Goal: Task Accomplishment & Management: Manage account settings

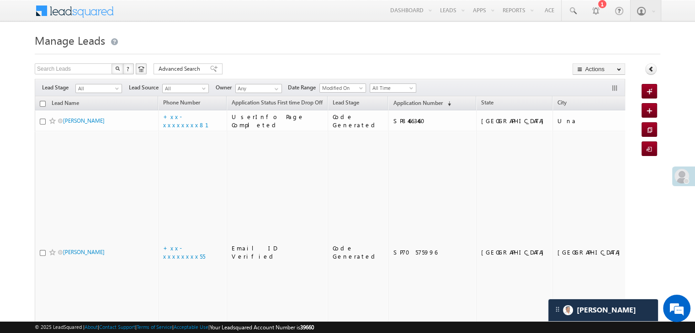
click at [301, 37] on h1 "Manage Leads" at bounding box center [347, 40] width 625 height 18
click at [394, 102] on span "Application Number" at bounding box center [417, 103] width 49 height 7
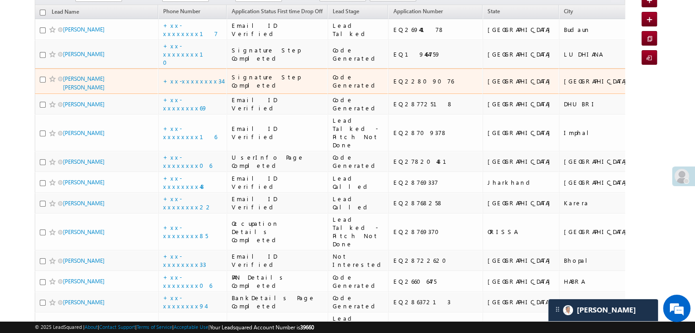
scroll to position [183, 0]
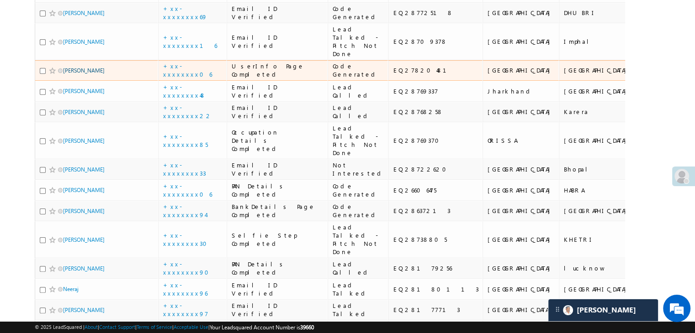
click at [84, 74] on link "SHIV KANT" at bounding box center [84, 70] width 42 height 7
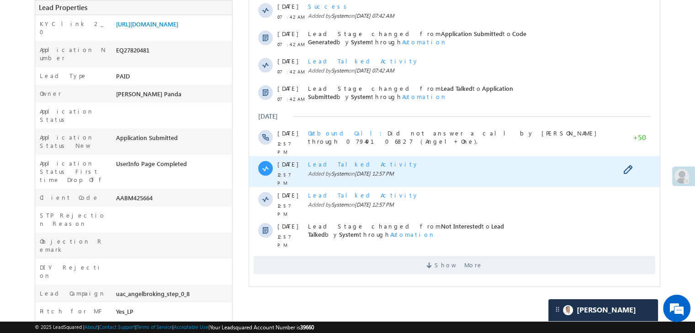
scroll to position [228, 0]
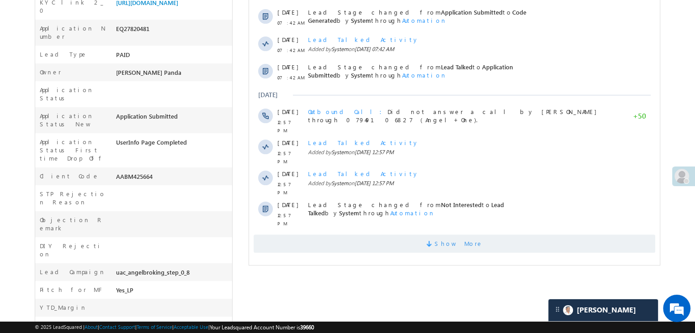
click at [446, 235] on span "Show More" at bounding box center [458, 244] width 48 height 18
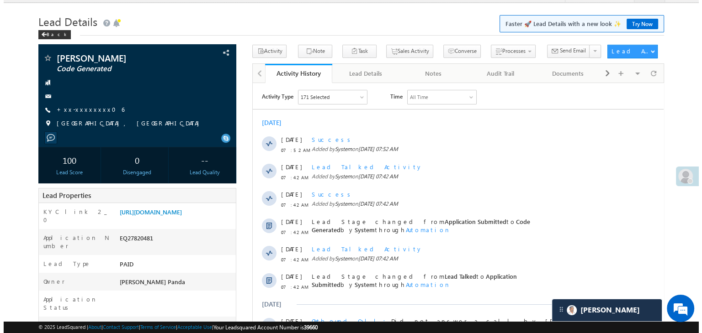
scroll to position [0, 0]
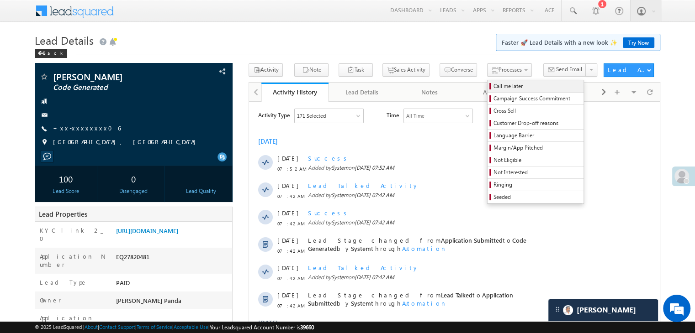
click at [493, 85] on span "Call me later" at bounding box center [536, 86] width 87 height 8
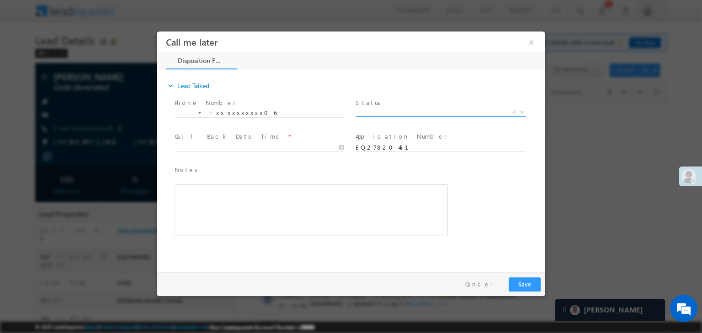
click at [459, 110] on span "X" at bounding box center [440, 112] width 170 height 9
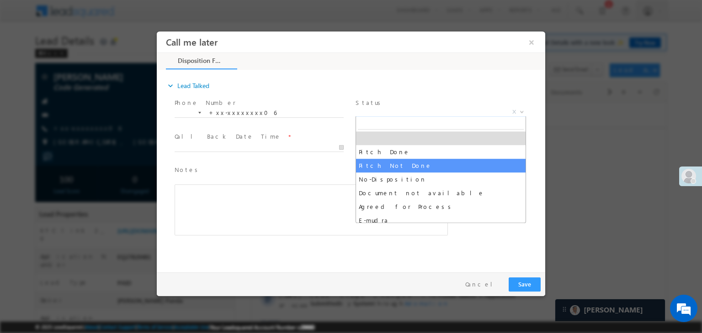
select select "Pitch Not Done"
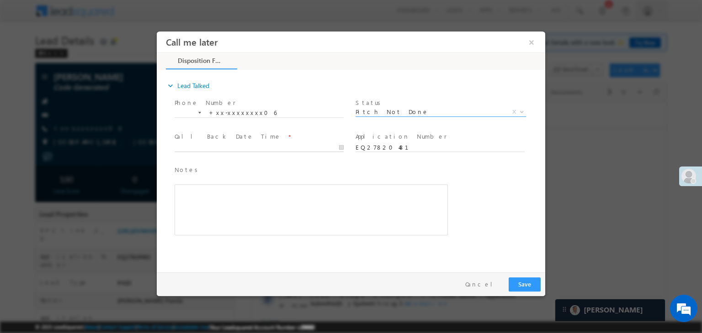
type input "09/12/25 9:11 AM"
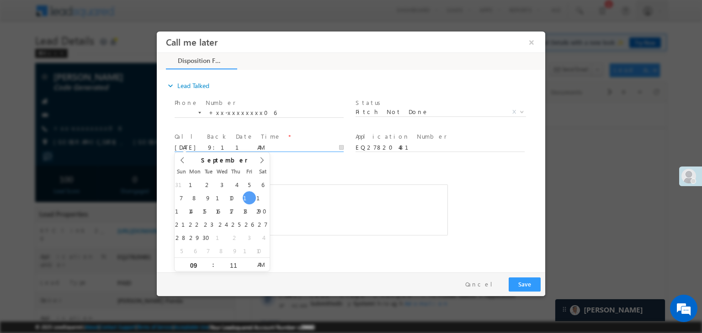
click at [303, 146] on input "09/12/25 9:11 AM" at bounding box center [258, 147] width 169 height 9
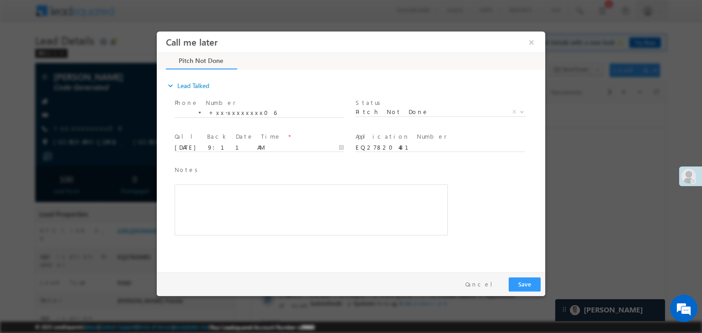
click at [490, 180] on div "Notes * Editor toolbars Basic Styles Bold Italic Underline Paragraph Insert/Rem…" at bounding box center [359, 206] width 372 height 84
click at [529, 287] on button "Save" at bounding box center [524, 285] width 32 height 14
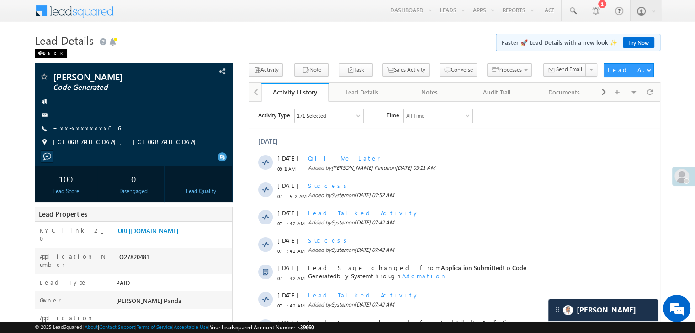
click at [42, 52] on span at bounding box center [39, 53] width 5 height 5
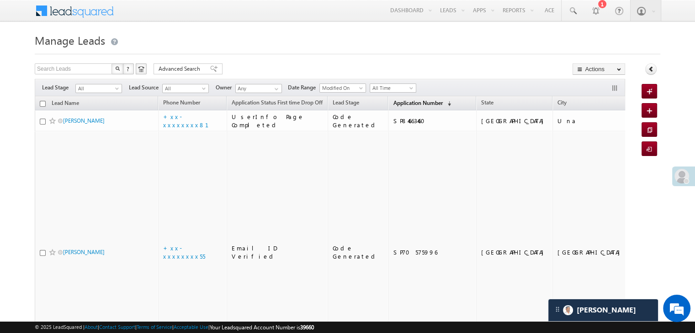
click at [400, 105] on span "Application Number" at bounding box center [417, 103] width 49 height 7
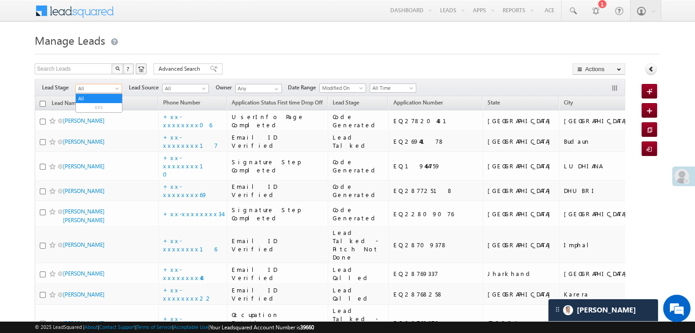
click at [116, 90] on span at bounding box center [117, 90] width 7 height 7
click at [102, 107] on link "Lead Generated" at bounding box center [99, 108] width 46 height 8
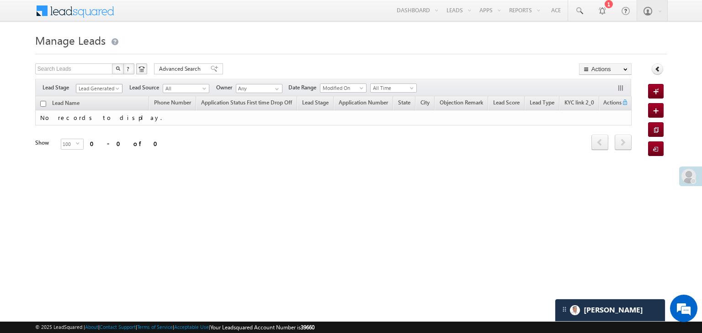
click at [103, 91] on span "Lead Generated" at bounding box center [97, 88] width 43 height 8
click at [97, 97] on link "All" at bounding box center [99, 99] width 46 height 8
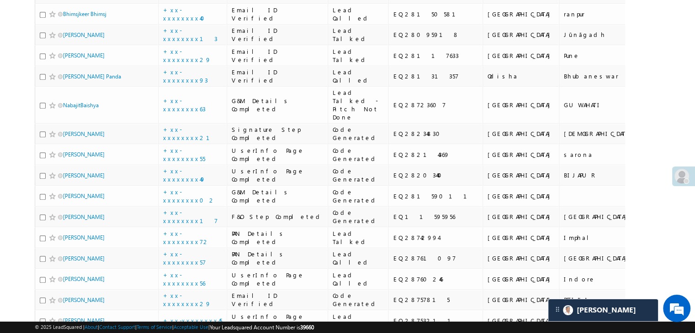
scroll to position [594, 0]
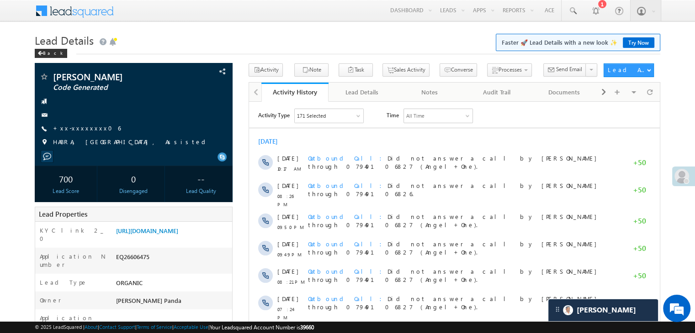
click at [686, 179] on div at bounding box center [685, 181] width 5 height 5
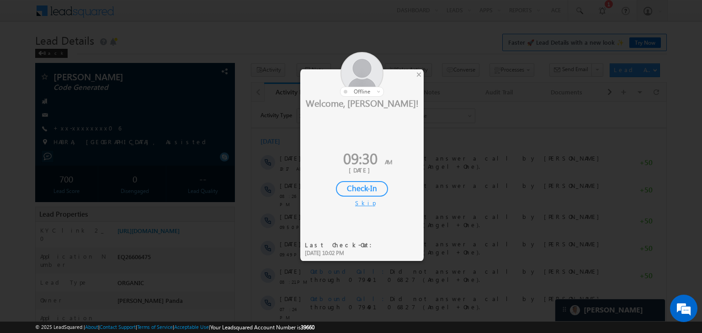
click at [359, 187] on div "Check-In" at bounding box center [362, 189] width 52 height 16
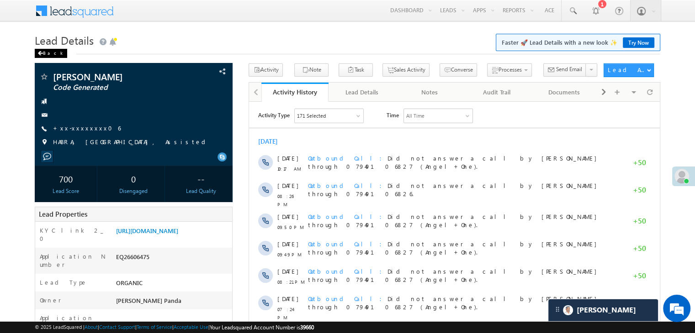
click at [44, 53] on div "Back" at bounding box center [51, 53] width 32 height 9
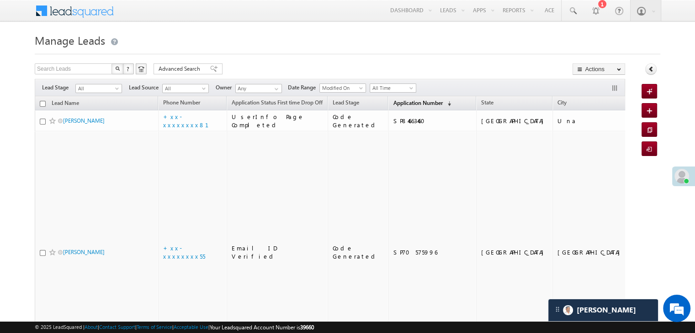
drag, startPoint x: 0, startPoint y: 14, endPoint x: 396, endPoint y: 102, distance: 406.1
click at [396, 102] on span "Application Number" at bounding box center [417, 103] width 49 height 7
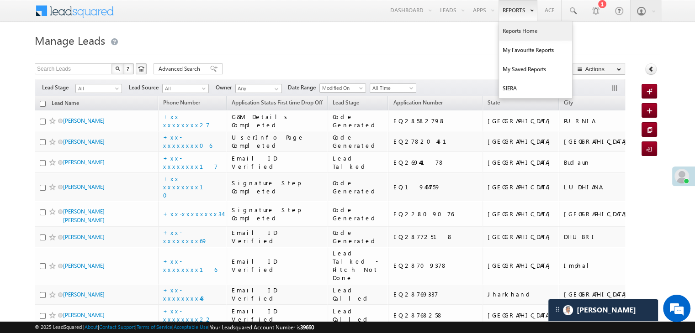
click at [522, 29] on link "Reports Home" at bounding box center [535, 30] width 73 height 19
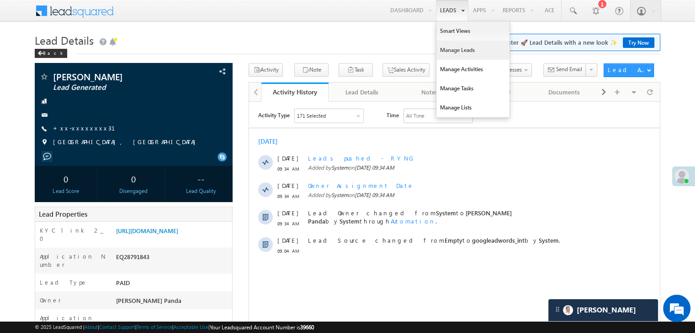
click at [452, 48] on link "Manage Leads" at bounding box center [472, 50] width 73 height 19
click at [448, 49] on link "Manage Leads" at bounding box center [472, 50] width 73 height 19
click at [454, 53] on link "Manage Leads" at bounding box center [472, 50] width 73 height 19
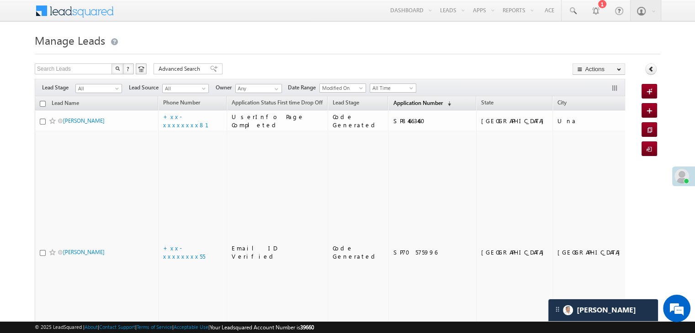
click at [410, 101] on span "Application Number" at bounding box center [417, 103] width 49 height 7
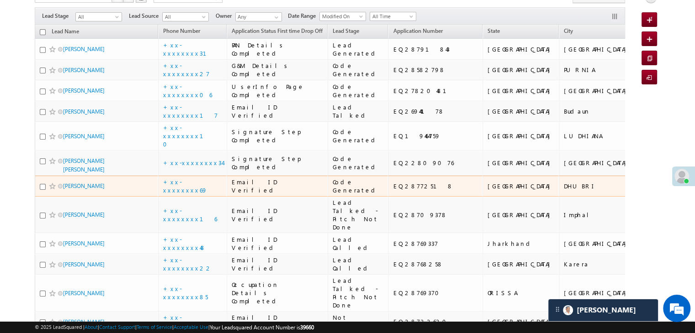
scroll to position [46, 0]
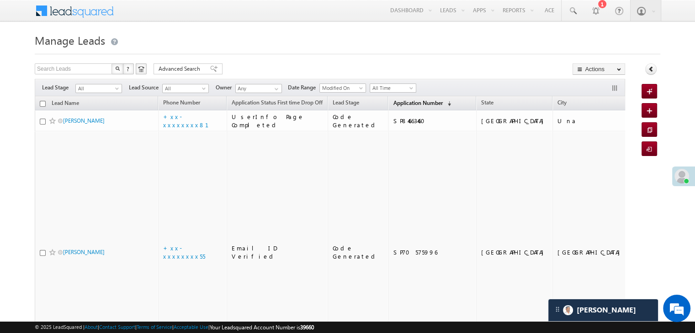
click at [402, 104] on span "Application Number" at bounding box center [417, 103] width 49 height 7
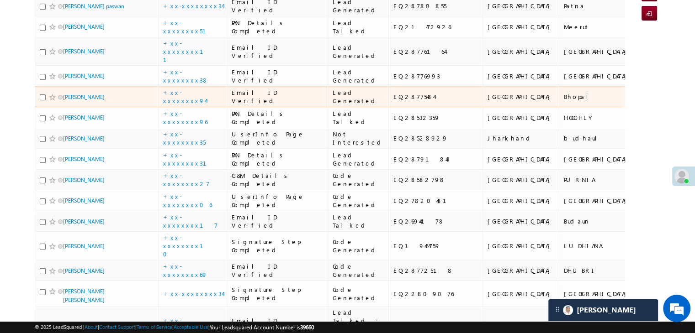
scroll to position [46, 0]
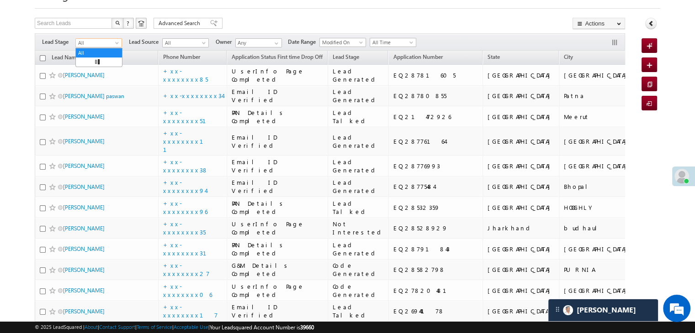
click at [112, 44] on span "All" at bounding box center [97, 43] width 43 height 8
click at [100, 60] on link "Lead Generated" at bounding box center [99, 62] width 46 height 8
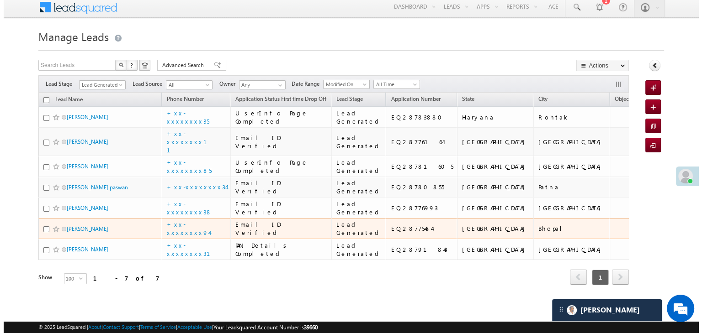
scroll to position [45, 0]
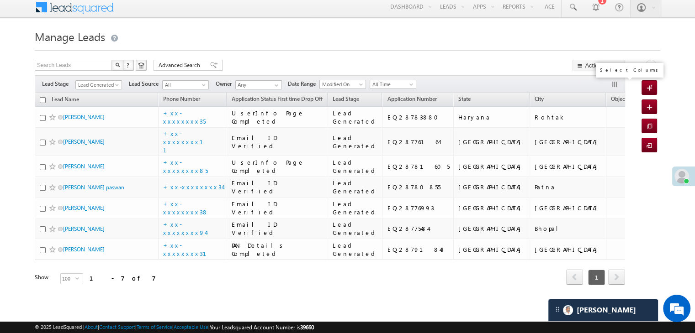
click at [611, 81] on button "button" at bounding box center [615, 85] width 9 height 9
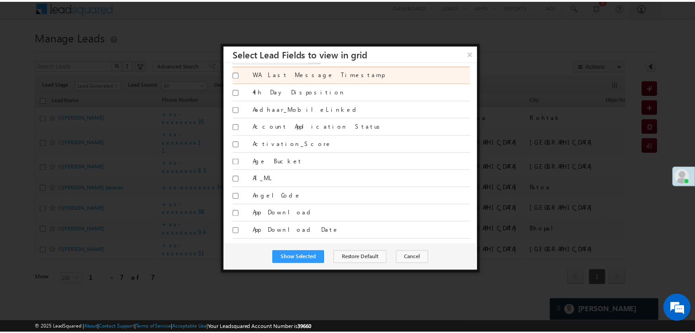
scroll to position [0, 0]
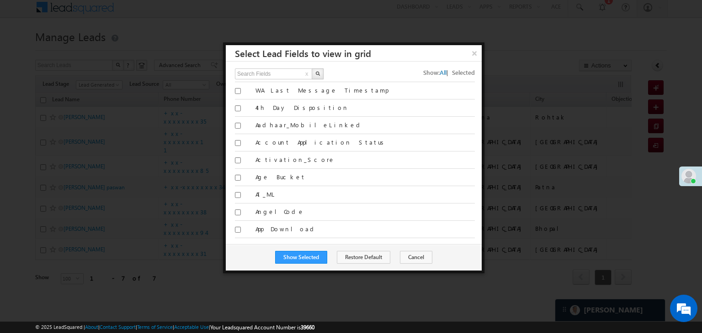
click at [528, 19] on div at bounding box center [351, 166] width 702 height 333
click at [473, 53] on button "×" at bounding box center [473, 53] width 15 height 16
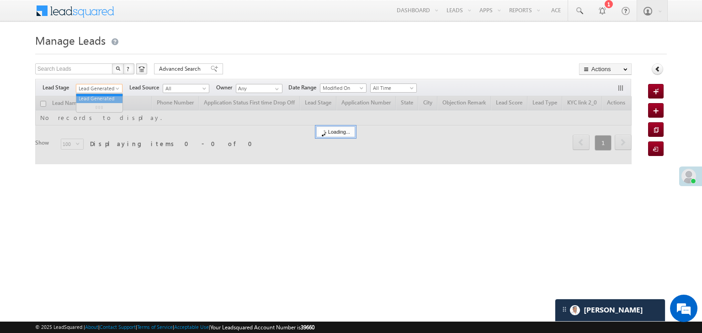
click at [117, 90] on span at bounding box center [118, 90] width 7 height 7
click at [113, 91] on span "Lead Generated" at bounding box center [97, 88] width 43 height 8
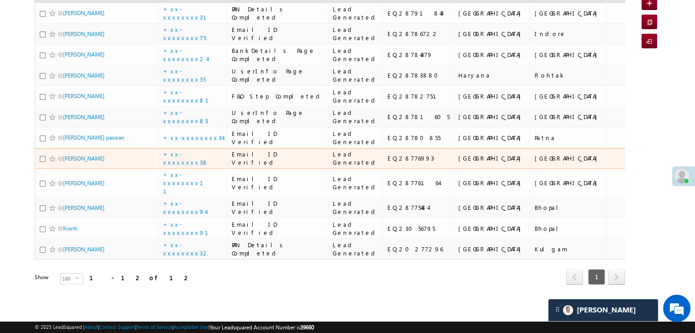
scroll to position [219, 0]
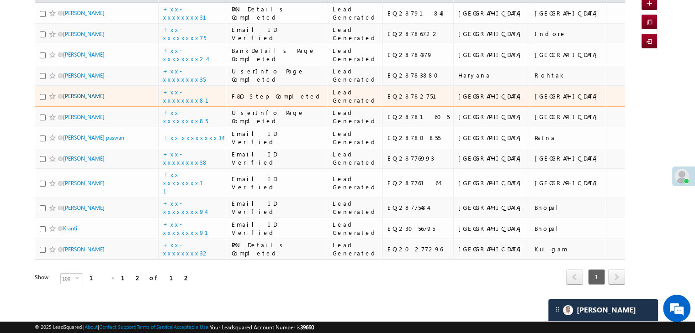
click at [74, 100] on link "[PERSON_NAME]" at bounding box center [84, 96] width 42 height 7
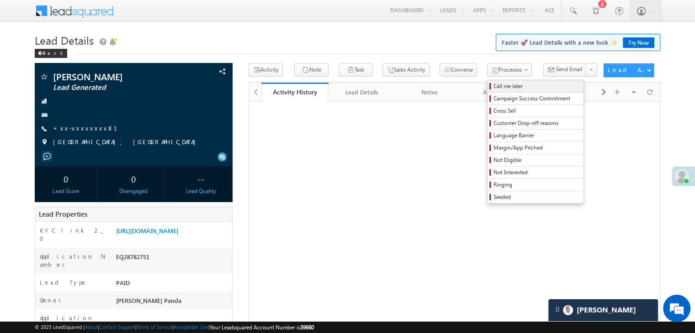
click at [493, 84] on span "Call me later" at bounding box center [536, 86] width 87 height 8
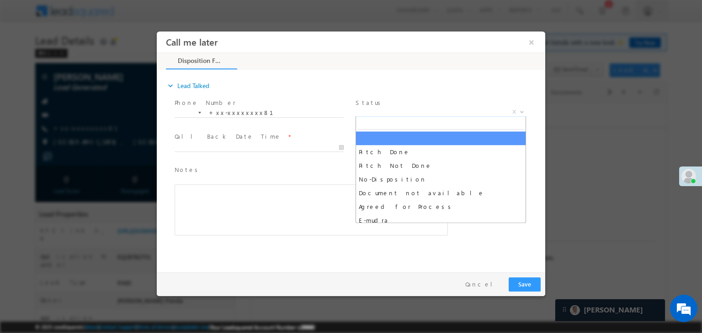
click at [452, 112] on span "X" at bounding box center [440, 112] width 170 height 9
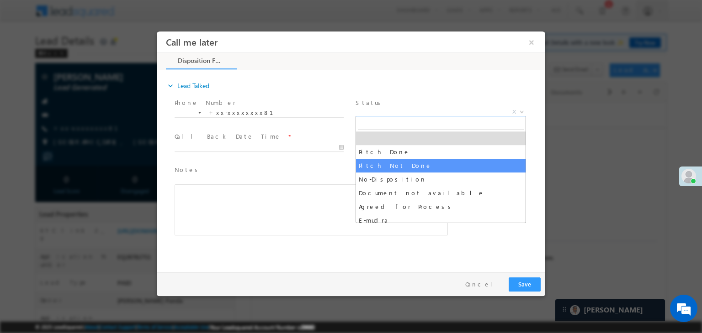
select select "Pitch Not Done"
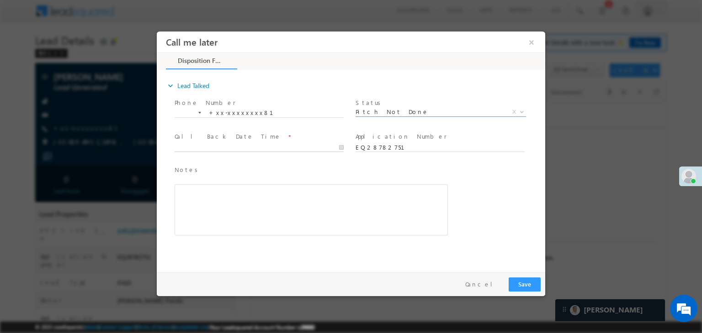
type input "09/12/25 10:10 AM"
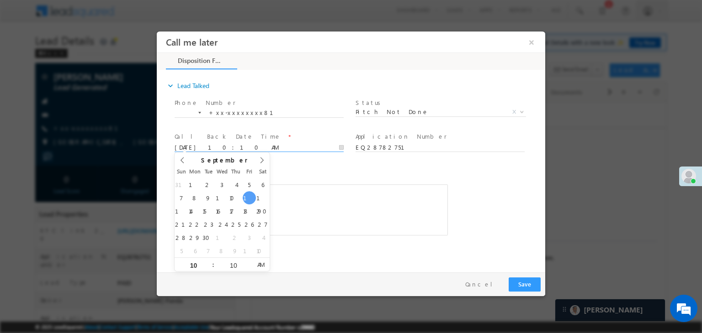
click at [311, 146] on input "09/12/25 10:10 AM" at bounding box center [258, 147] width 169 height 9
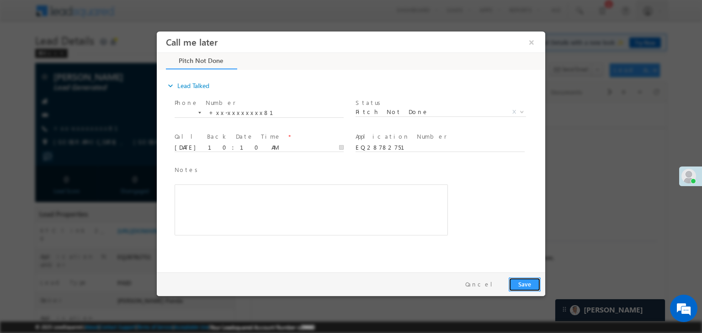
click at [524, 285] on button "Save" at bounding box center [524, 285] width 32 height 14
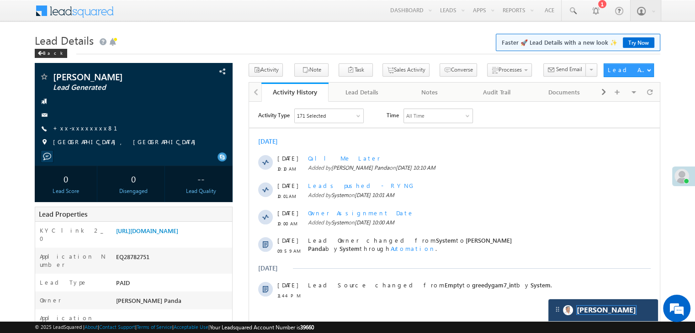
click at [585, 310] on span "[PERSON_NAME]" at bounding box center [605, 310] width 59 height 9
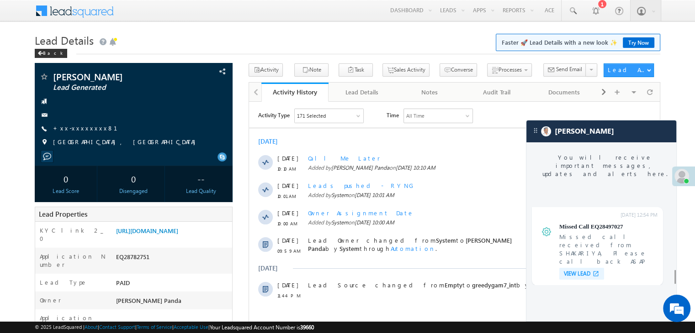
scroll to position [3616, 0]
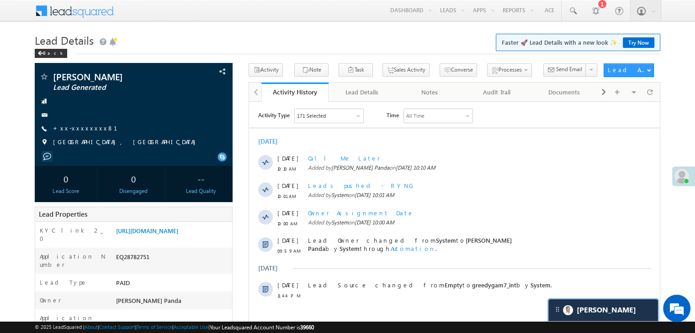
scroll to position [3659, 0]
click at [76, 127] on link "+xx-xxxxxxxx81" at bounding box center [90, 128] width 75 height 8
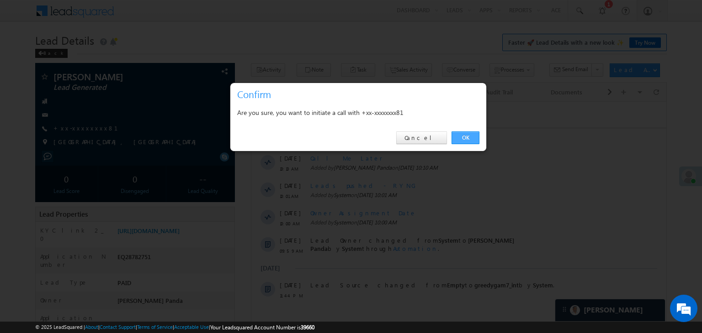
click at [462, 138] on link "OK" at bounding box center [465, 138] width 28 height 13
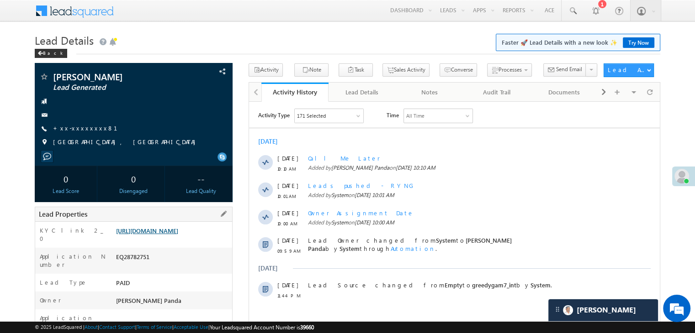
click at [178, 235] on link "https://angelbroking1-pk3em7sa.customui-test.leadsquared.com?leadId=5e11ef25-be…" at bounding box center [147, 231] width 62 height 8
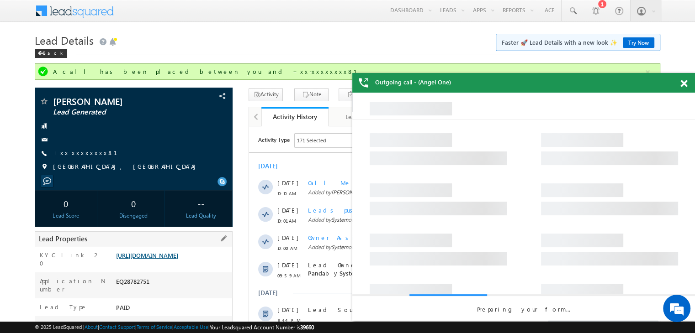
scroll to position [0, 0]
click at [178, 259] on link "https://angelbroking1-pk3em7sa.customui-test.leadsquared.com?leadId=5e11ef25-be…" at bounding box center [147, 256] width 62 height 8
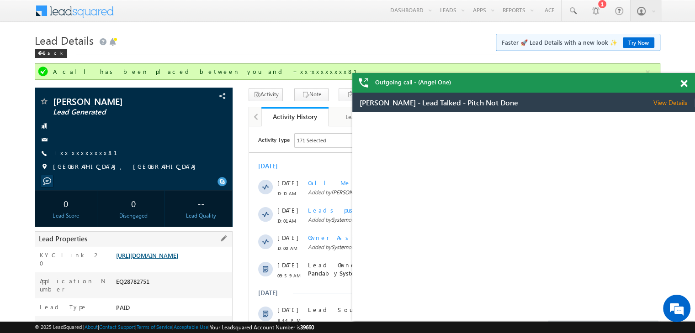
click at [163, 259] on link "https://angelbroking1-pk3em7sa.customui-test.leadsquared.com?leadId=5e11ef25-be…" at bounding box center [147, 256] width 62 height 8
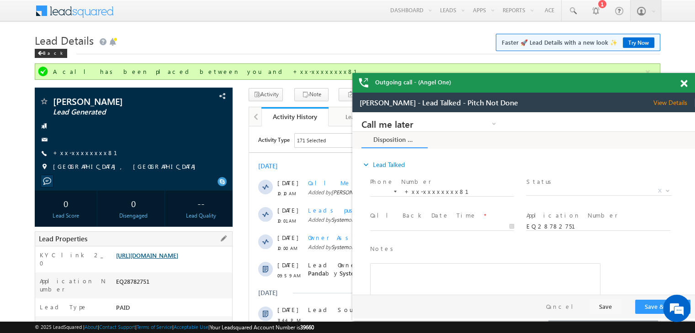
click at [173, 259] on link "https://angelbroking1-pk3em7sa.customui-test.leadsquared.com?leadId=5e11ef25-be…" at bounding box center [147, 256] width 62 height 8
click at [84, 153] on link "+xx-xxxxxxxx81" at bounding box center [90, 153] width 75 height 8
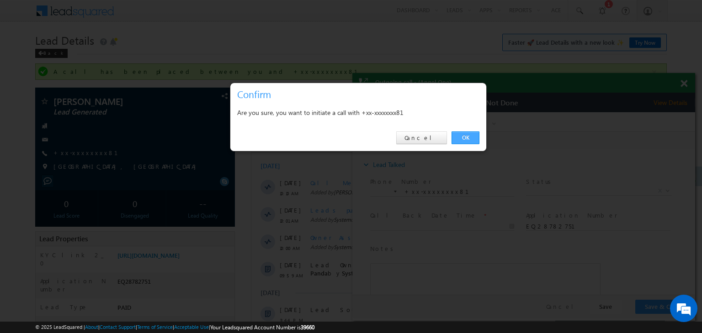
click at [466, 137] on link "OK" at bounding box center [465, 138] width 28 height 13
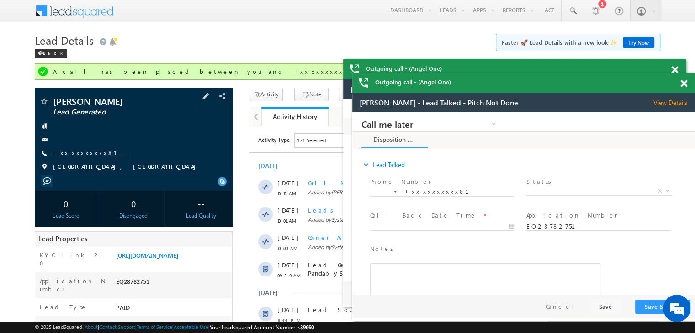
click at [79, 152] on link "+xx-xxxxxxxx81" at bounding box center [90, 153] width 75 height 8
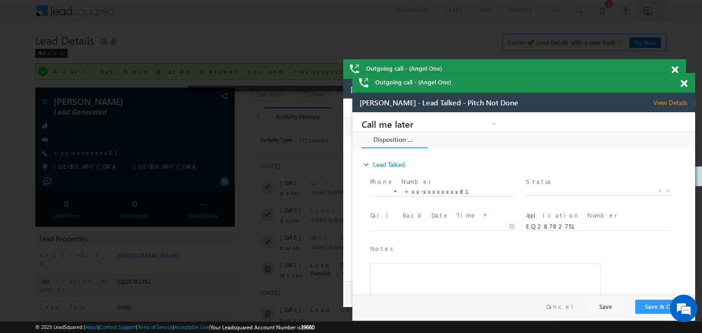
click at [685, 84] on span at bounding box center [683, 84] width 7 height 8
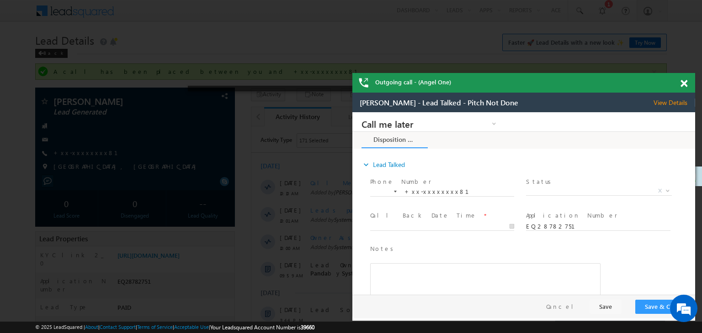
click at [685, 84] on span at bounding box center [683, 84] width 7 height 8
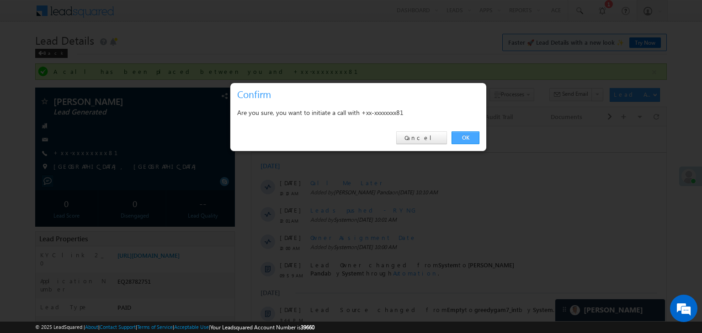
click at [462, 133] on link "OK" at bounding box center [465, 138] width 28 height 13
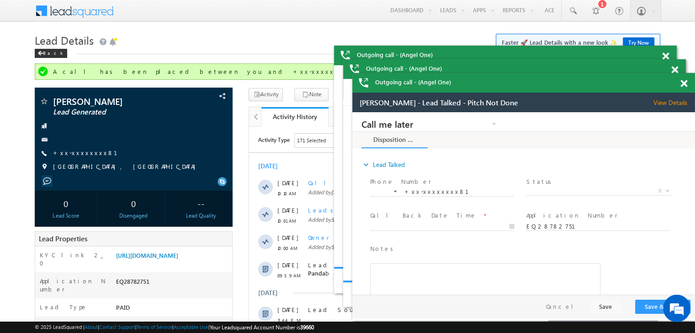
click at [682, 84] on span at bounding box center [683, 84] width 7 height 8
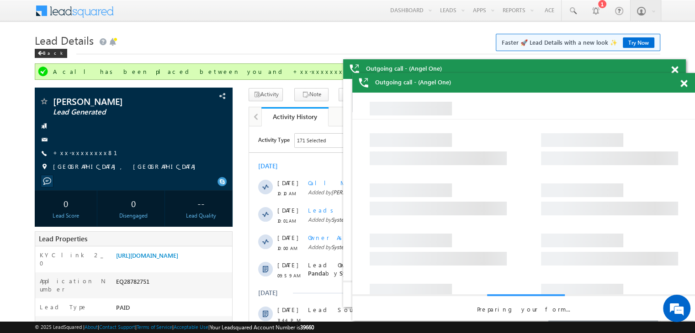
click at [682, 84] on span at bounding box center [683, 84] width 7 height 8
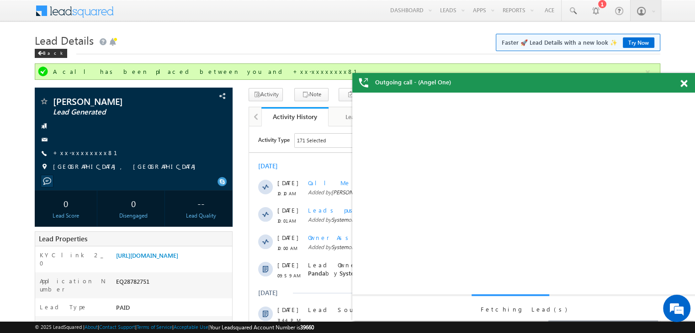
click at [682, 84] on div "Outgoing call - (Angel One)" at bounding box center [523, 83] width 343 height 20
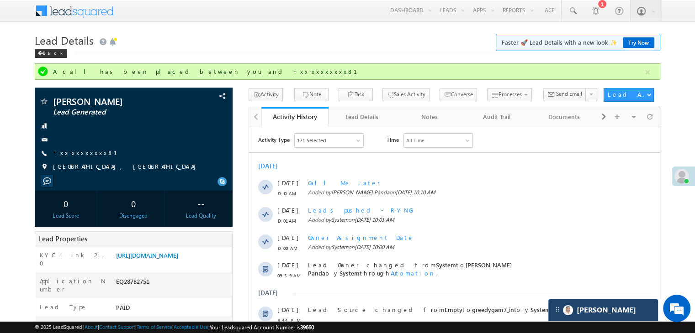
click at [619, 310] on div "[PERSON_NAME]" at bounding box center [603, 311] width 110 height 22
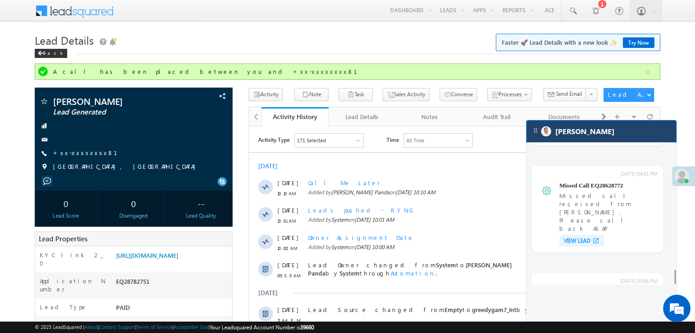
scroll to position [3616, 0]
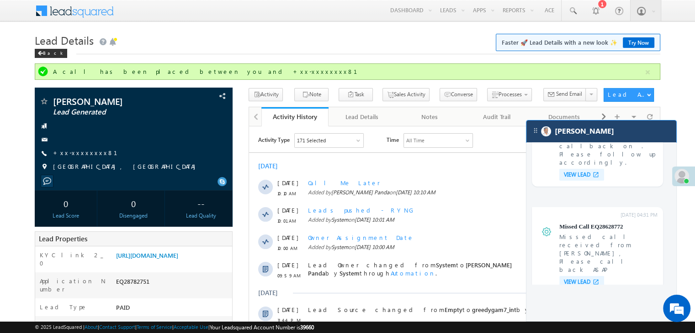
click at [619, 132] on div "[PERSON_NAME]" at bounding box center [601, 132] width 150 height 22
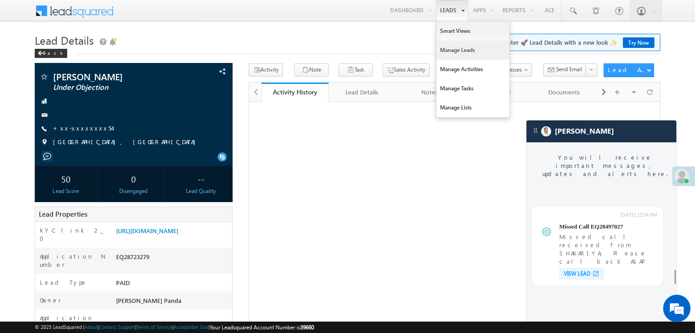
scroll to position [3616, 0]
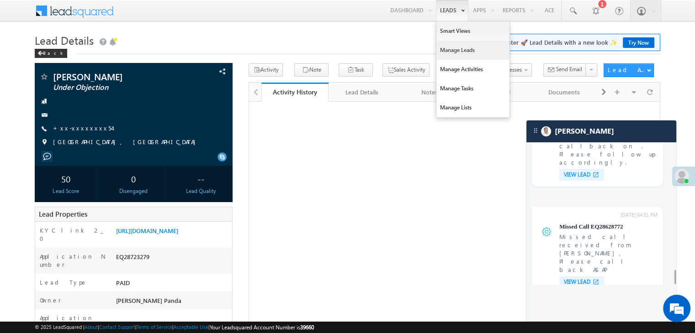
click at [451, 49] on link "Manage Leads" at bounding box center [472, 50] width 73 height 19
click at [446, 52] on link "Manage Leads" at bounding box center [472, 50] width 73 height 19
click at [446, 51] on link "Manage Leads" at bounding box center [472, 50] width 73 height 19
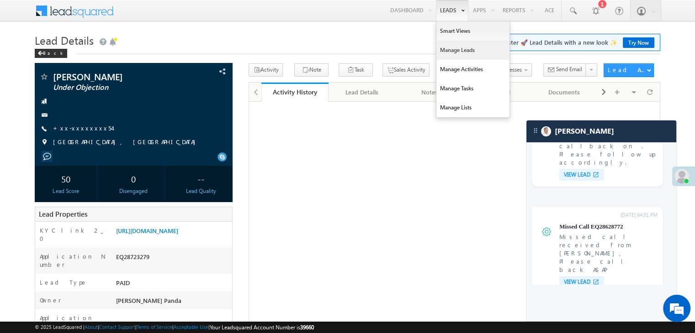
click at [446, 51] on link "Manage Leads" at bounding box center [472, 50] width 73 height 19
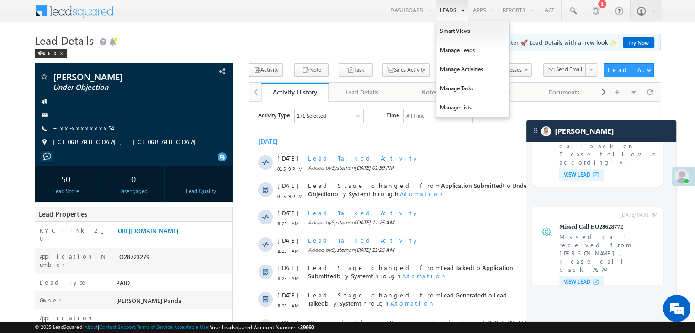
click at [451, 14] on link "Leads" at bounding box center [452, 10] width 32 height 21
click at [453, 52] on link "Manage Leads" at bounding box center [472, 50] width 73 height 19
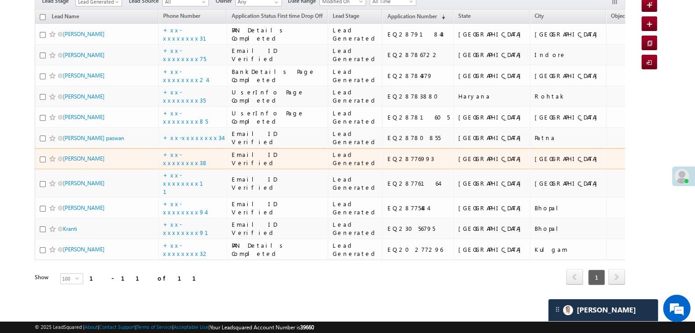
scroll to position [411, 0]
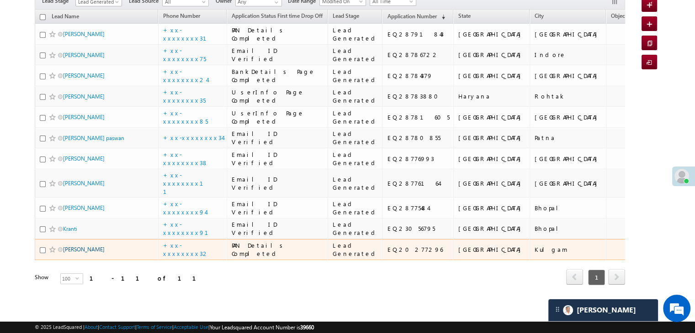
click at [71, 253] on link "Ankit Kumar" at bounding box center [84, 249] width 42 height 7
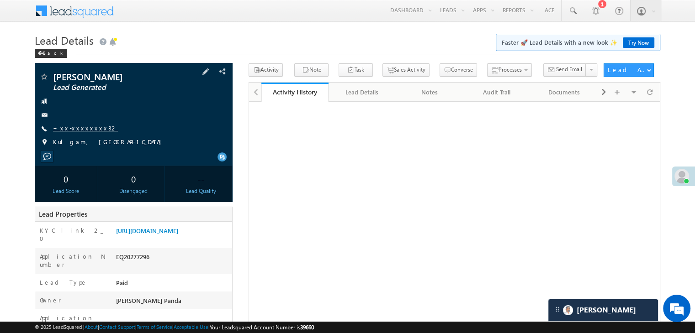
click at [79, 129] on link "+xx-xxxxxxxx32" at bounding box center [85, 128] width 65 height 8
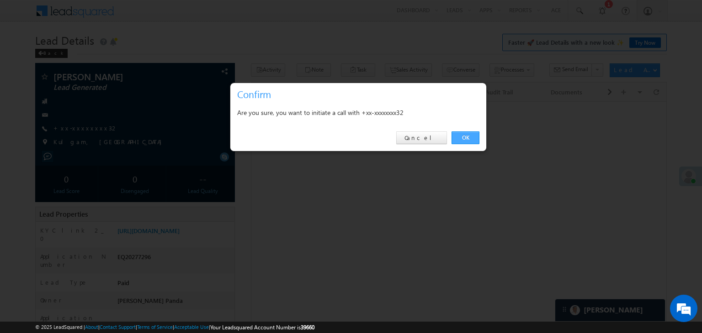
click at [464, 141] on link "OK" at bounding box center [465, 138] width 28 height 13
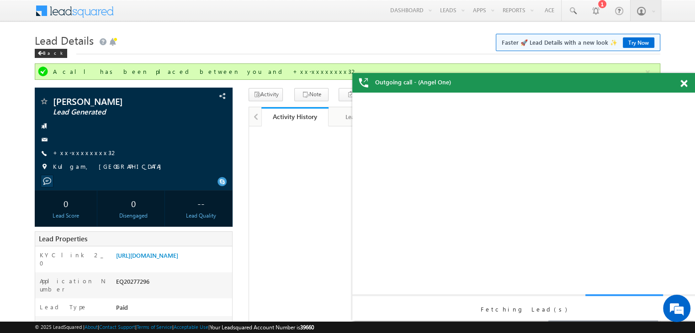
click at [687, 86] on div at bounding box center [688, 82] width 12 height 18
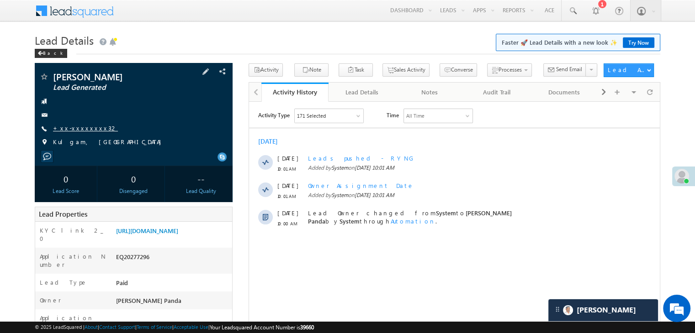
click at [77, 129] on link "+xx-xxxxxxxx32" at bounding box center [85, 128] width 65 height 8
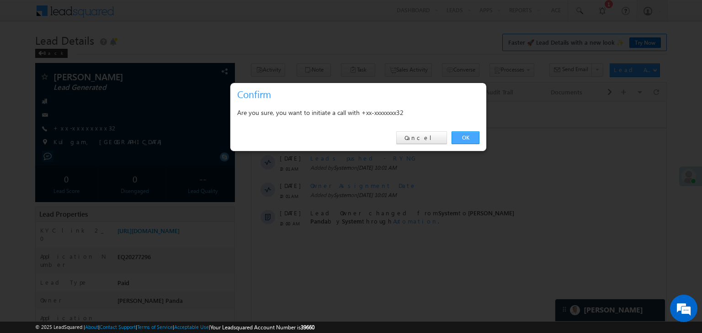
click at [463, 139] on link "OK" at bounding box center [465, 138] width 28 height 13
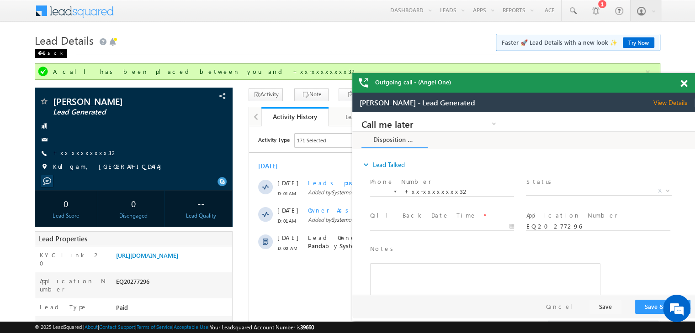
click at [50, 55] on div "Back" at bounding box center [51, 53] width 32 height 9
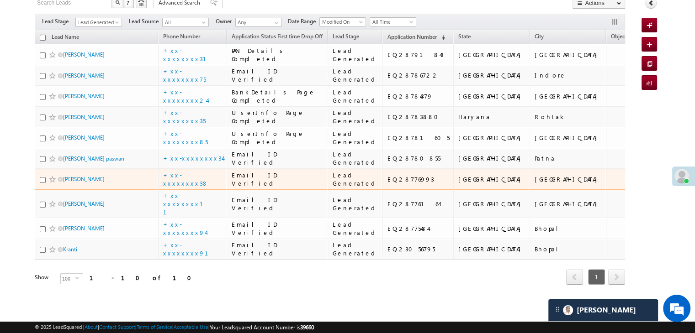
scroll to position [387, 0]
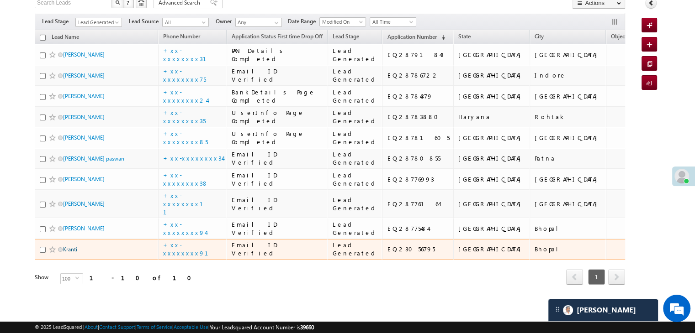
click at [71, 246] on link "Kranti" at bounding box center [70, 249] width 14 height 7
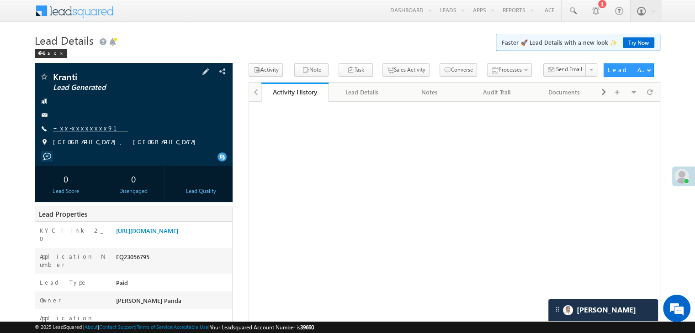
click at [72, 127] on link "+xx-xxxxxxxx91" at bounding box center [90, 128] width 75 height 8
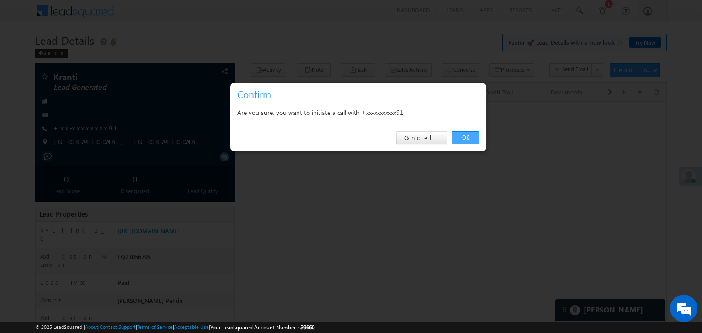
click at [471, 136] on link "OK" at bounding box center [465, 138] width 28 height 13
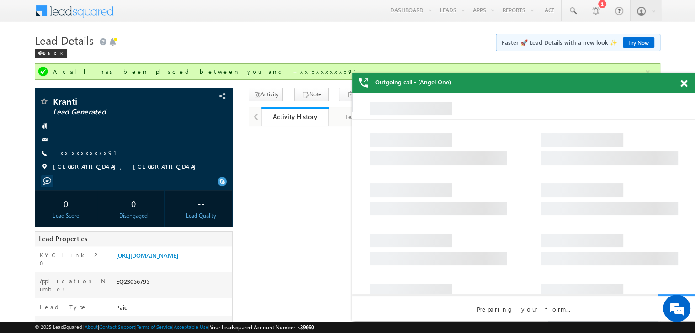
click at [682, 85] on span at bounding box center [683, 84] width 7 height 8
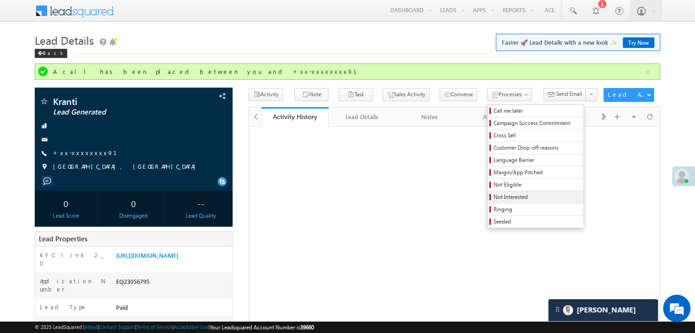
click at [493, 198] on span "Not Interested" at bounding box center [536, 197] width 87 height 8
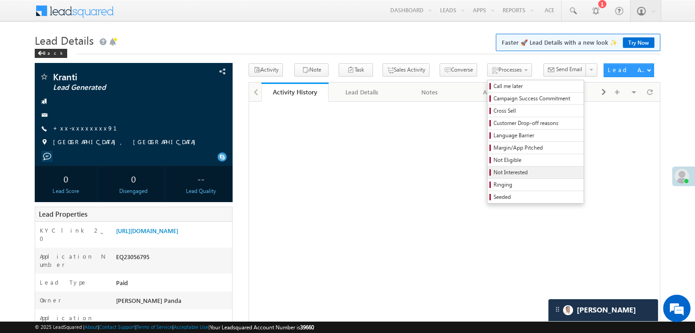
click at [493, 169] on span "Not Interested" at bounding box center [536, 173] width 87 height 8
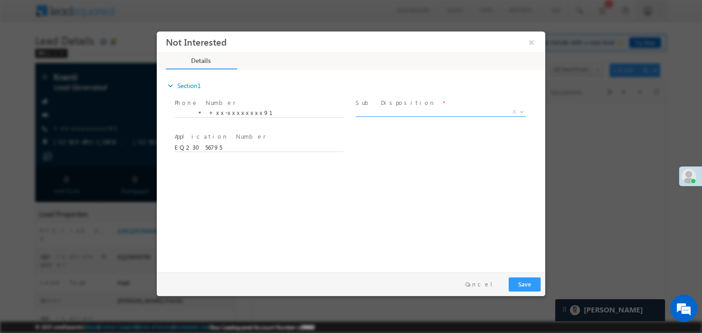
click at [457, 111] on span "X" at bounding box center [440, 112] width 170 height 9
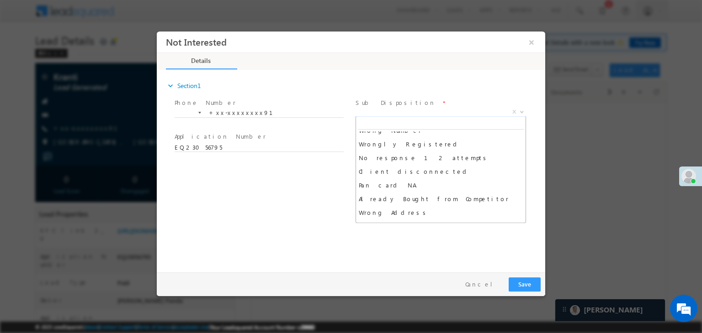
scroll to position [91, 0]
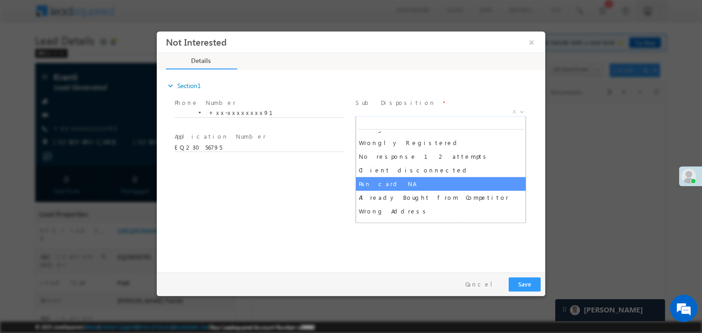
select select "Pan card NA"
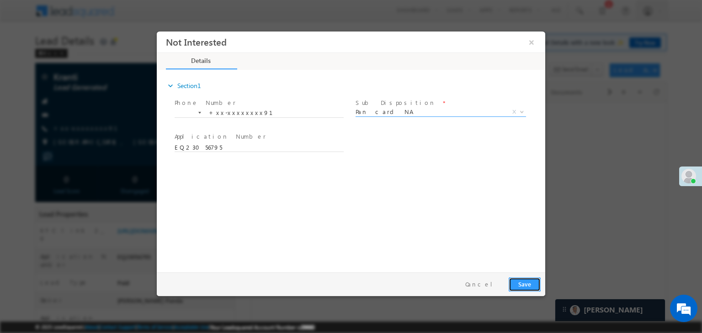
click at [524, 287] on button "Save" at bounding box center [524, 285] width 32 height 14
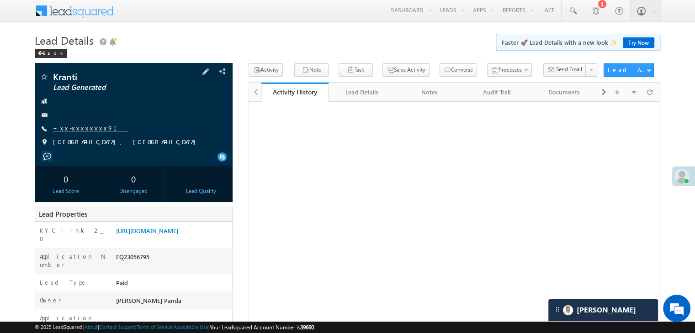
click at [75, 131] on link "+xx-xxxxxxxx91" at bounding box center [90, 128] width 75 height 8
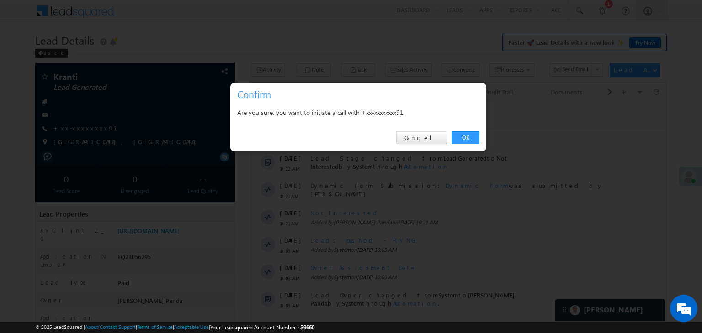
scroll to position [0, 0]
drag, startPoint x: 466, startPoint y: 134, endPoint x: 218, endPoint y: 32, distance: 268.5
click at [467, 134] on link "OK" at bounding box center [465, 138] width 28 height 13
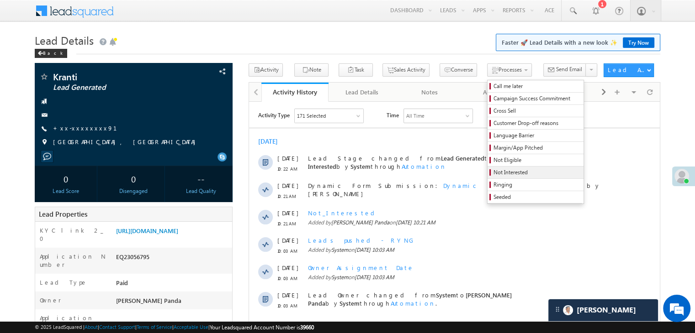
click at [493, 169] on span "Not Interested" at bounding box center [536, 173] width 87 height 8
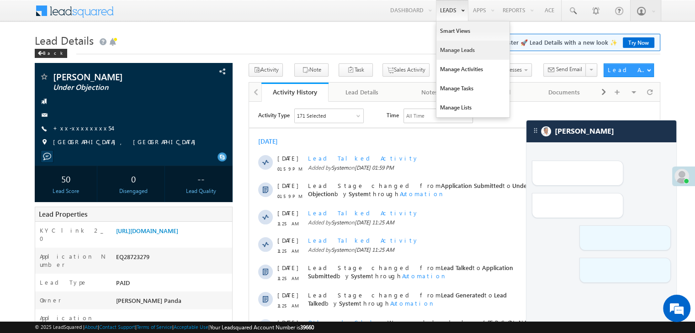
click at [446, 48] on link "Manage Leads" at bounding box center [472, 50] width 73 height 19
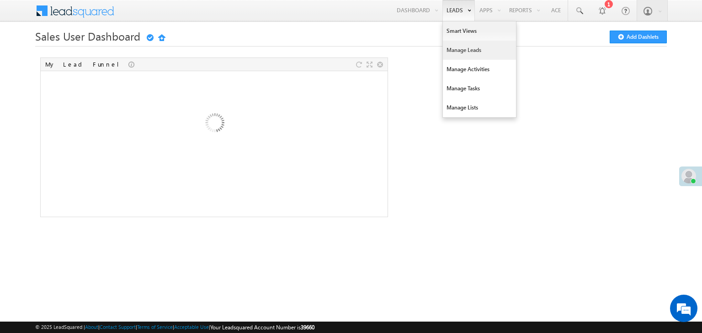
click at [462, 50] on link "Manage Leads" at bounding box center [479, 50] width 73 height 19
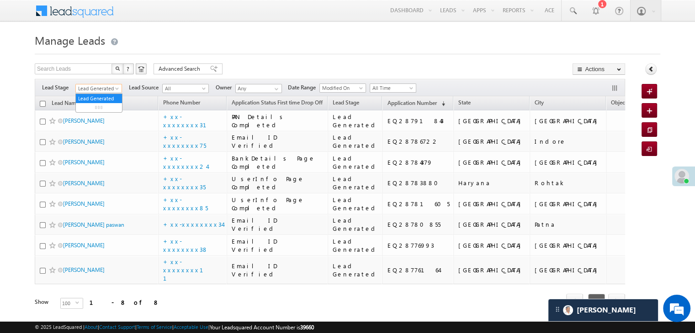
click at [117, 90] on span at bounding box center [117, 90] width 7 height 7
click at [94, 99] on link "All" at bounding box center [99, 99] width 46 height 8
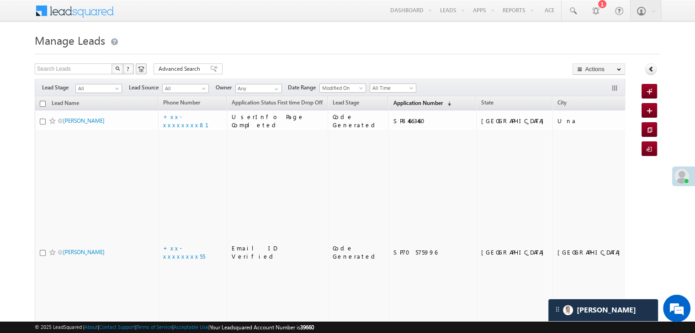
click at [396, 106] on span "Application Number" at bounding box center [417, 103] width 49 height 7
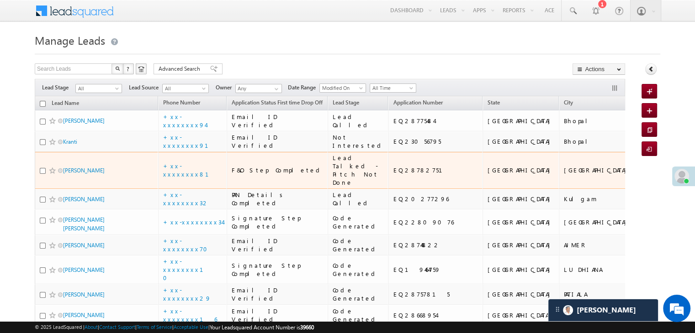
scroll to position [46, 0]
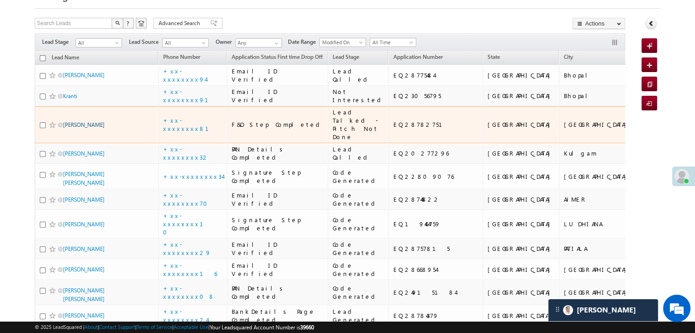
click at [80, 128] on link "[PERSON_NAME]" at bounding box center [84, 124] width 42 height 7
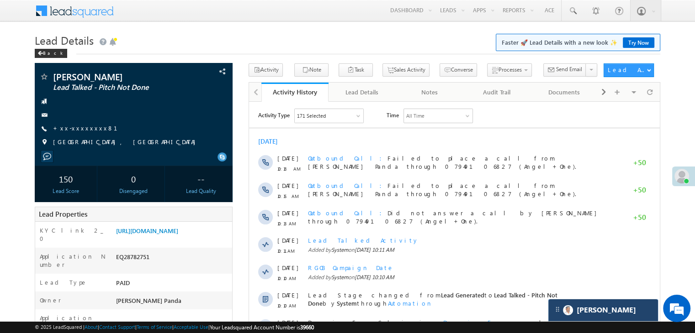
click at [602, 306] on div "[PERSON_NAME]" at bounding box center [603, 311] width 110 height 22
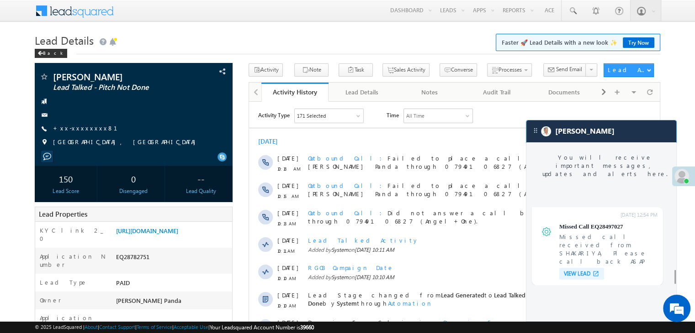
scroll to position [3616, 0]
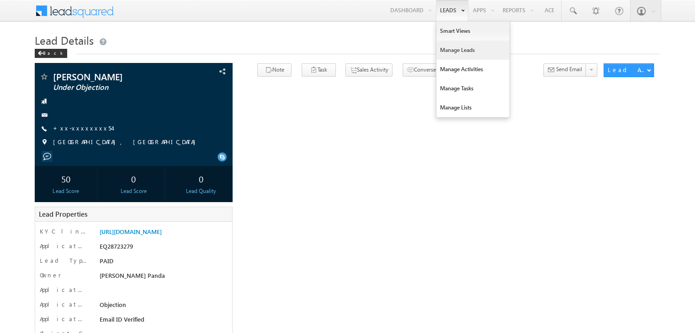
click at [446, 47] on link "Manage Leads" at bounding box center [472, 50] width 73 height 19
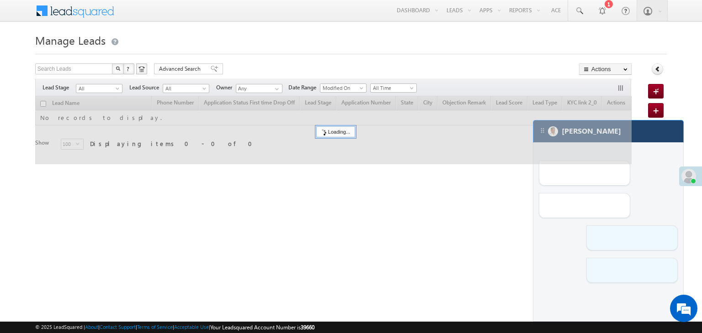
click at [652, 132] on div "[PERSON_NAME]" at bounding box center [608, 132] width 150 height 22
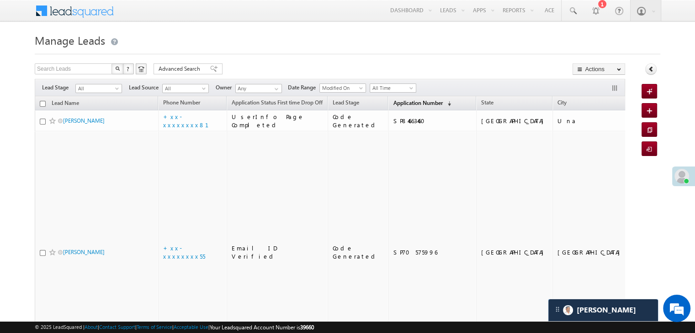
click at [395, 98] on link "Application Number (sorted descending)" at bounding box center [421, 104] width 67 height 12
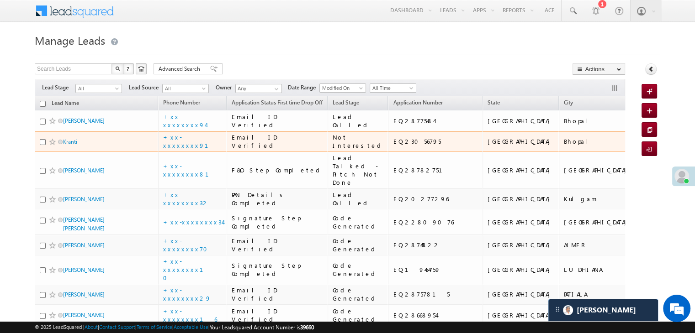
scroll to position [46, 0]
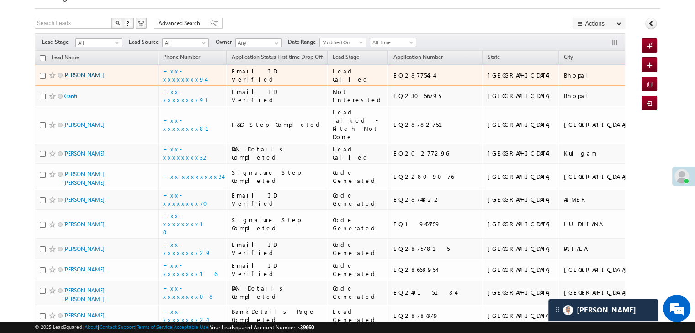
click at [83, 79] on link "Jaywardhan" at bounding box center [84, 75] width 42 height 7
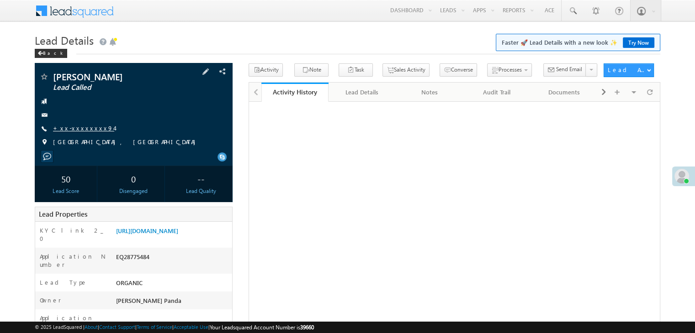
click at [80, 130] on link "+xx-xxxxxxxx94" at bounding box center [83, 128] width 61 height 8
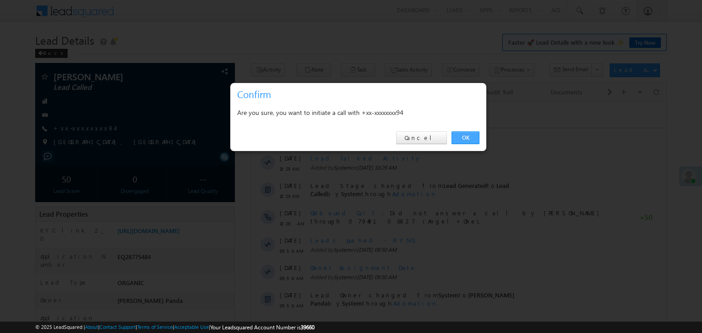
click at [466, 138] on link "OK" at bounding box center [465, 138] width 28 height 13
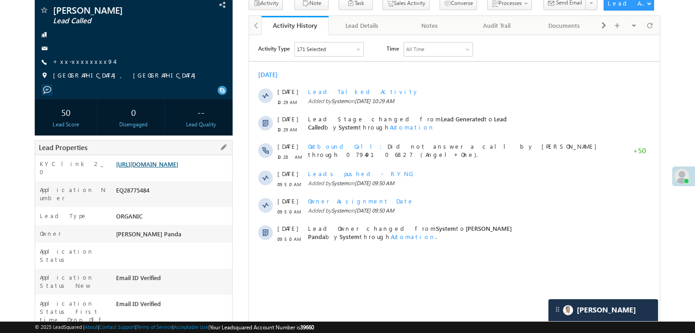
scroll to position [116, 0]
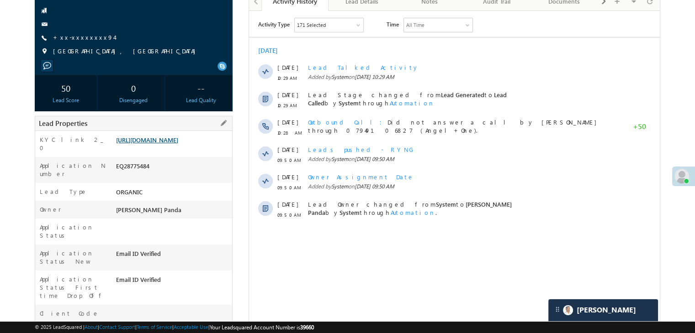
click at [178, 144] on link "[URL][DOMAIN_NAME]" at bounding box center [147, 140] width 62 height 8
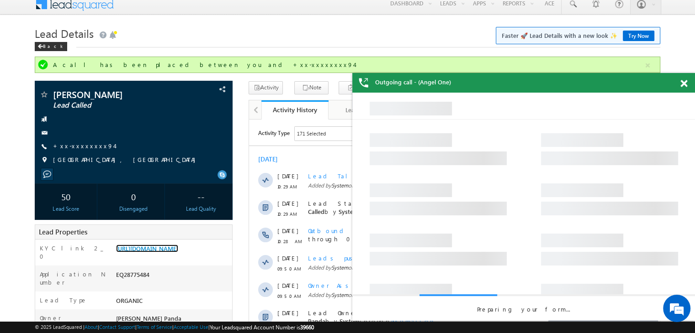
scroll to position [0, 0]
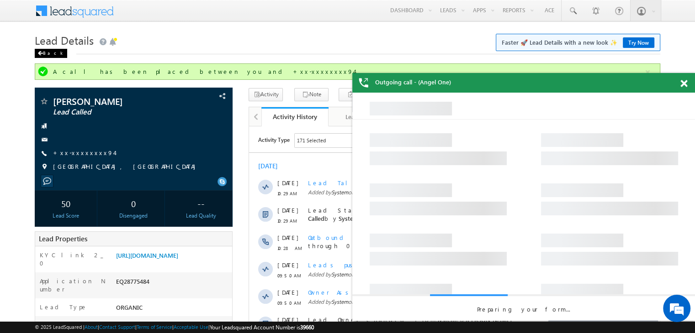
click at [43, 50] on div "Back" at bounding box center [51, 53] width 32 height 9
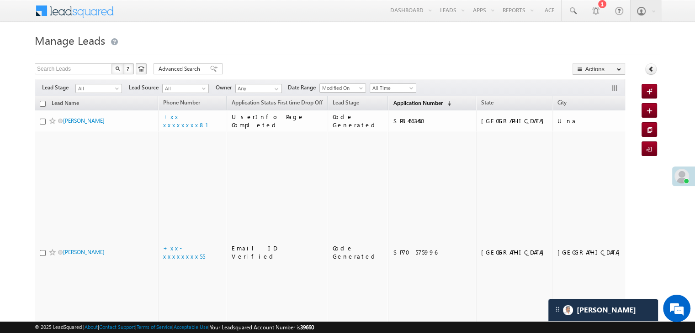
click at [397, 101] on span "Application Number" at bounding box center [417, 103] width 49 height 7
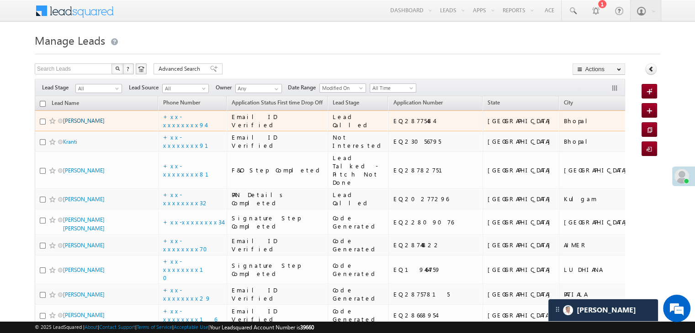
click at [82, 124] on link "[PERSON_NAME]" at bounding box center [84, 120] width 42 height 7
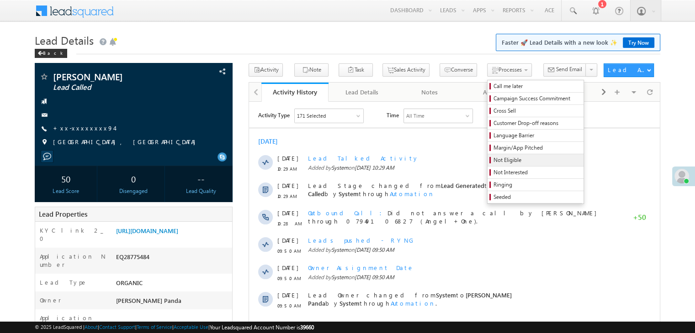
click at [493, 161] on span "Not Eligible" at bounding box center [536, 160] width 87 height 8
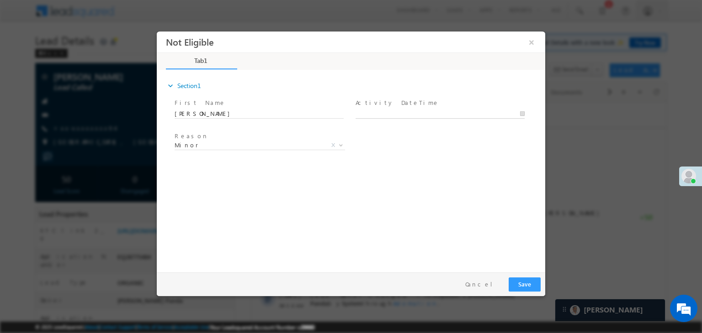
type input "[DATE] 10:34 AM"
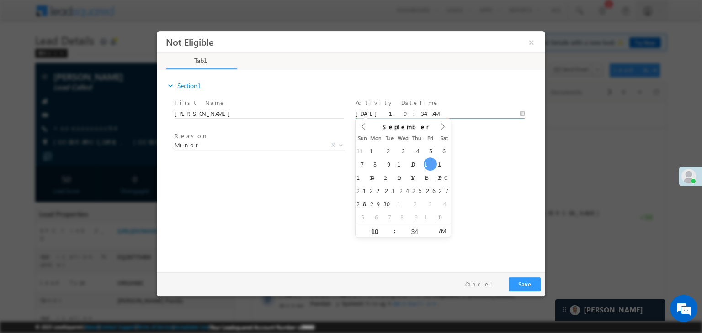
click at [438, 111] on input "[DATE] 10:34 AM" at bounding box center [439, 114] width 169 height 9
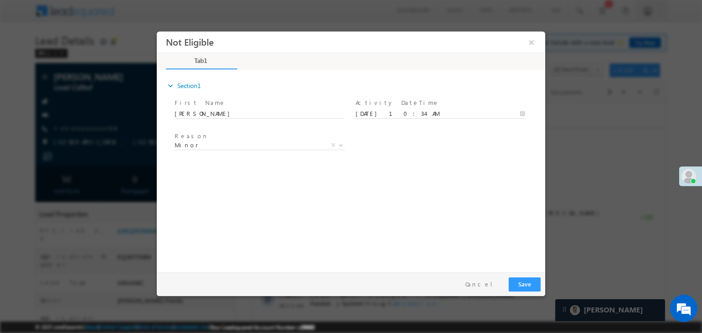
click at [455, 146] on div "Reason * Minor Existing Client Out of India DRA - FDS Termination DRA - Already…" at bounding box center [359, 147] width 372 height 34
click at [528, 282] on button "Save" at bounding box center [524, 285] width 32 height 14
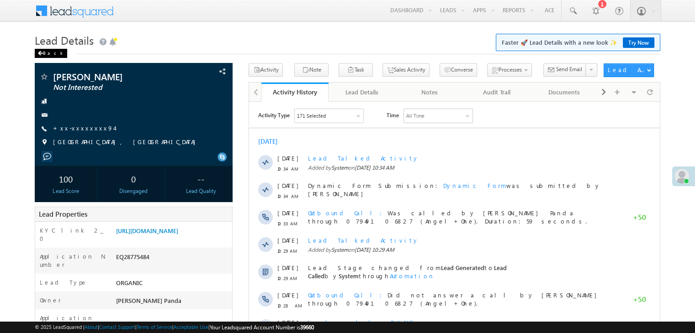
click at [41, 51] on div "Back" at bounding box center [51, 53] width 32 height 9
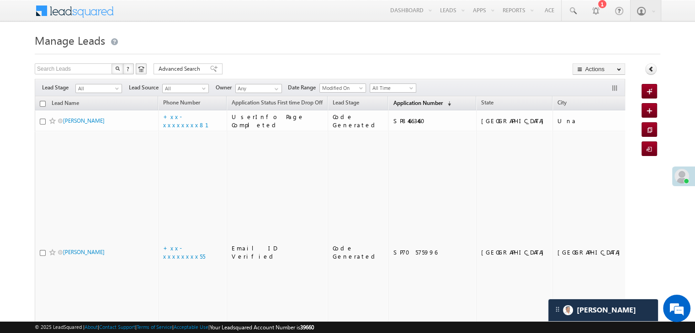
click at [393, 104] on span "Application Number" at bounding box center [417, 103] width 49 height 7
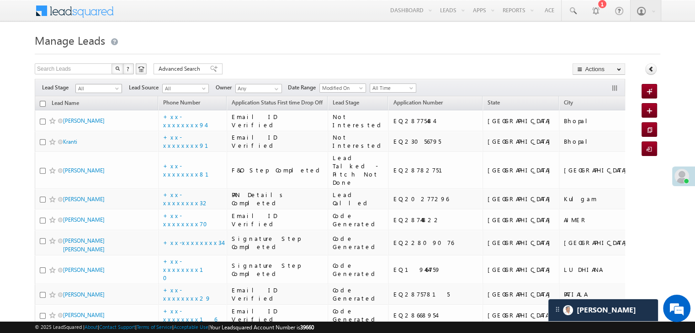
click at [113, 91] on span "All" at bounding box center [97, 88] width 43 height 8
click at [91, 112] on link "Lead Generated" at bounding box center [99, 108] width 46 height 8
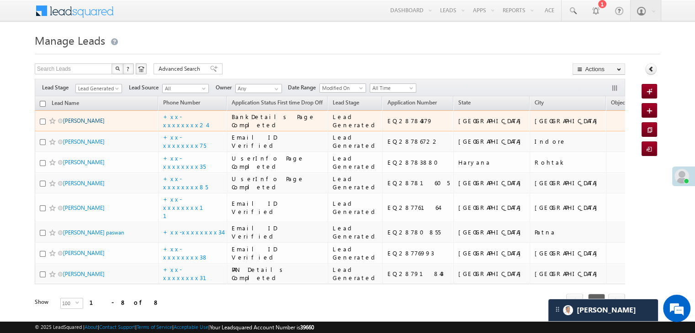
click at [84, 124] on link "[PERSON_NAME]" at bounding box center [84, 120] width 42 height 7
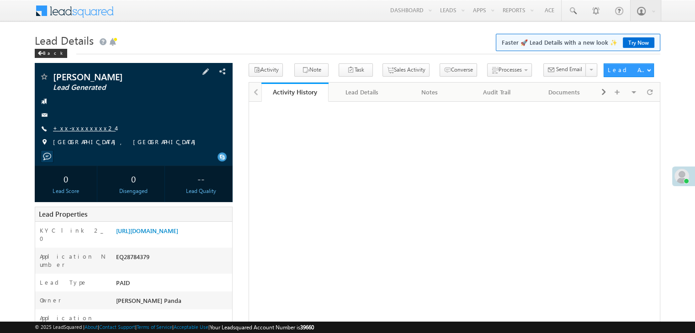
click at [82, 129] on link "+xx-xxxxxxxx24" at bounding box center [84, 128] width 63 height 8
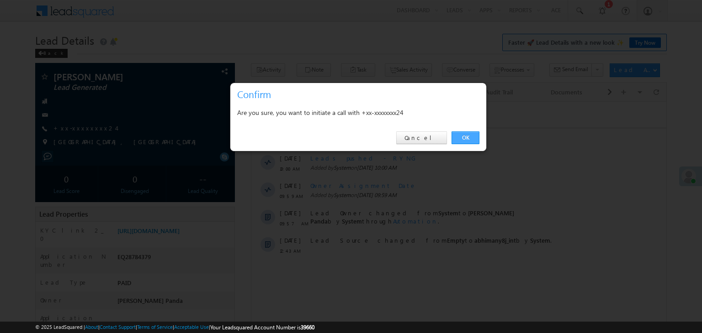
click at [463, 137] on link "OK" at bounding box center [465, 138] width 28 height 13
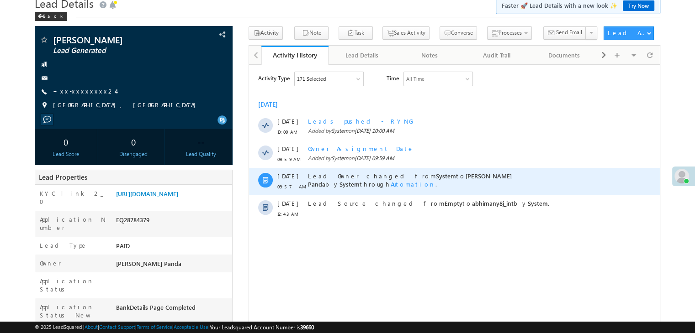
scroll to position [91, 0]
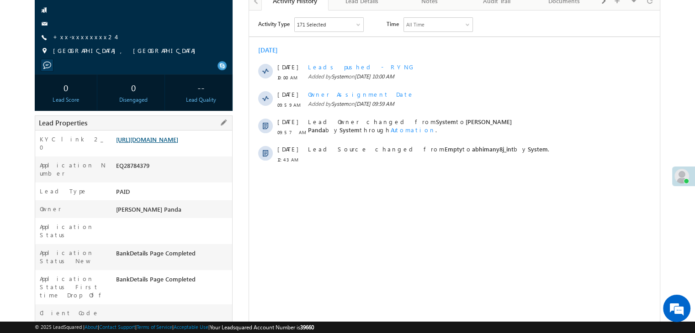
click at [176, 143] on link "https://angelbroking1-pk3em7sa.customui-test.leadsquared.com?leadId=42e3628c-64…" at bounding box center [147, 140] width 62 height 8
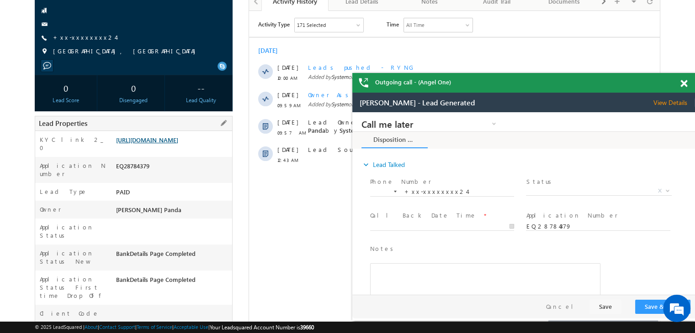
scroll to position [0, 0]
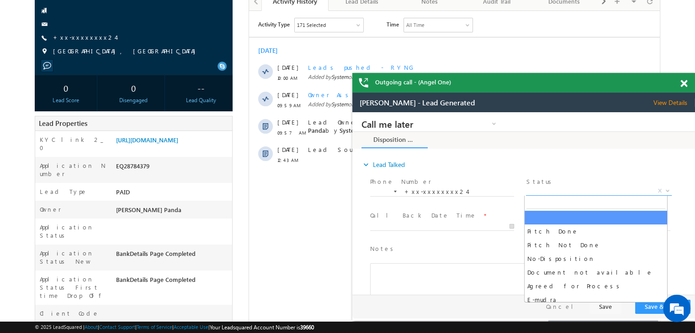
click at [585, 190] on span "X" at bounding box center [598, 191] width 145 height 9
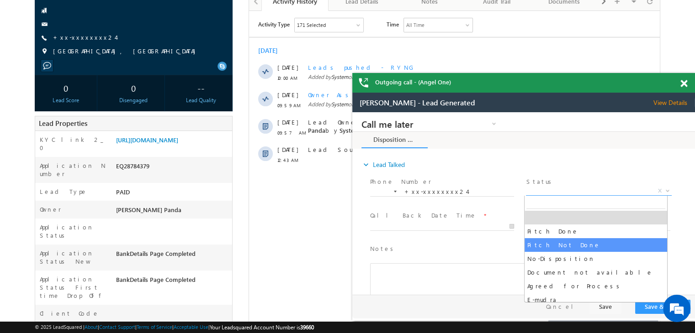
select select "Pitch Not Done"
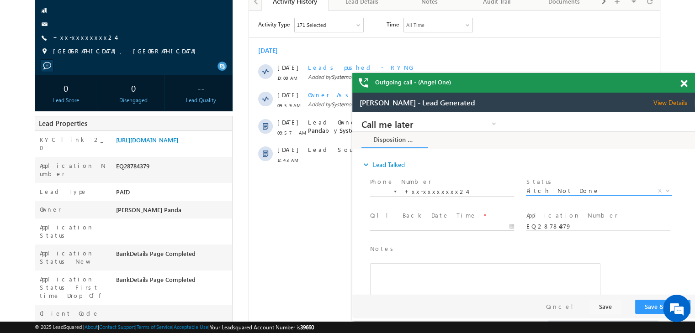
type input "09/12/25 10:36 AM"
click at [475, 224] on input "09/12/25 10:36 AM" at bounding box center [442, 226] width 144 height 9
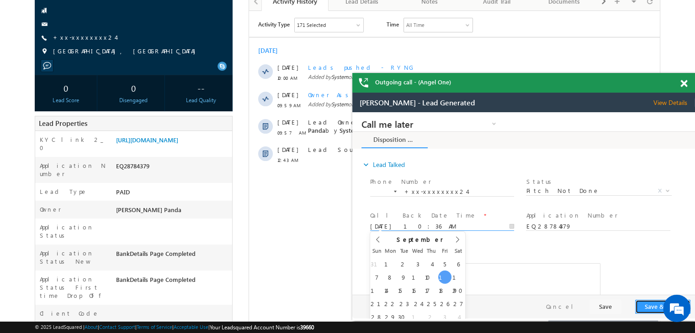
click at [643, 304] on button "Save & Close" at bounding box center [662, 307] width 55 height 14
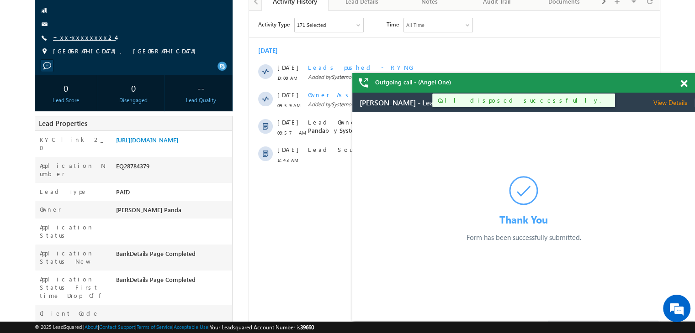
click at [79, 35] on link "+xx-xxxxxxxx24" at bounding box center [84, 37] width 63 height 8
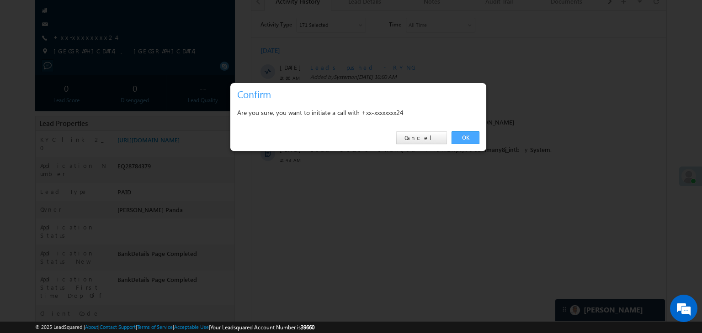
click at [466, 134] on link "OK" at bounding box center [465, 138] width 28 height 13
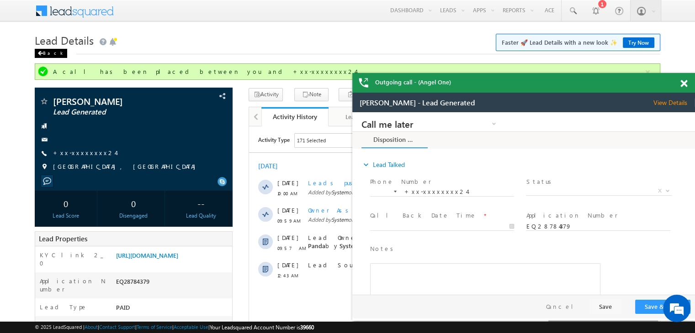
click at [46, 53] on div "Back" at bounding box center [51, 53] width 32 height 9
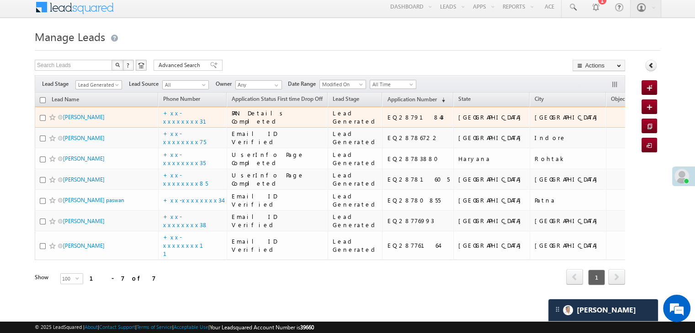
scroll to position [228, 0]
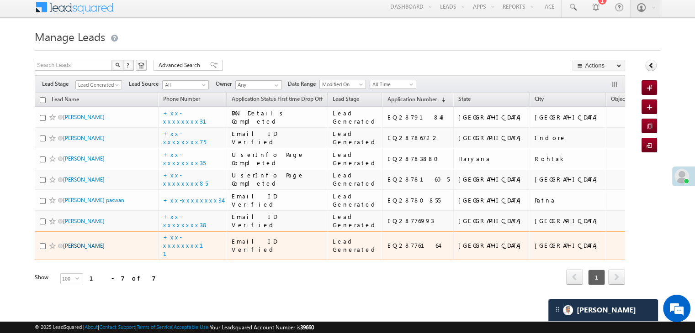
click at [76, 243] on link "[PERSON_NAME]" at bounding box center [84, 246] width 42 height 7
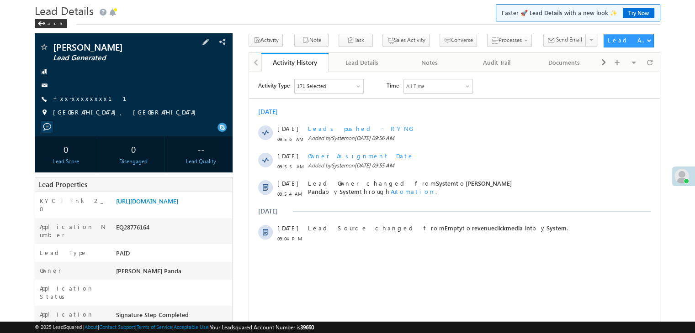
scroll to position [46, 0]
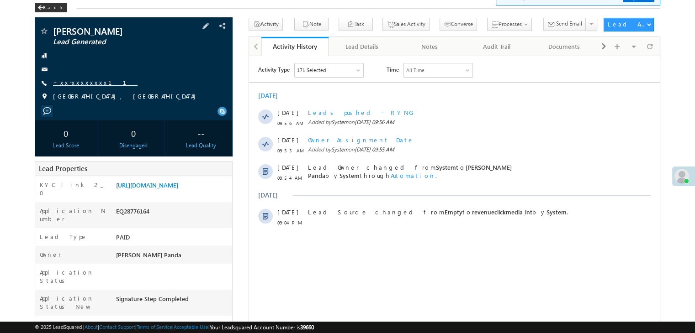
click at [82, 86] on link "+xx-xxxxxxxx11" at bounding box center [95, 83] width 84 height 8
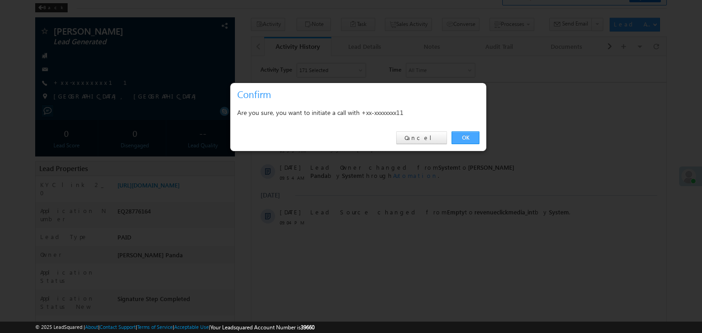
click at [464, 138] on link "OK" at bounding box center [465, 138] width 28 height 13
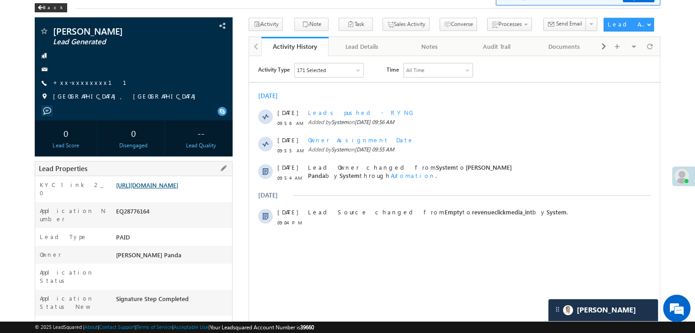
click at [174, 189] on link "https://angelbroking1-pk3em7sa.customui-test.leadsquared.com?leadId=a1b19ef1-cf…" at bounding box center [147, 185] width 62 height 8
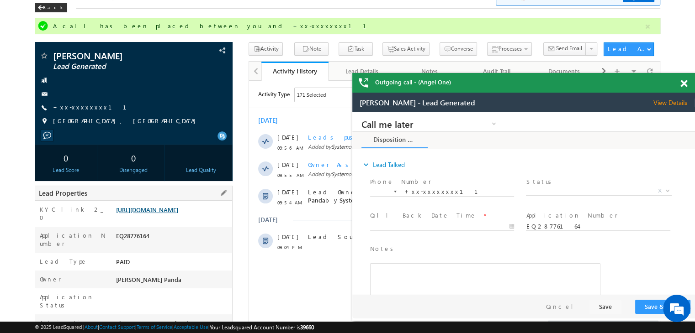
scroll to position [0, 0]
click at [680, 84] on span at bounding box center [683, 84] width 7 height 8
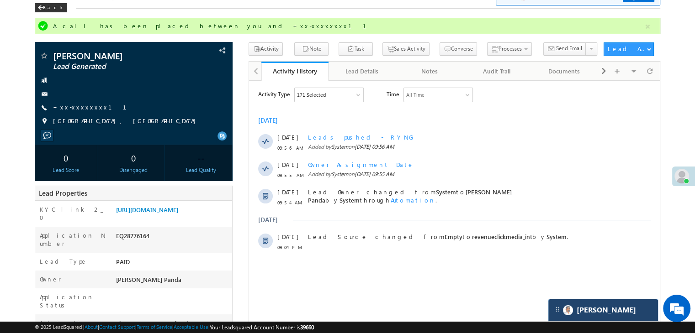
click at [612, 316] on div "[PERSON_NAME]" at bounding box center [603, 311] width 110 height 22
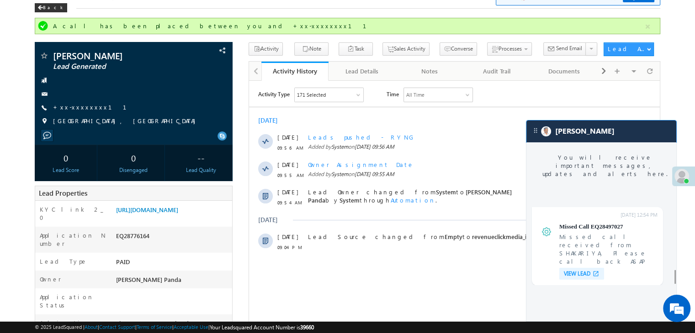
scroll to position [3616, 0]
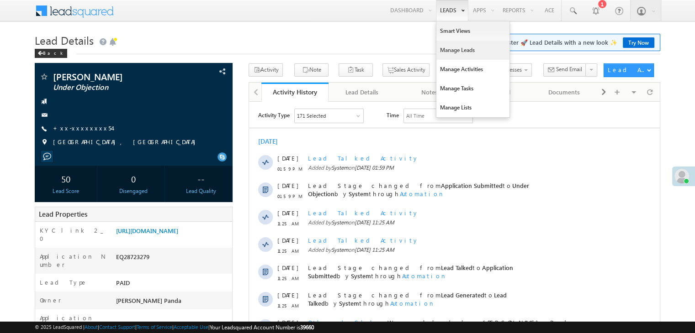
click at [454, 52] on link "Manage Leads" at bounding box center [472, 50] width 73 height 19
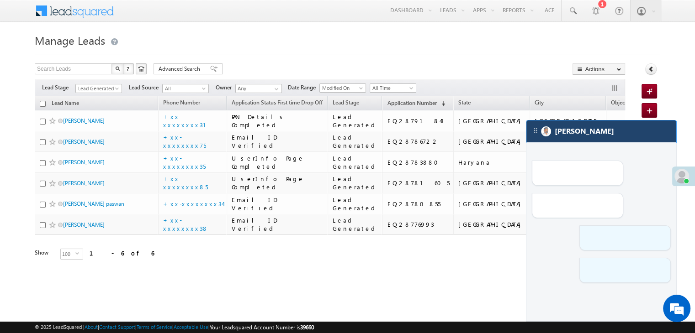
click at [591, 129] on div "[PERSON_NAME]" at bounding box center [601, 132] width 150 height 22
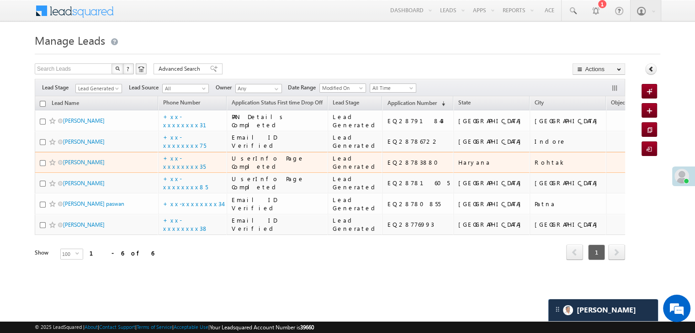
scroll to position [38, 0]
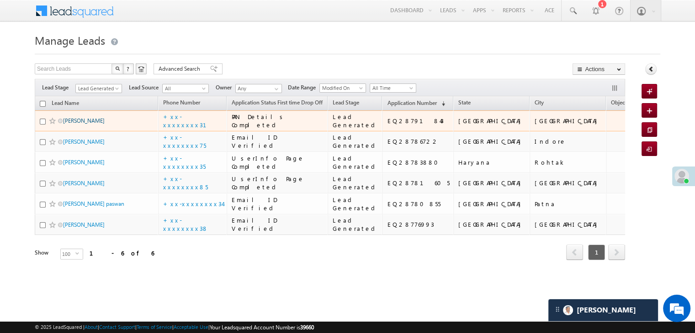
click at [93, 117] on link "Sandeep kumar meena" at bounding box center [84, 120] width 42 height 7
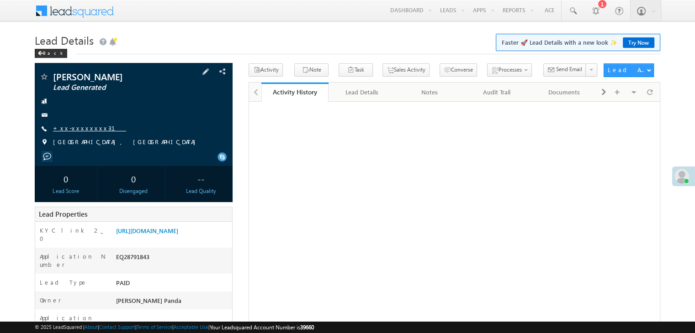
click at [79, 127] on link "+xx-xxxxxxxx31" at bounding box center [89, 128] width 73 height 8
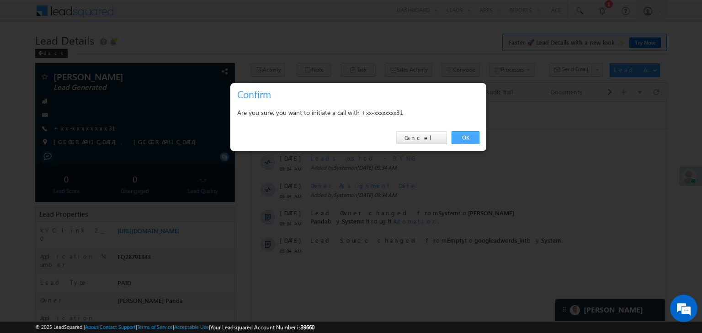
click at [468, 136] on link "OK" at bounding box center [465, 138] width 28 height 13
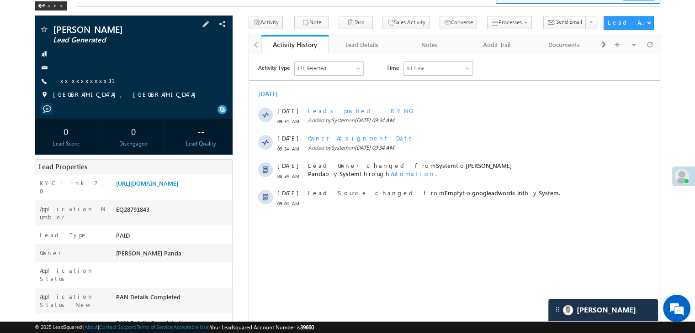
scroll to position [137, 0]
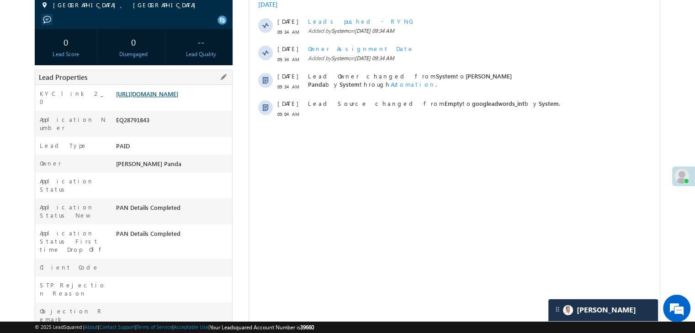
click at [163, 98] on link "https://angelbroking1-pk3em7sa.customui-test.leadsquared.com?leadId=f7ed9b86-ca…" at bounding box center [147, 94] width 62 height 8
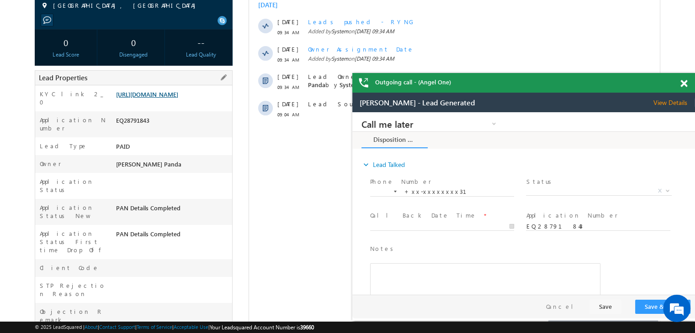
scroll to position [0, 0]
click at [683, 80] on span at bounding box center [683, 84] width 7 height 8
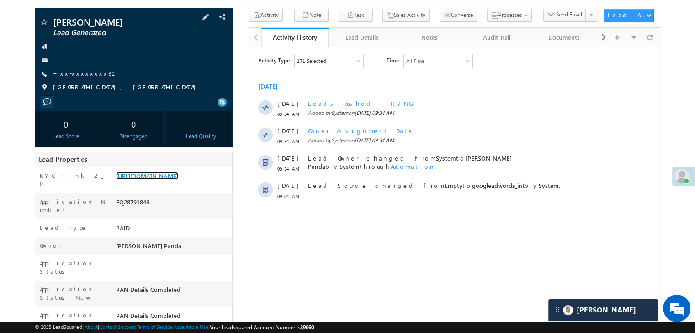
scroll to position [70, 0]
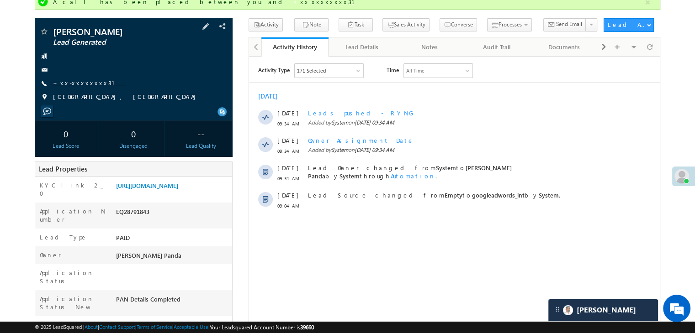
click at [64, 84] on link "+xx-xxxxxxxx31" at bounding box center [89, 83] width 73 height 8
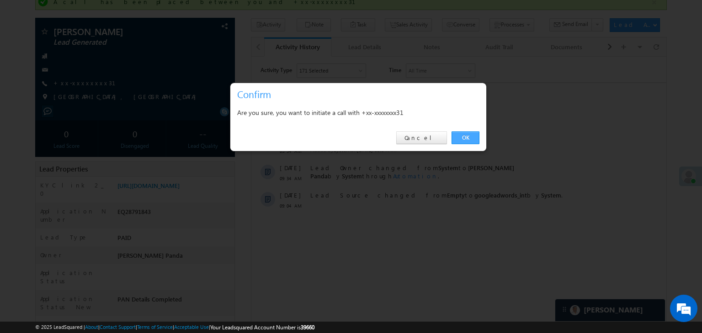
click at [466, 135] on link "OK" at bounding box center [465, 138] width 28 height 13
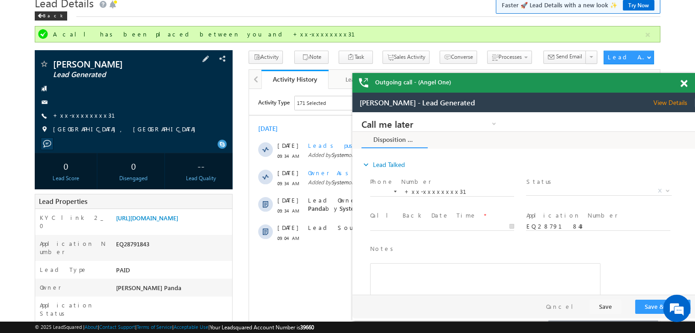
scroll to position [0, 0]
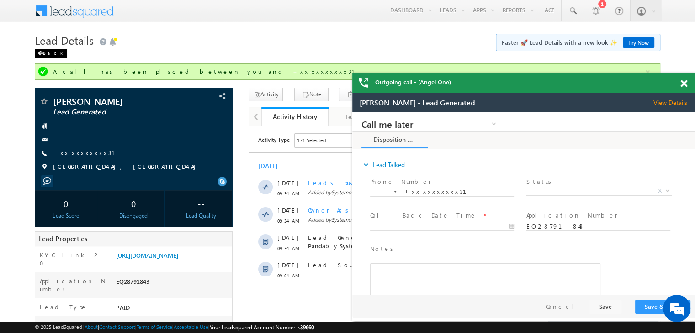
click at [46, 56] on div "Back" at bounding box center [51, 53] width 32 height 9
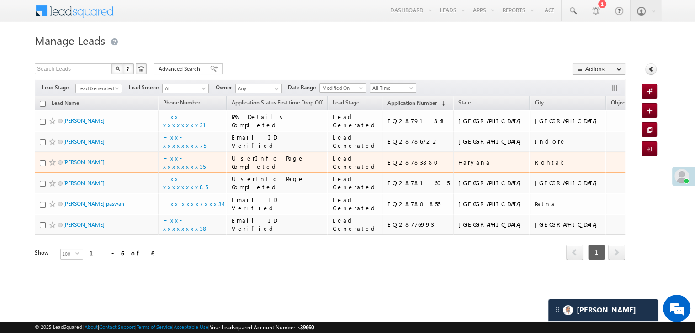
scroll to position [175, 0]
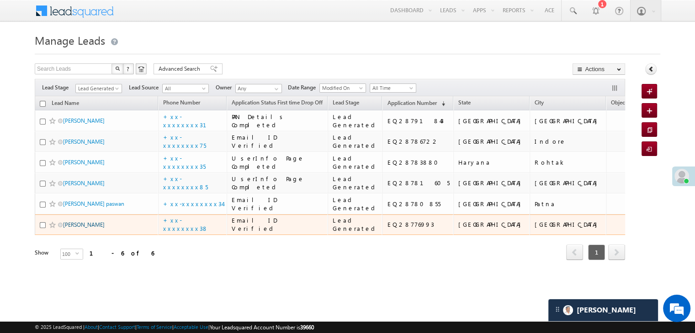
click at [89, 227] on link "Sulbha meshram" at bounding box center [84, 225] width 42 height 7
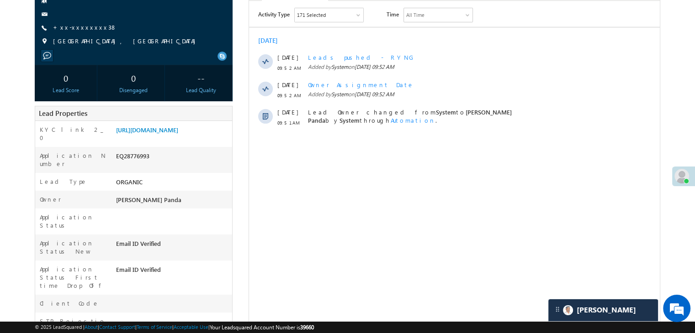
scroll to position [0, 0]
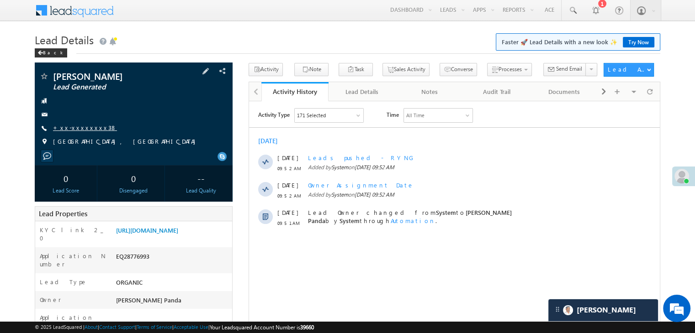
click at [77, 127] on link "+xx-xxxxxxxx38" at bounding box center [85, 128] width 64 height 8
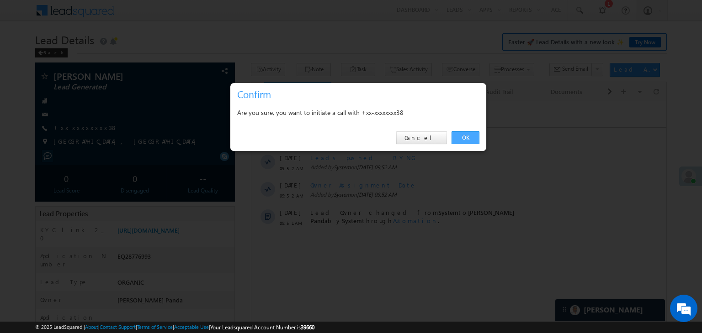
click at [467, 139] on link "OK" at bounding box center [465, 138] width 28 height 13
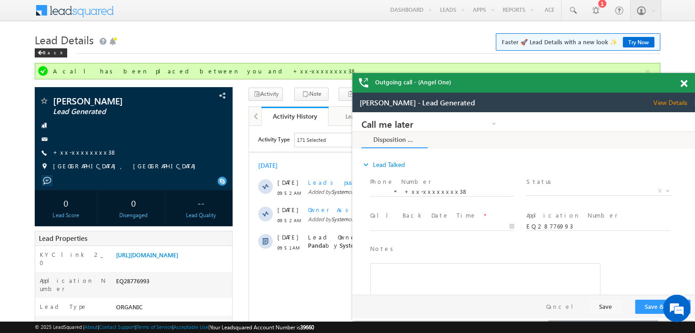
scroll to position [0, 0]
click at [74, 156] on span "+xx-xxxxxxxx38" at bounding box center [85, 152] width 64 height 9
click at [77, 152] on link "+xx-xxxxxxxx38" at bounding box center [85, 152] width 64 height 8
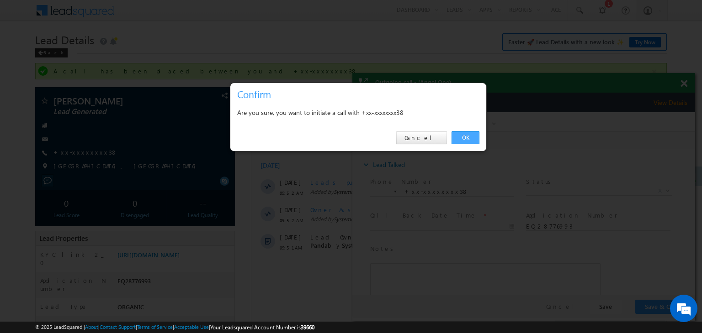
click at [462, 137] on link "OK" at bounding box center [465, 138] width 28 height 13
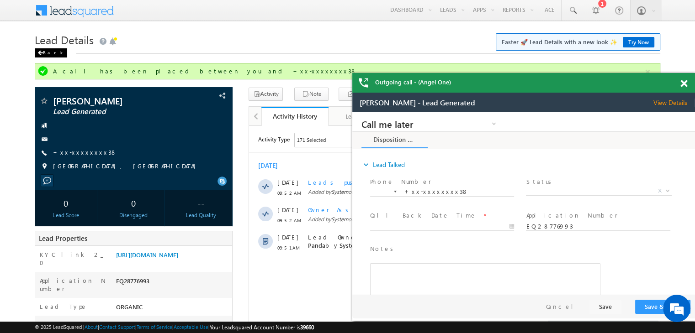
click at [48, 49] on div "Back" at bounding box center [51, 52] width 32 height 9
click at [48, 50] on div "Back" at bounding box center [51, 52] width 32 height 9
click at [48, 53] on div "Back" at bounding box center [51, 52] width 32 height 9
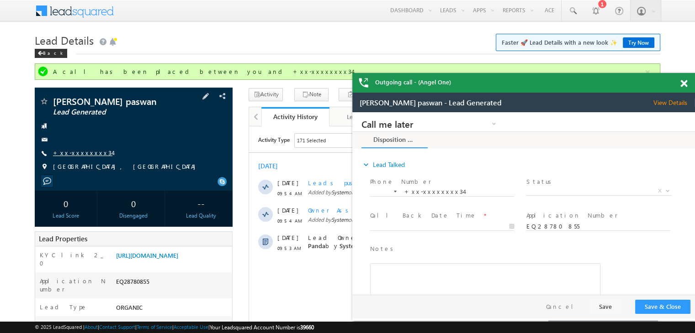
click at [76, 154] on link "+xx-xxxxxxxx34" at bounding box center [82, 153] width 59 height 8
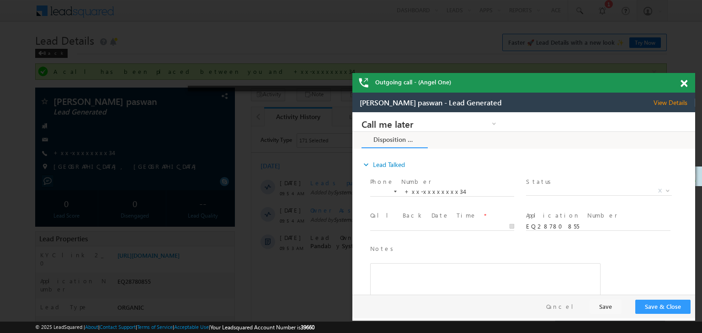
click at [681, 83] on span at bounding box center [683, 84] width 7 height 8
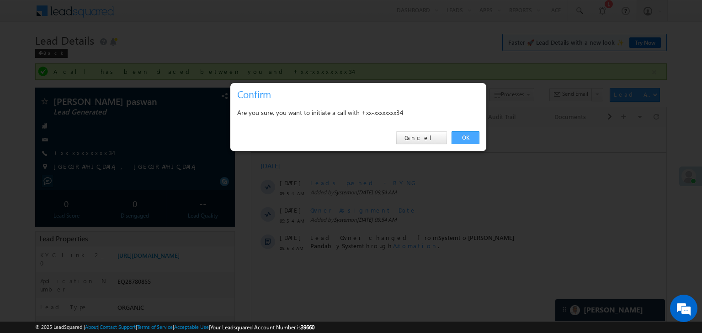
click at [466, 140] on link "OK" at bounding box center [465, 138] width 28 height 13
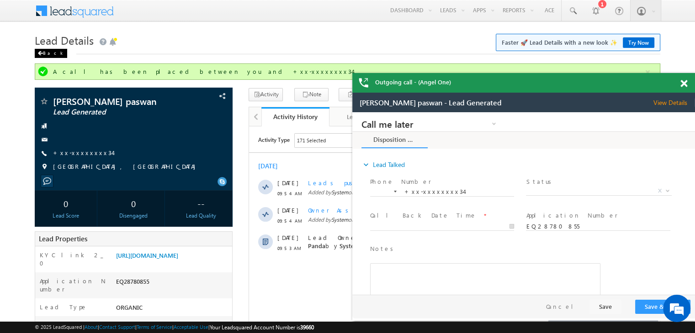
click at [48, 53] on div "Back" at bounding box center [51, 53] width 32 height 9
click at [682, 84] on span at bounding box center [683, 84] width 7 height 8
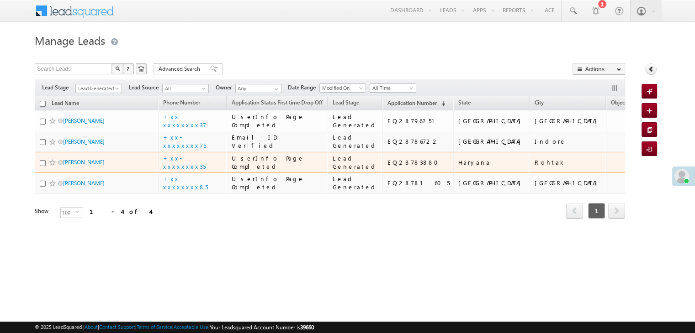
scroll to position [69, 0]
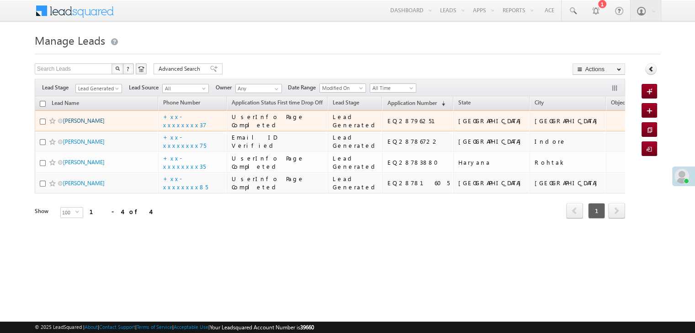
click at [85, 117] on link "[PERSON_NAME]" at bounding box center [84, 120] width 42 height 7
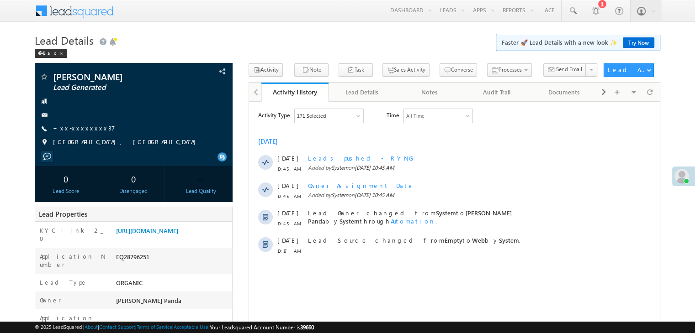
click at [85, 130] on link "+xx-xxxxxxxx37" at bounding box center [84, 128] width 62 height 8
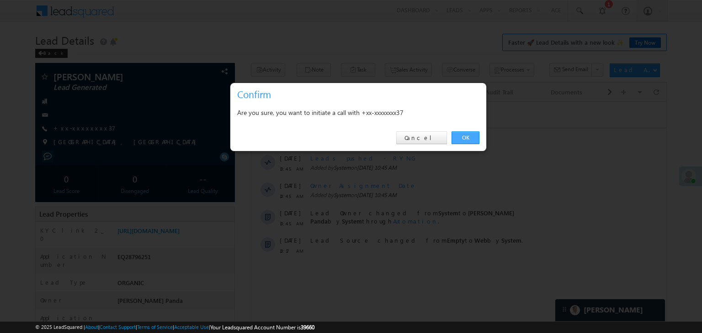
click at [466, 139] on link "OK" at bounding box center [465, 138] width 28 height 13
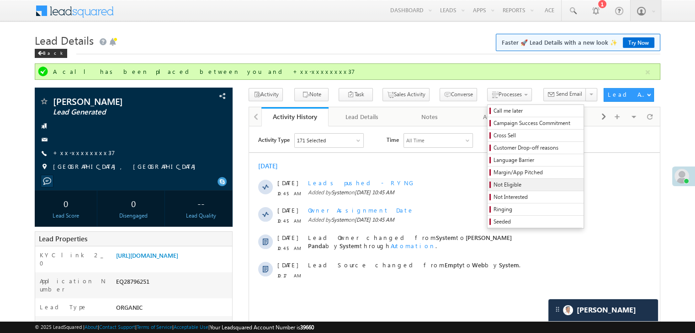
click at [493, 185] on span "Not Eligible" at bounding box center [536, 185] width 87 height 8
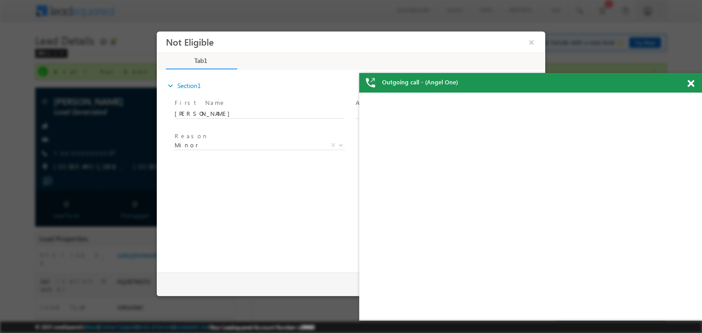
click at [692, 83] on span at bounding box center [690, 84] width 7 height 8
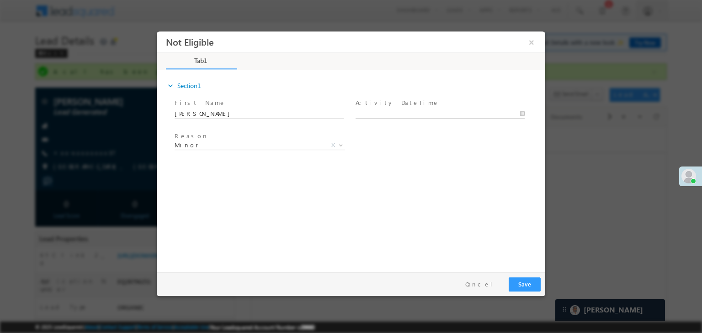
type input "09/12/25 10:49 AM"
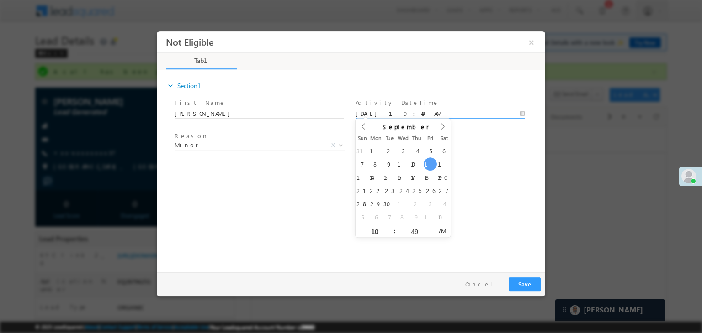
click at [459, 113] on input "09/12/25 10:49 AM" at bounding box center [439, 114] width 169 height 9
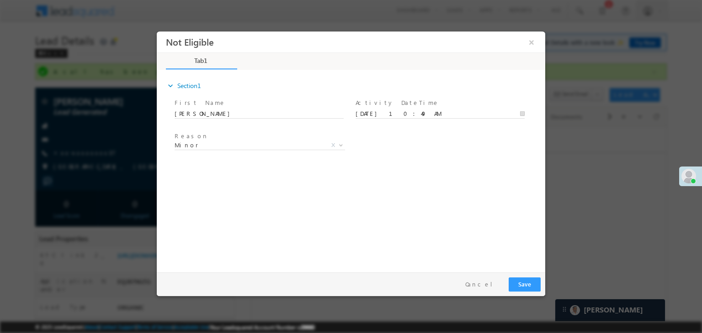
click at [493, 176] on div "expand_more Section1 First Name *" at bounding box center [353, 169] width 384 height 197
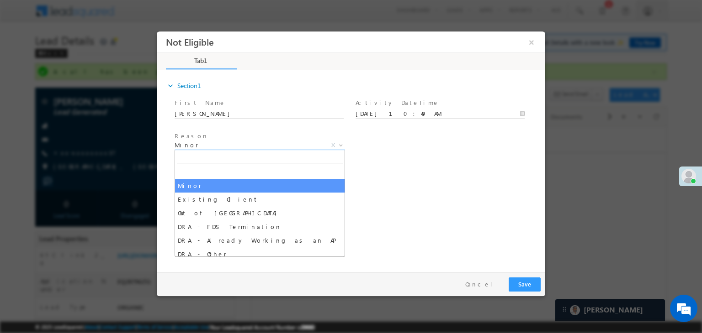
click at [272, 144] on span "Minor" at bounding box center [248, 145] width 148 height 8
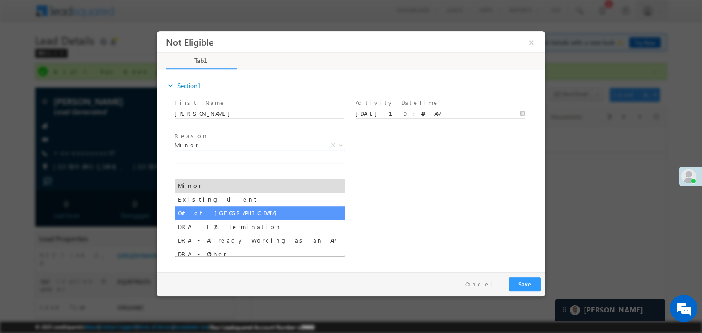
select select "Out of India"
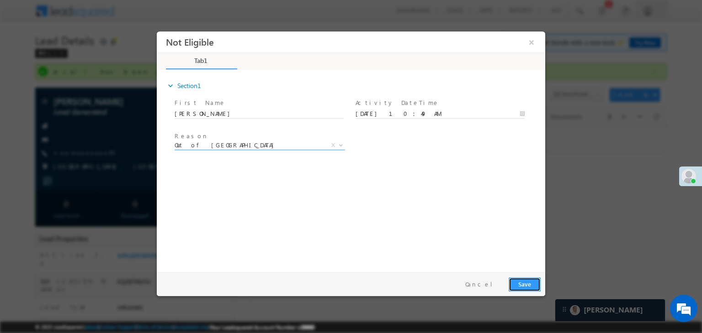
click at [528, 288] on button "Save" at bounding box center [524, 285] width 32 height 14
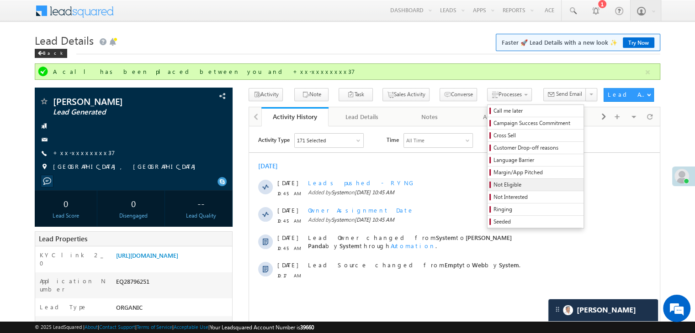
click at [491, 190] on link "Not Eligible" at bounding box center [535, 185] width 96 height 12
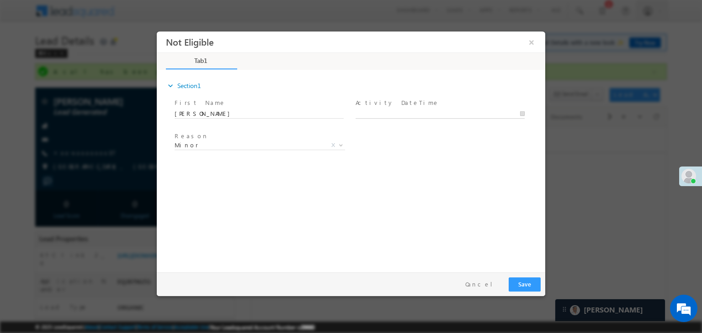
type input "09/12/25 10:49 AM"
click at [411, 116] on input "09/12/25 10:49 AM" at bounding box center [439, 114] width 169 height 9
click at [485, 154] on div "Reason * Minor Existing Client Out of India DRA - FDS Termination DRA - Already…" at bounding box center [359, 147] width 372 height 34
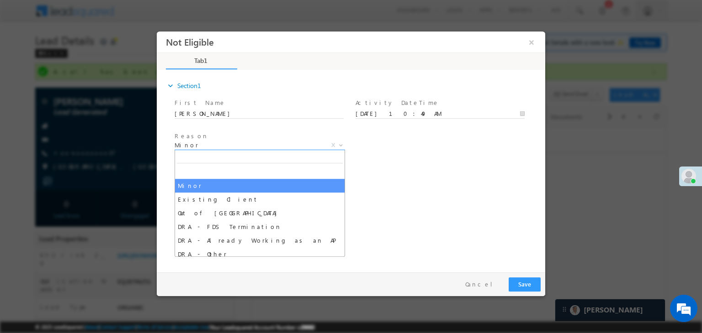
click at [300, 148] on span "Minor" at bounding box center [248, 145] width 148 height 8
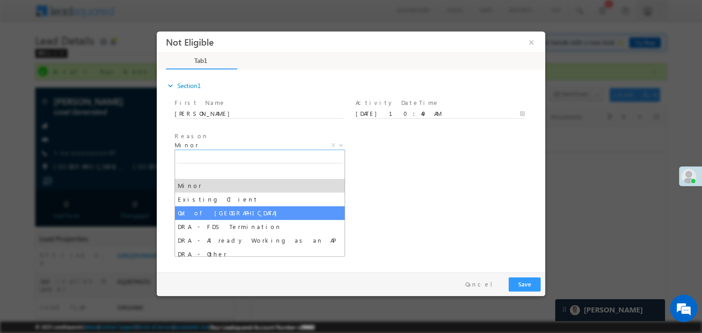
select select "Out of India"
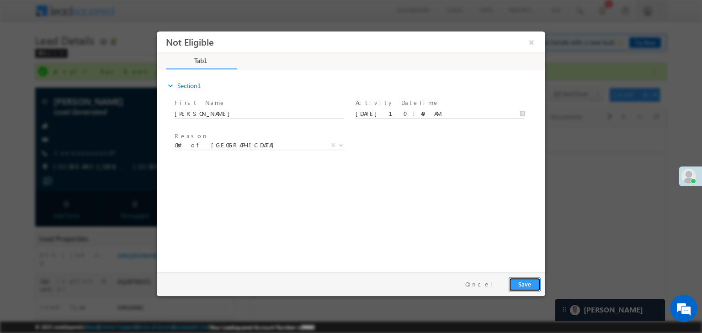
click at [530, 283] on button "Save" at bounding box center [524, 285] width 32 height 14
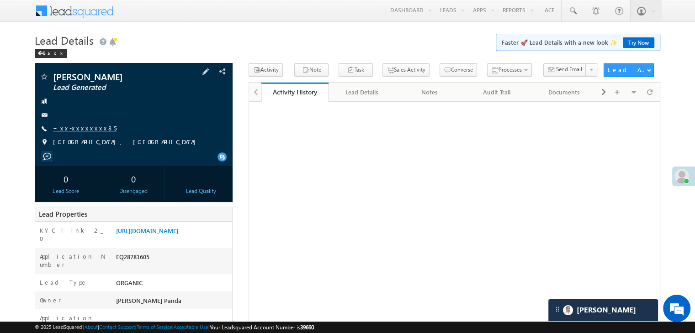
click at [88, 129] on link "+xx-xxxxxxxx85" at bounding box center [84, 128] width 63 height 8
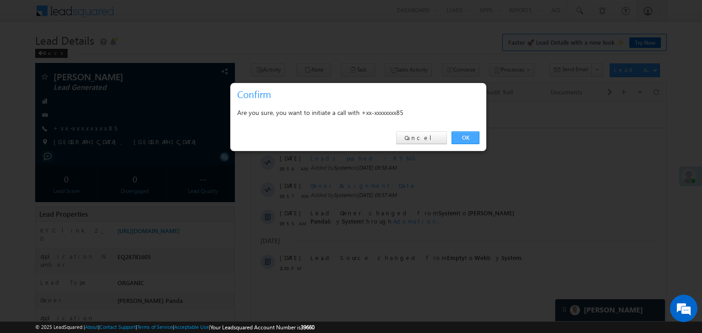
click at [470, 140] on link "OK" at bounding box center [465, 138] width 28 height 13
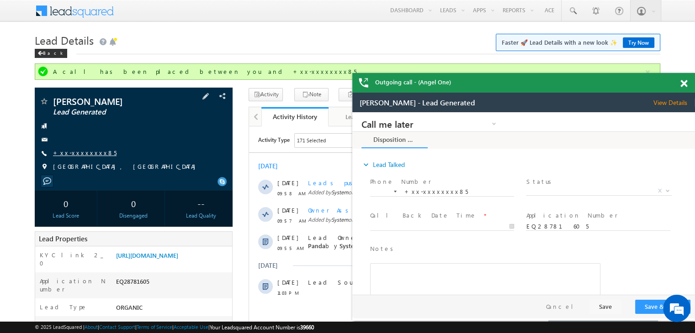
click at [79, 153] on link "+xx-xxxxxxxx85" at bounding box center [84, 153] width 63 height 8
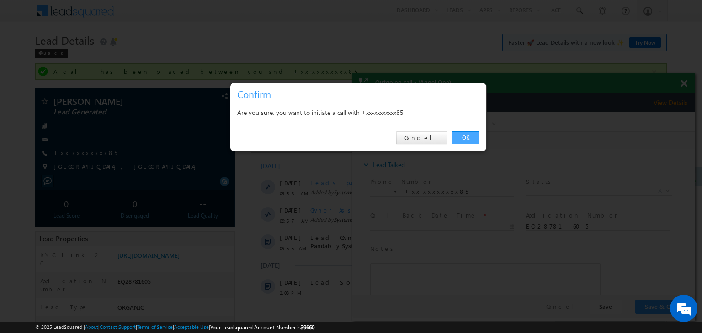
click at [467, 137] on link "OK" at bounding box center [465, 138] width 28 height 13
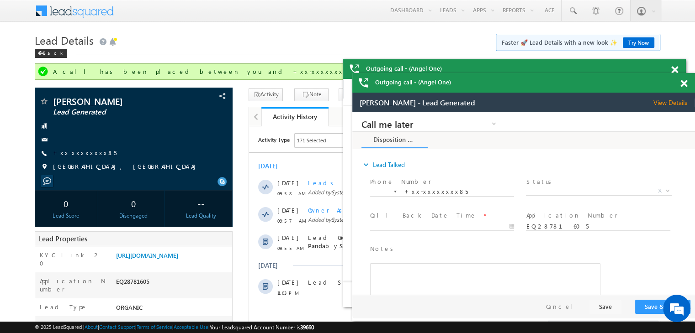
click at [681, 86] on span at bounding box center [683, 84] width 7 height 8
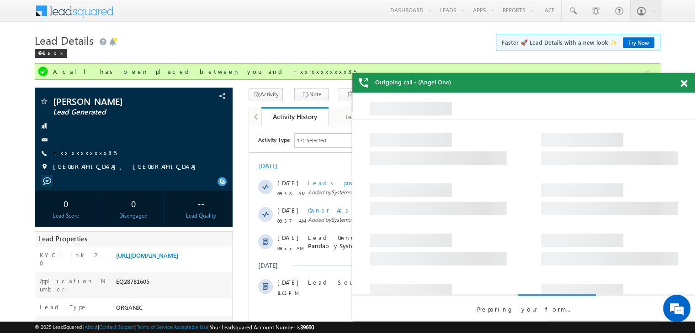
click at [682, 85] on span at bounding box center [683, 84] width 7 height 8
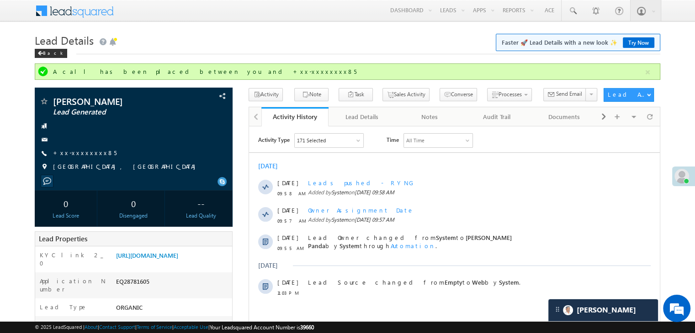
click at [228, 40] on h1 "Lead Details Faster 🚀 Lead Details with a new look ✨ Try Now" at bounding box center [347, 40] width 625 height 18
click at [42, 54] on span at bounding box center [39, 53] width 5 height 5
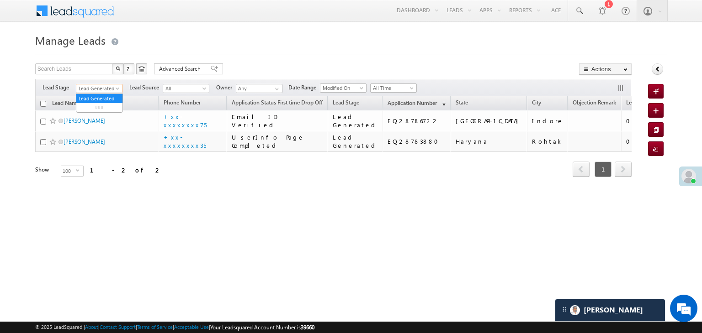
click at [115, 89] on span at bounding box center [118, 90] width 7 height 7
click at [102, 95] on link "All" at bounding box center [99, 99] width 46 height 8
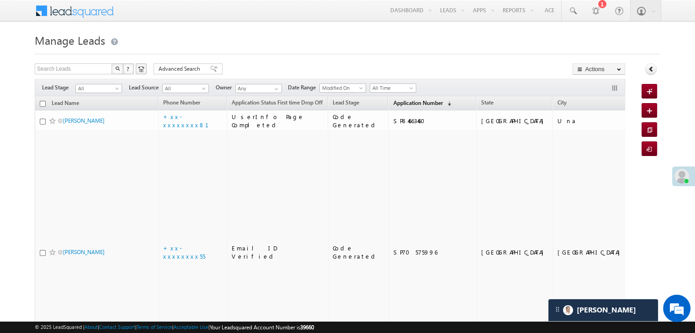
click at [408, 102] on span "Application Number" at bounding box center [417, 103] width 49 height 7
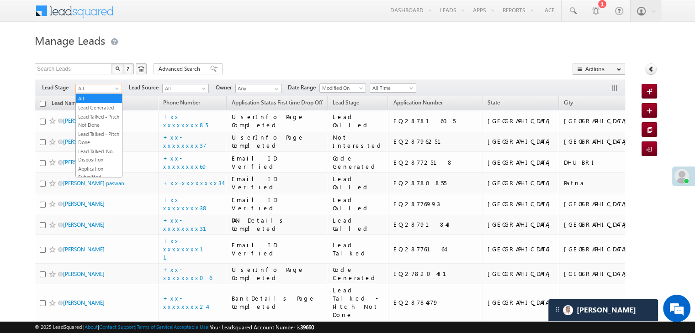
click at [117, 88] on span at bounding box center [117, 90] width 7 height 7
click at [104, 111] on link "Lead Generated" at bounding box center [99, 108] width 46 height 8
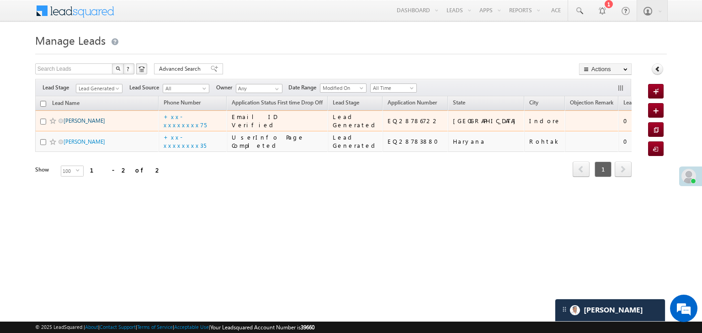
click at [87, 124] on link "[PERSON_NAME]" at bounding box center [84, 120] width 42 height 7
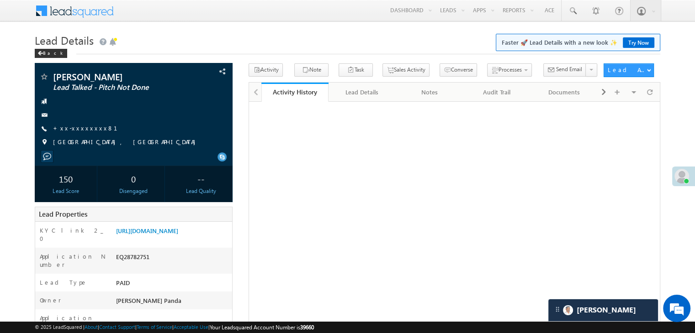
click at [72, 128] on link "+xx-xxxxxxxx81" at bounding box center [90, 128] width 75 height 8
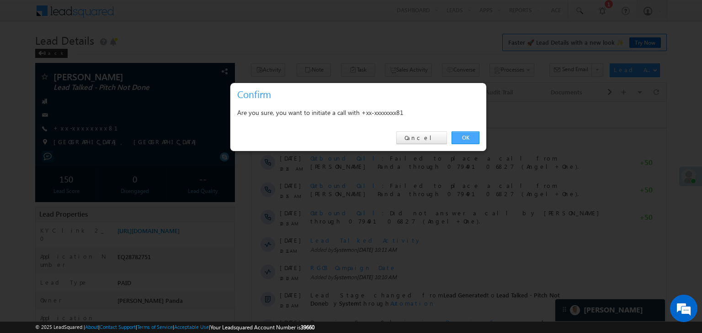
drag, startPoint x: 471, startPoint y: 138, endPoint x: 222, endPoint y: 37, distance: 268.8
click at [471, 139] on link "OK" at bounding box center [465, 138] width 28 height 13
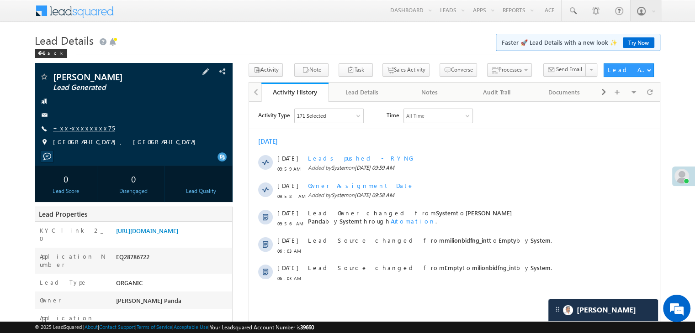
click at [73, 131] on link "+xx-xxxxxxxx75" at bounding box center [84, 128] width 62 height 8
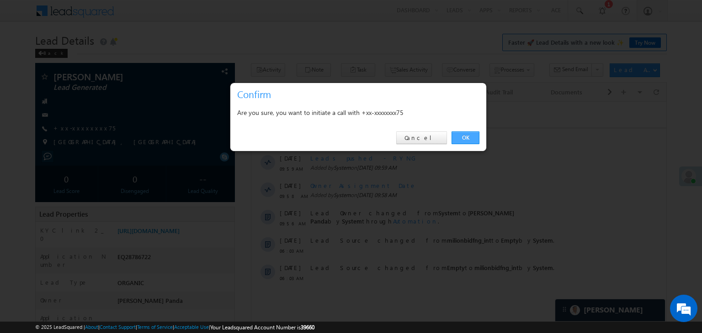
click at [465, 137] on link "OK" at bounding box center [465, 138] width 28 height 13
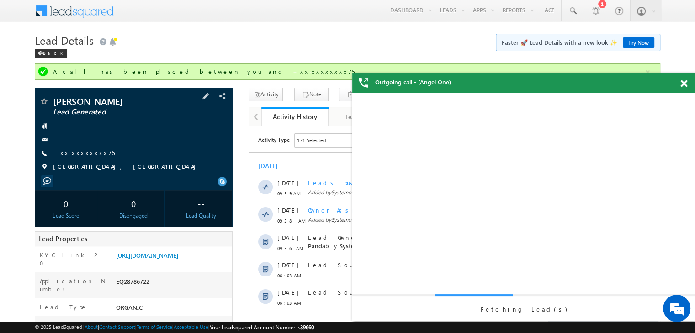
scroll to position [91, 0]
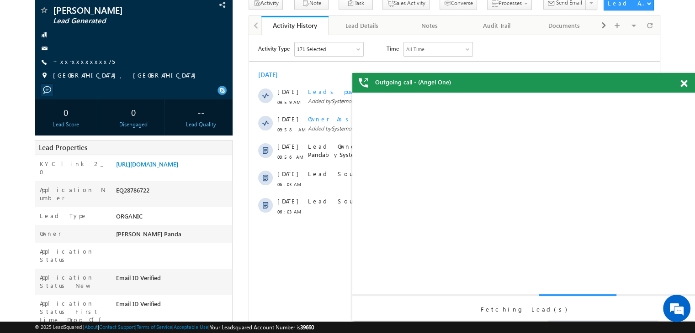
click at [682, 84] on span at bounding box center [683, 84] width 7 height 8
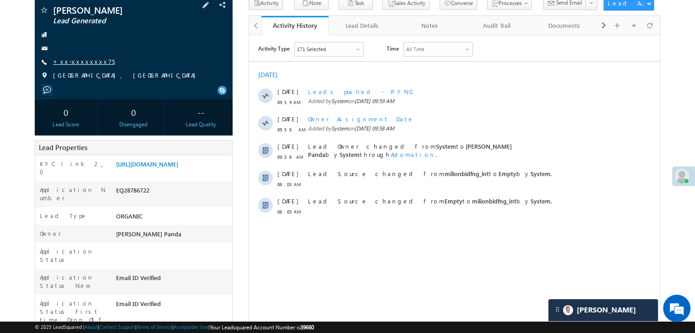
click at [75, 64] on link "+xx-xxxxxxxx75" at bounding box center [84, 62] width 62 height 8
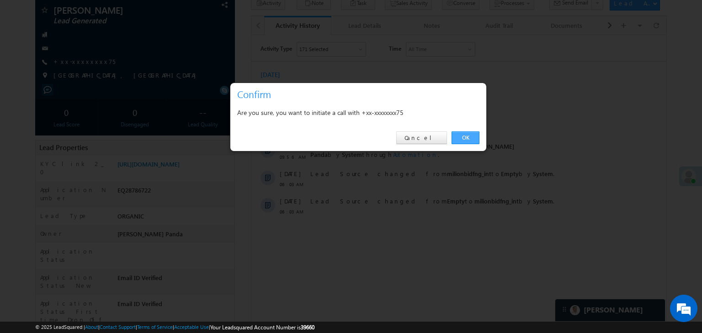
drag, startPoint x: 466, startPoint y: 137, endPoint x: 215, endPoint y: 102, distance: 253.5
click at [466, 137] on link "OK" at bounding box center [465, 138] width 28 height 13
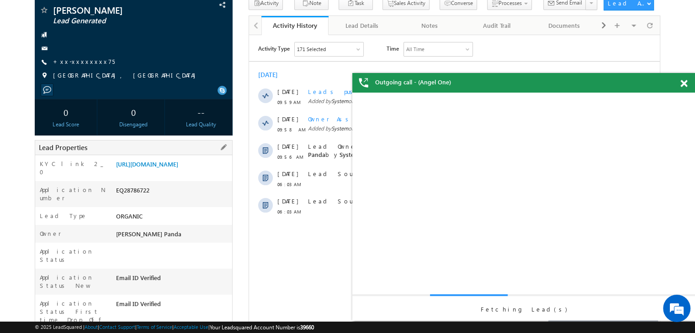
scroll to position [0, 0]
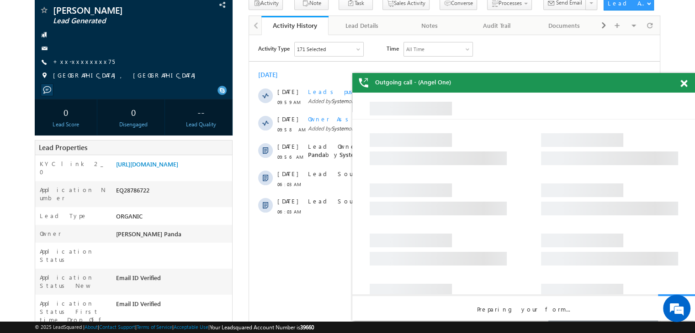
click at [683, 83] on span at bounding box center [683, 84] width 7 height 8
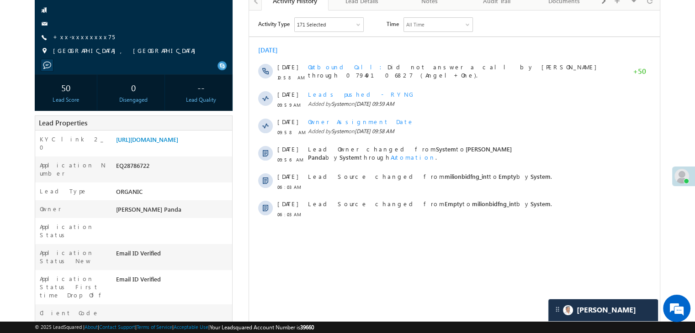
scroll to position [46, 0]
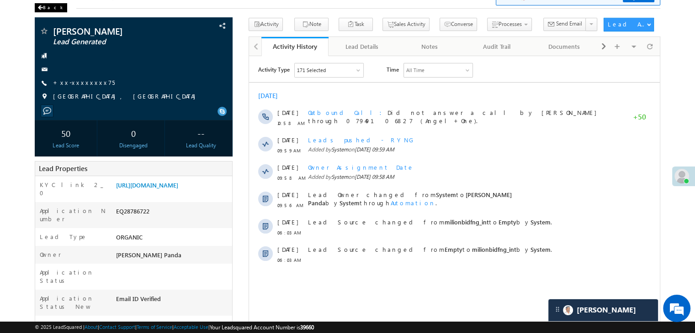
click at [44, 8] on div "Back" at bounding box center [51, 7] width 32 height 9
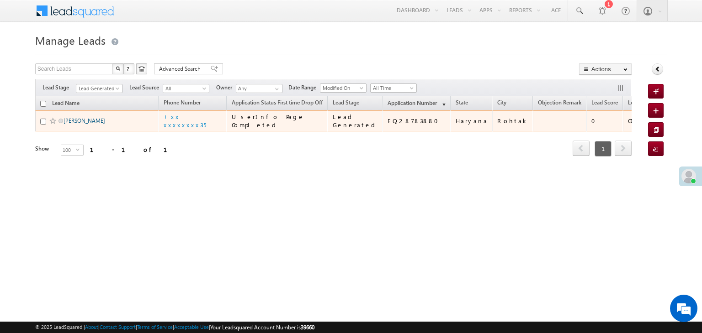
click at [86, 124] on link "[PERSON_NAME]" at bounding box center [84, 120] width 42 height 7
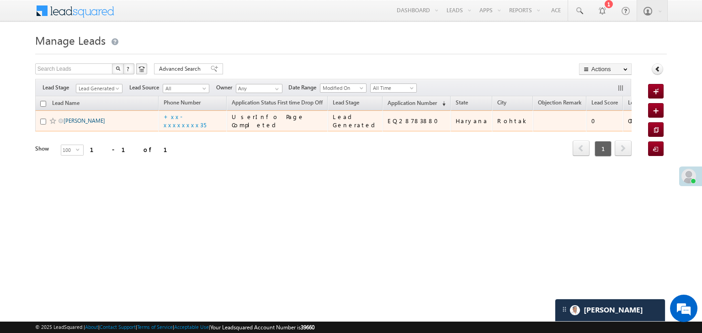
click at [79, 124] on link "[PERSON_NAME]" at bounding box center [84, 120] width 42 height 7
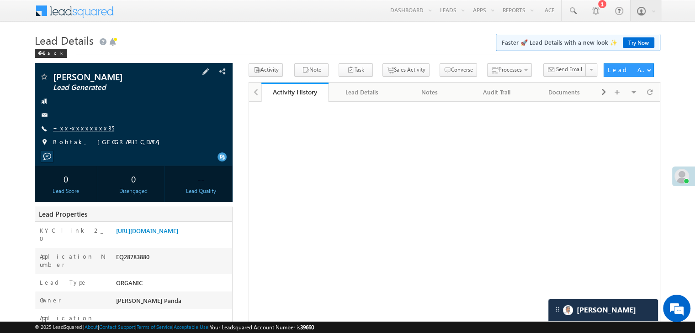
click at [85, 128] on link "+xx-xxxxxxxx35" at bounding box center [83, 128] width 61 height 8
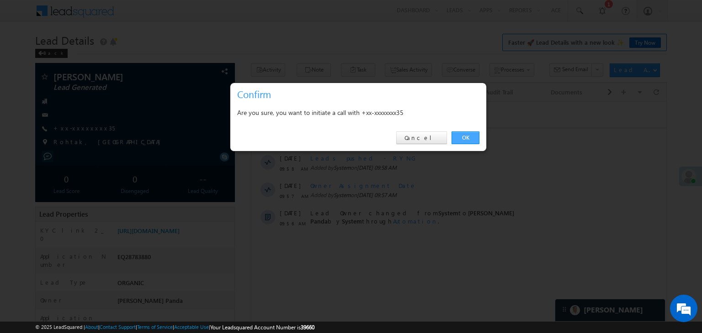
click at [467, 141] on link "OK" at bounding box center [465, 138] width 28 height 13
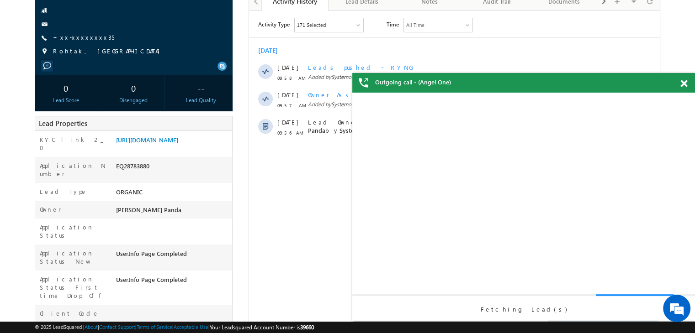
click at [685, 86] on span at bounding box center [683, 84] width 7 height 8
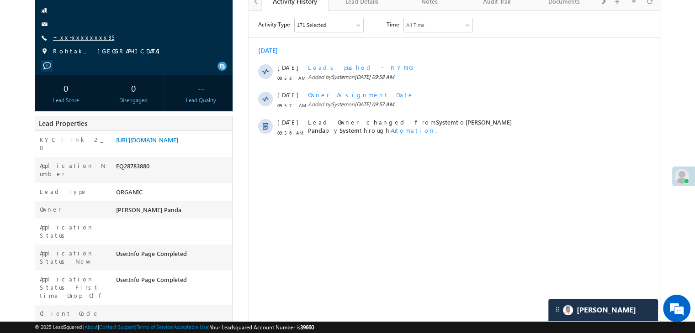
click at [64, 39] on link "+xx-xxxxxxxx35" at bounding box center [83, 37] width 61 height 8
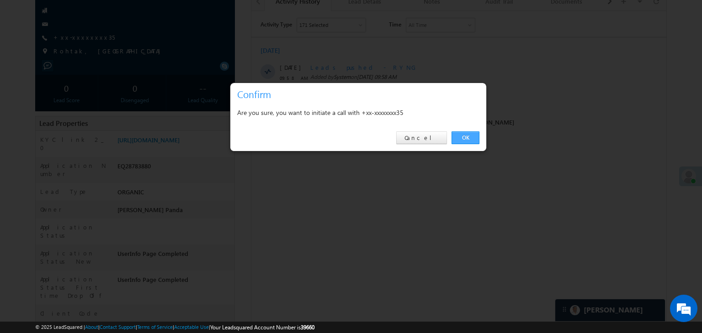
click at [464, 135] on link "OK" at bounding box center [465, 138] width 28 height 13
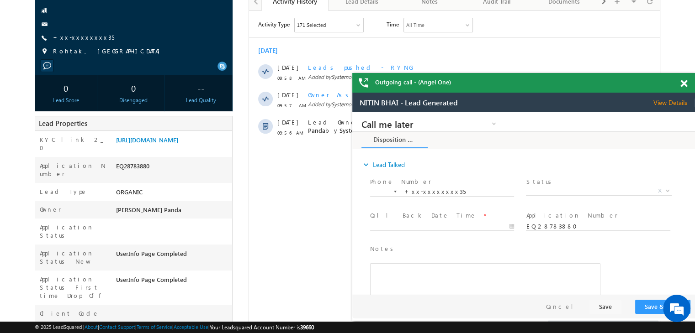
click at [683, 86] on span at bounding box center [683, 84] width 7 height 8
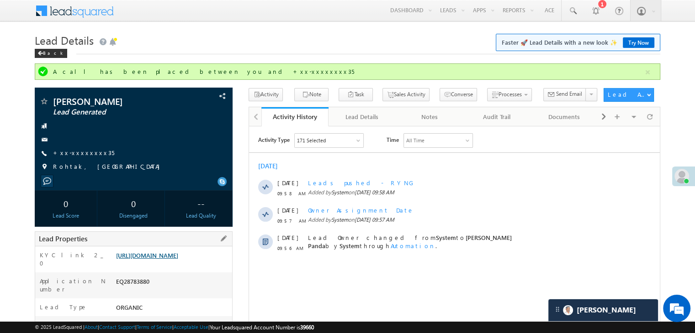
click at [178, 259] on link "[URL][DOMAIN_NAME]" at bounding box center [147, 256] width 62 height 8
click at [44, 52] on div "Back" at bounding box center [51, 53] width 32 height 9
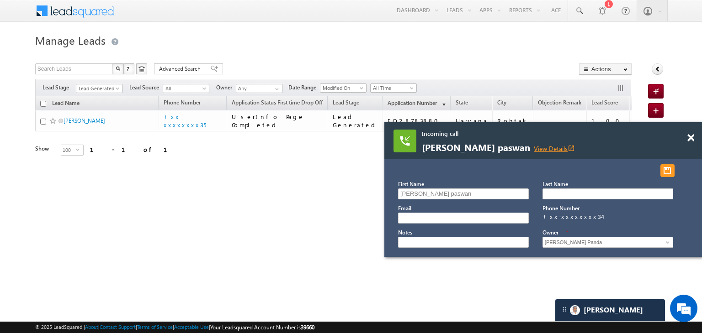
click at [533, 148] on link "View Details open_in_new" at bounding box center [553, 148] width 41 height 9
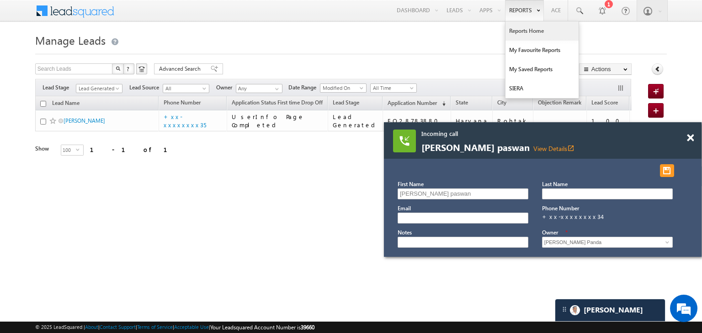
click at [529, 29] on link "Reports Home" at bounding box center [541, 30] width 73 height 19
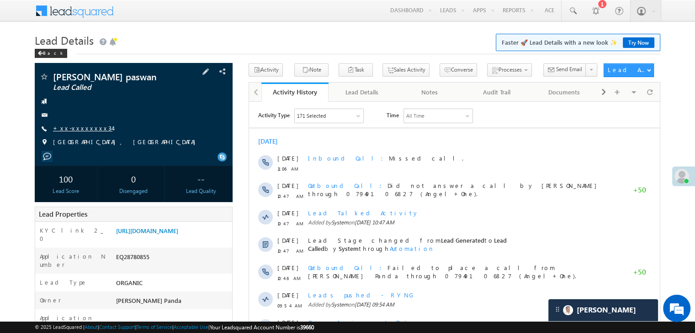
click at [78, 129] on link "+xx-xxxxxxxx34" at bounding box center [82, 128] width 59 height 8
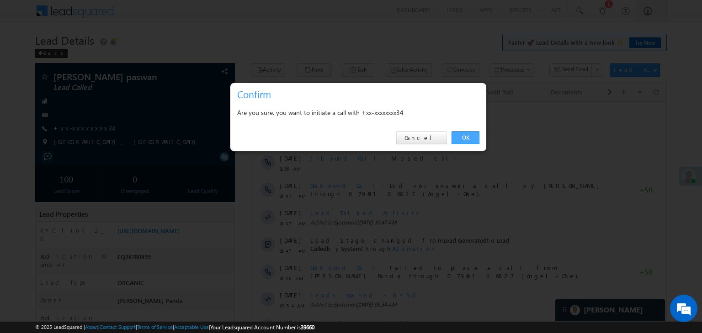
click at [460, 135] on link "OK" at bounding box center [465, 138] width 28 height 13
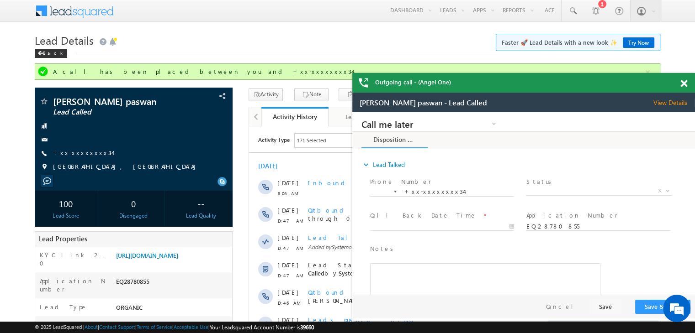
click at [685, 81] on span at bounding box center [683, 84] width 7 height 8
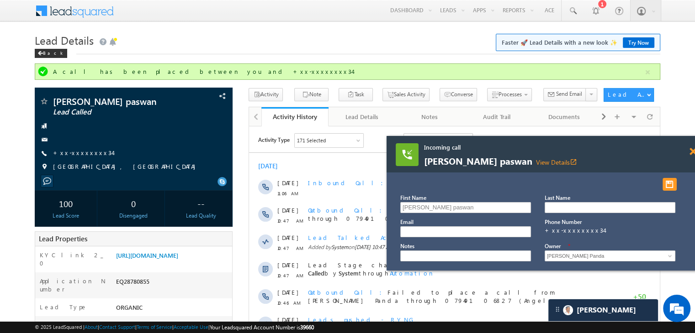
click at [692, 153] on span at bounding box center [692, 152] width 7 height 8
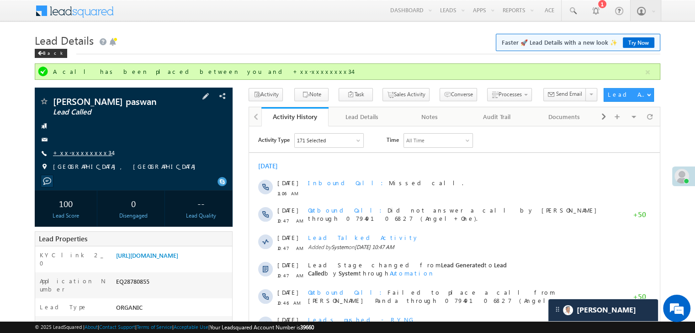
click at [83, 156] on link "+xx-xxxxxxxx34" at bounding box center [82, 153] width 59 height 8
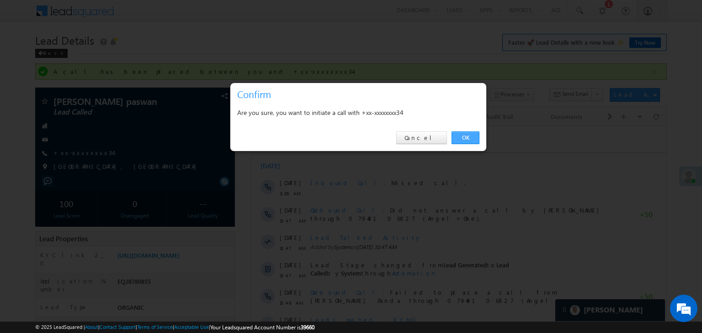
click at [464, 140] on link "OK" at bounding box center [465, 138] width 28 height 13
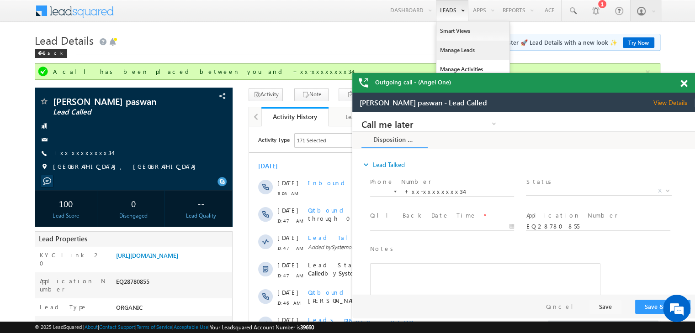
click at [454, 49] on link "Manage Leads" at bounding box center [472, 50] width 73 height 19
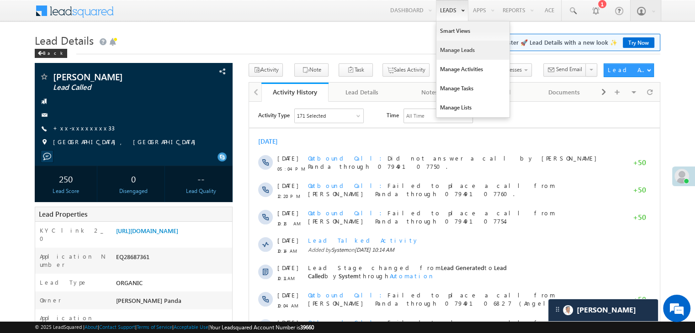
click at [449, 49] on link "Manage Leads" at bounding box center [472, 50] width 73 height 19
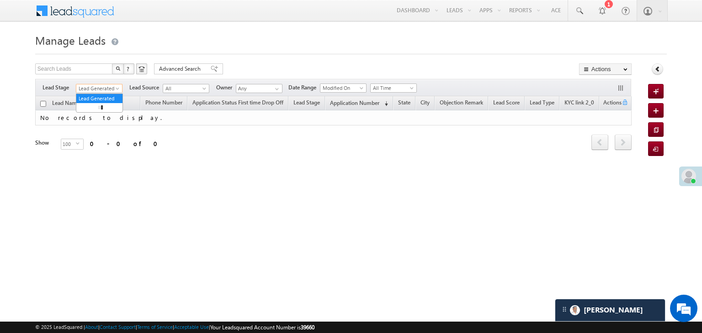
click at [119, 92] on span at bounding box center [118, 90] width 7 height 7
click at [100, 95] on link "All" at bounding box center [99, 99] width 46 height 8
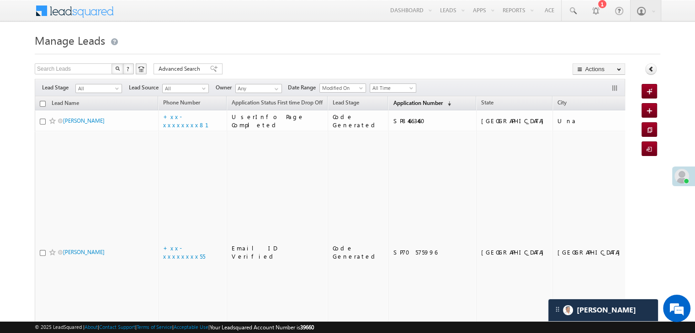
click at [393, 106] on span "Application Number" at bounding box center [417, 103] width 49 height 7
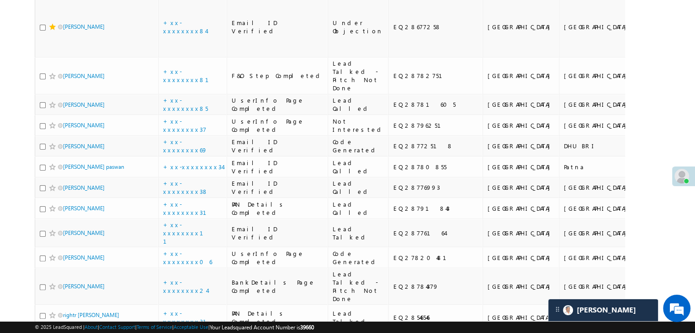
scroll to position [183, 0]
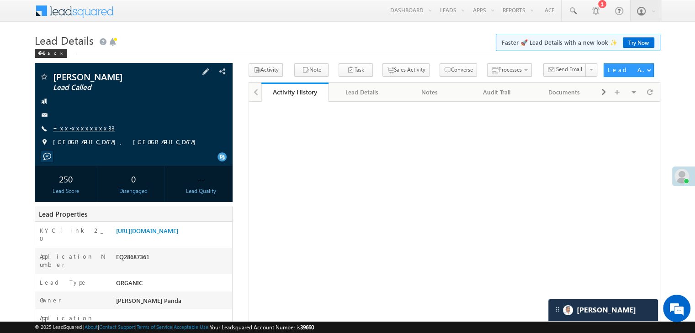
click at [77, 126] on link "+xx-xxxxxxxx33" at bounding box center [84, 128] width 62 height 8
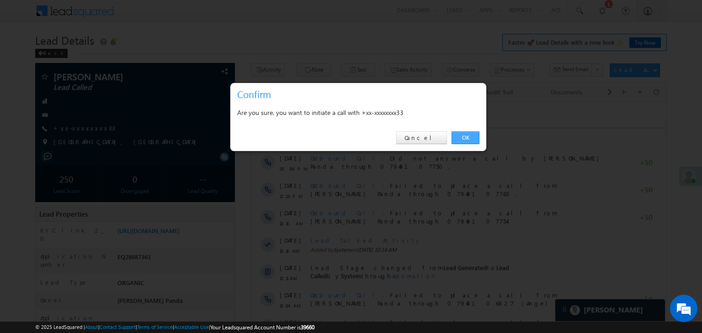
click at [467, 137] on link "OK" at bounding box center [465, 138] width 28 height 13
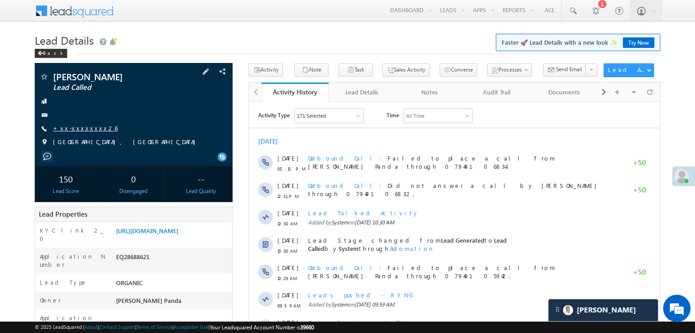
click at [78, 132] on link "+xx-xxxxxxxx26" at bounding box center [85, 128] width 64 height 8
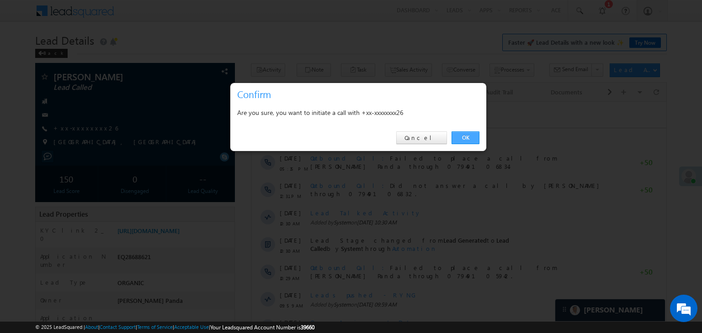
click at [471, 139] on link "OK" at bounding box center [465, 138] width 28 height 13
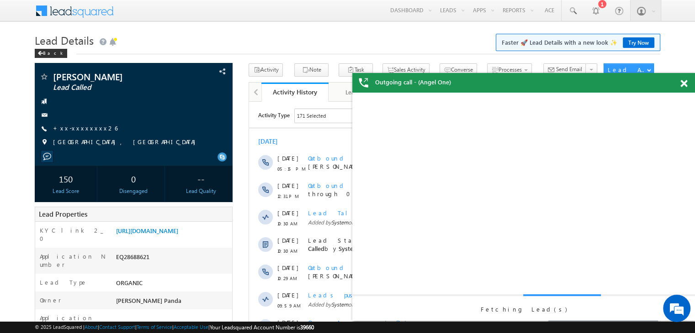
click at [684, 86] on span at bounding box center [683, 84] width 7 height 8
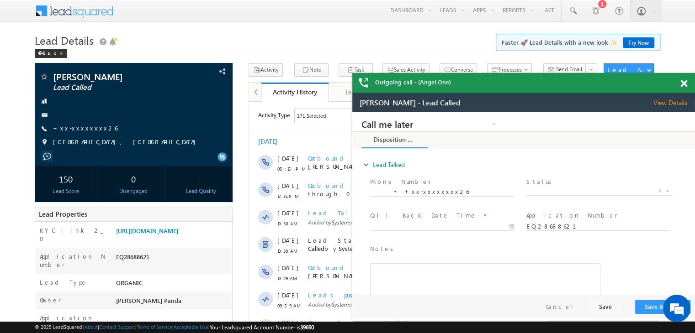
click at [682, 84] on span at bounding box center [683, 84] width 7 height 8
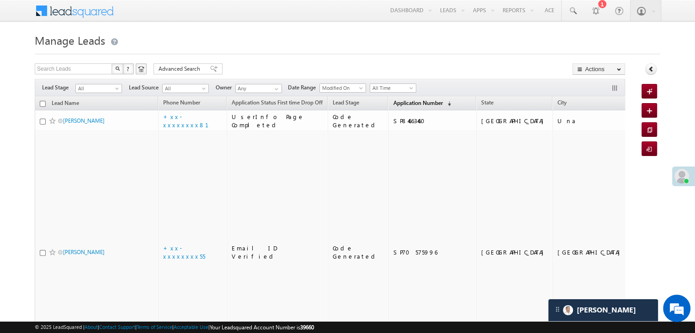
click at [401, 102] on span "Application Number" at bounding box center [417, 103] width 49 height 7
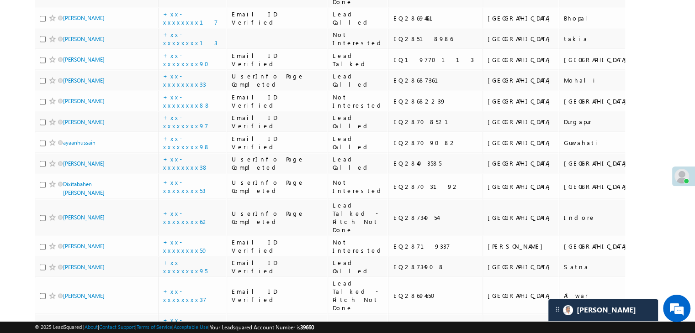
scroll to position [1873, 0]
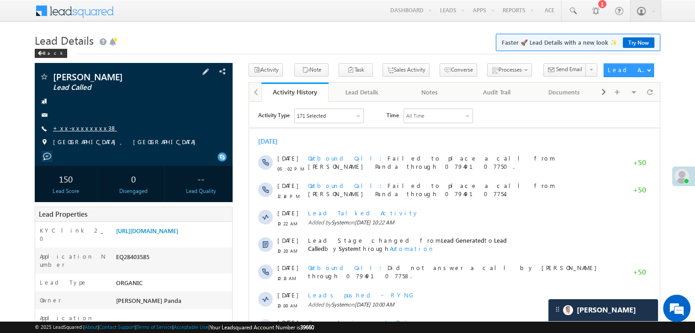
click at [79, 127] on link "+xx-xxxxxxxx38" at bounding box center [85, 128] width 64 height 8
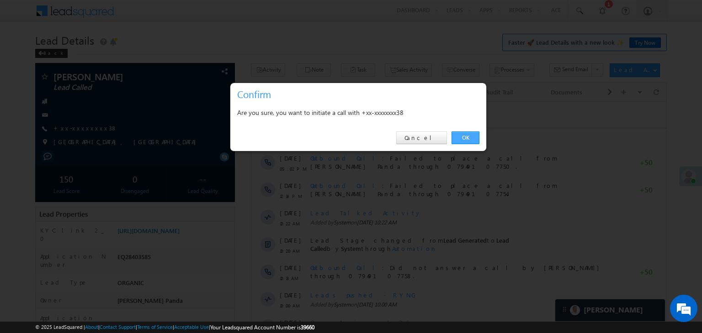
click at [468, 137] on link "OK" at bounding box center [465, 138] width 28 height 13
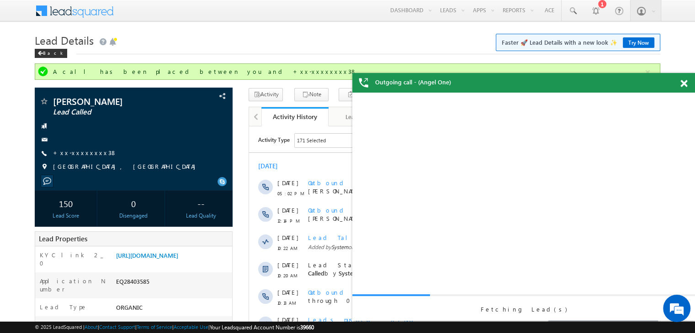
click at [683, 81] on span at bounding box center [683, 84] width 7 height 8
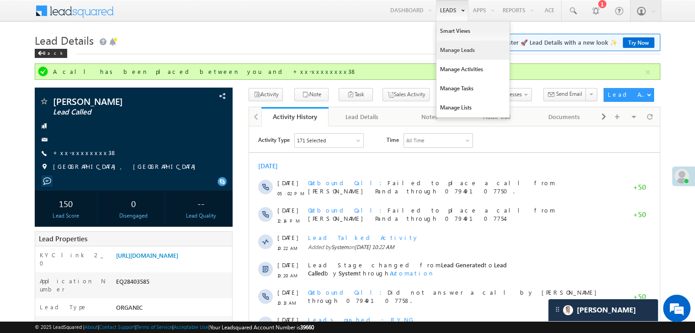
click at [450, 51] on link "Manage Leads" at bounding box center [472, 50] width 73 height 19
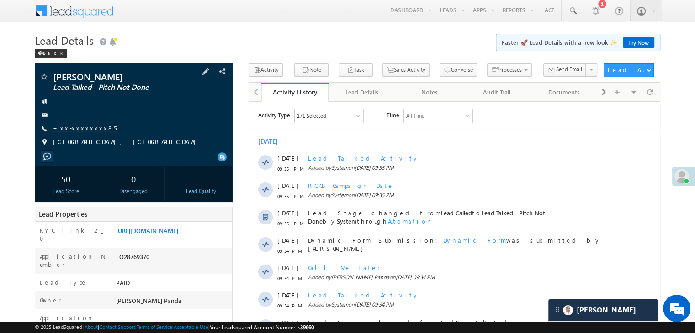
click at [80, 127] on link "+xx-xxxxxxxx85" at bounding box center [84, 128] width 63 height 8
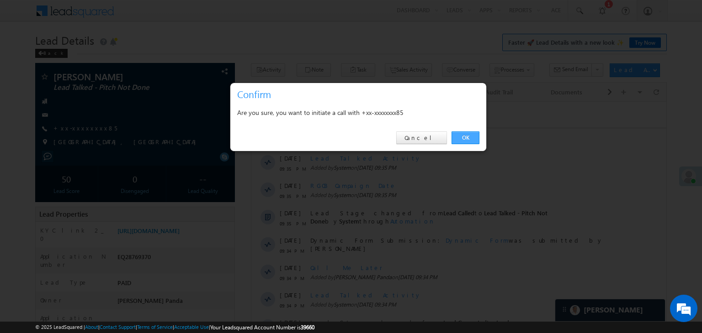
click at [470, 139] on link "OK" at bounding box center [465, 138] width 28 height 13
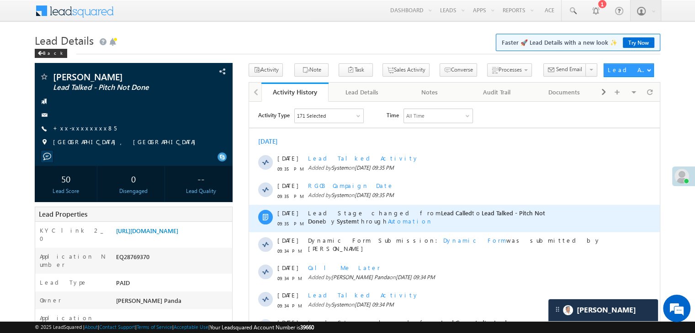
scroll to position [91, 0]
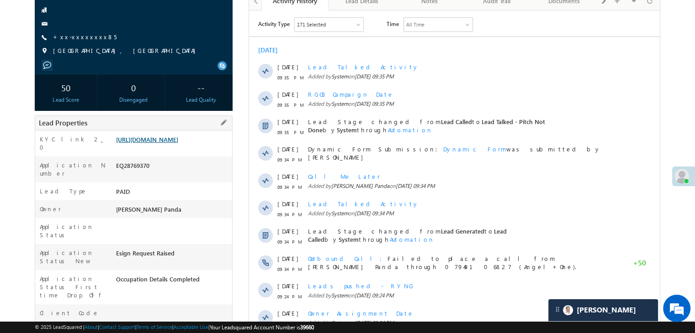
click at [178, 143] on link "https://angelbroking1-pk3em7sa.customui-test.leadsquared.com?leadId=7434ae3d-d5…" at bounding box center [147, 140] width 62 height 8
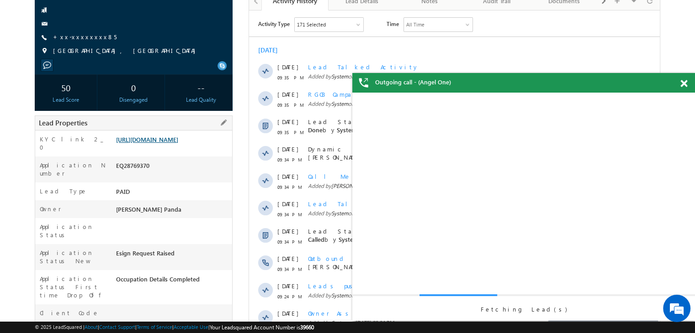
scroll to position [0, 0]
click at [685, 86] on span at bounding box center [683, 84] width 7 height 8
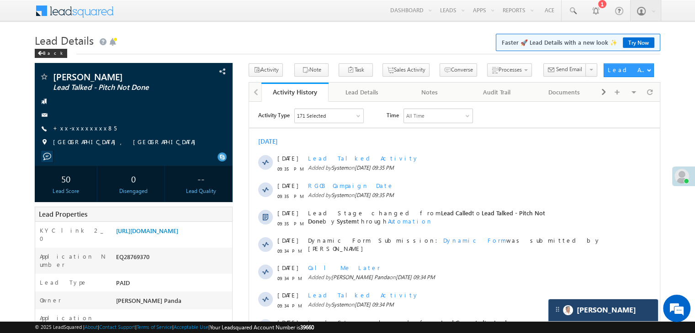
click at [623, 314] on div "[PERSON_NAME]" at bounding box center [603, 311] width 110 height 22
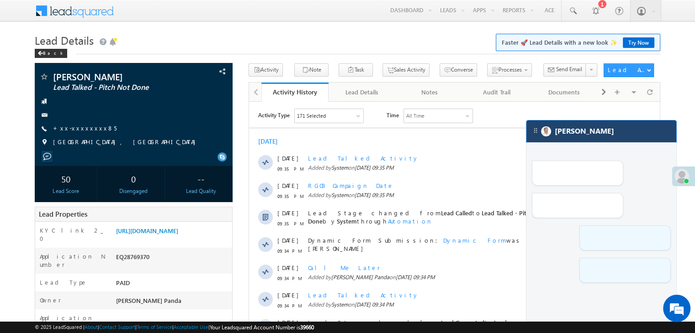
drag, startPoint x: 613, startPoint y: 130, endPoint x: 278, endPoint y: 3, distance: 359.1
click at [613, 130] on div "[PERSON_NAME]" at bounding box center [601, 132] width 150 height 22
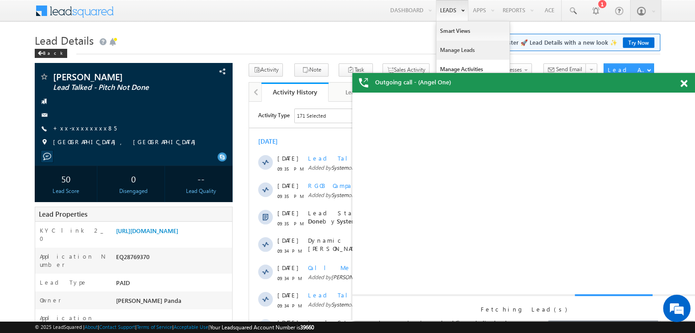
click at [456, 48] on link "Manage Leads" at bounding box center [472, 50] width 73 height 19
click at [450, 50] on link "Manage Leads" at bounding box center [472, 50] width 73 height 19
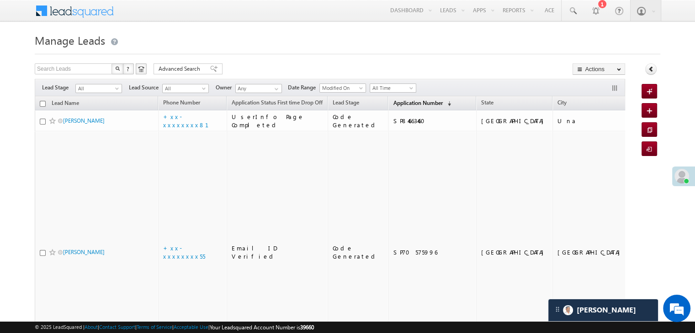
click at [402, 100] on span "Application Number" at bounding box center [417, 103] width 49 height 7
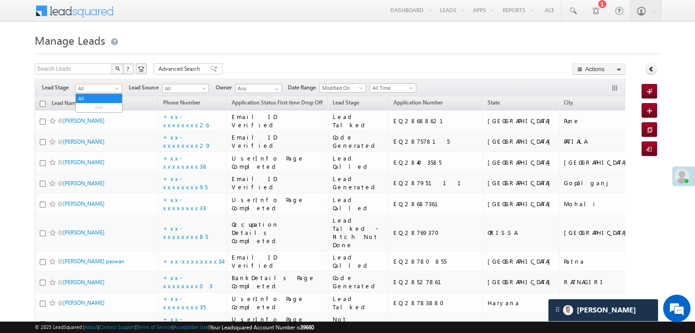
click at [118, 88] on span at bounding box center [117, 90] width 7 height 7
click at [103, 106] on link "Lead Generated" at bounding box center [99, 108] width 46 height 8
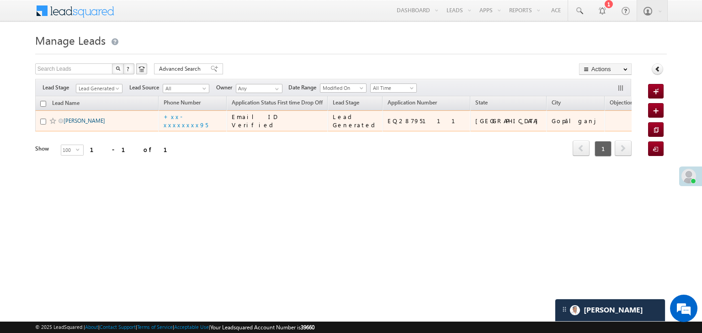
click at [84, 124] on link "Nur mahammad" at bounding box center [84, 120] width 42 height 7
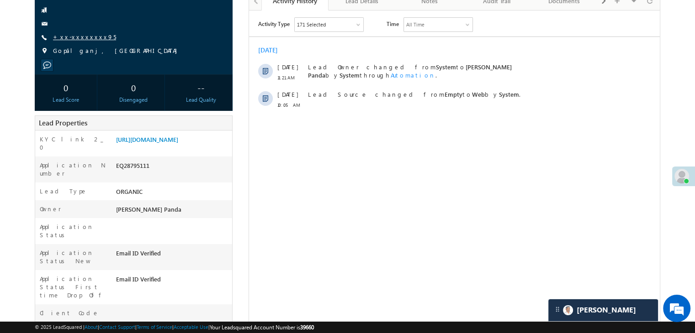
click at [81, 39] on link "+xx-xxxxxxxx95" at bounding box center [84, 37] width 63 height 8
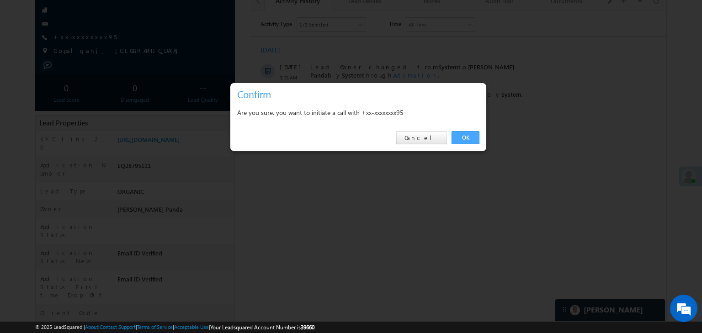
click at [470, 139] on link "OK" at bounding box center [465, 138] width 28 height 13
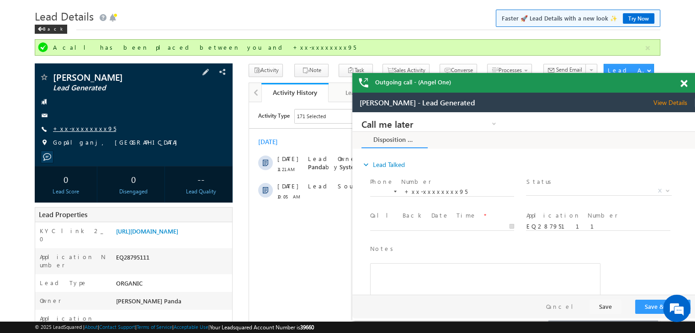
click at [79, 128] on link "+xx-xxxxxxxx95" at bounding box center [84, 129] width 63 height 8
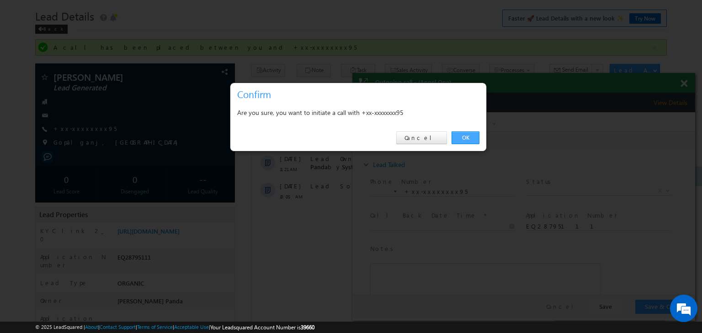
click at [464, 135] on link "OK" at bounding box center [465, 138] width 28 height 13
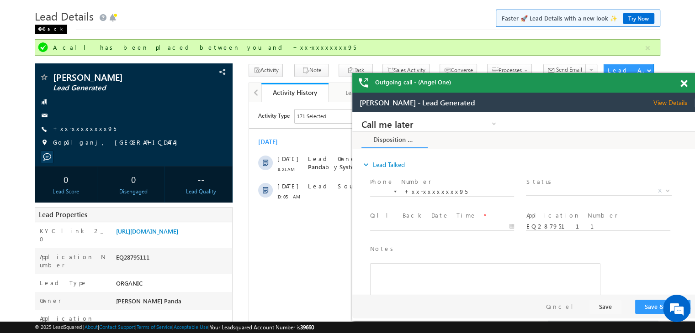
click at [49, 27] on div "Back" at bounding box center [51, 29] width 32 height 9
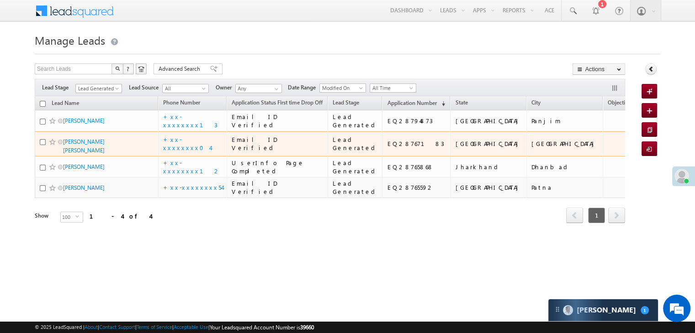
scroll to position [69, 0]
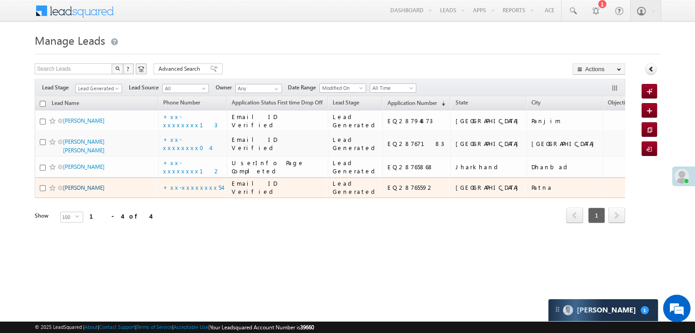
click at [88, 191] on link "[PERSON_NAME]" at bounding box center [84, 188] width 42 height 7
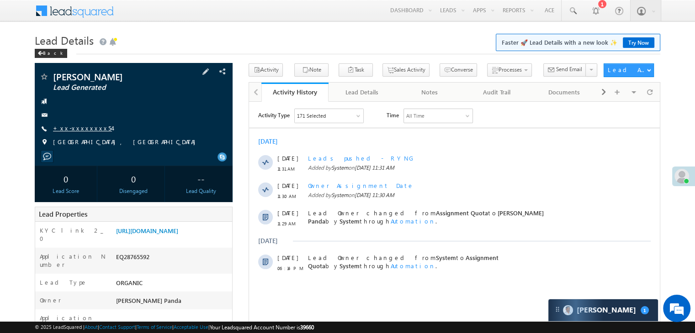
click at [72, 128] on link "+xx-xxxxxxxx54" at bounding box center [82, 128] width 59 height 8
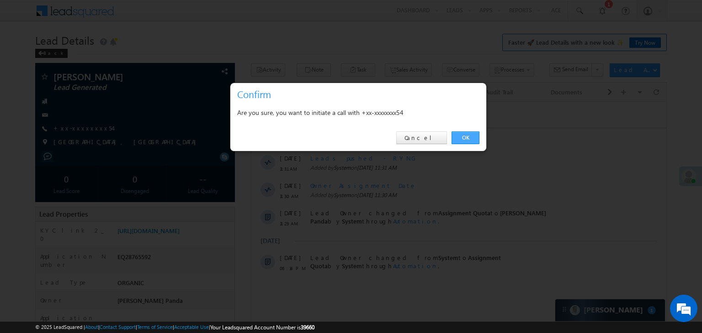
click at [471, 134] on link "OK" at bounding box center [465, 138] width 28 height 13
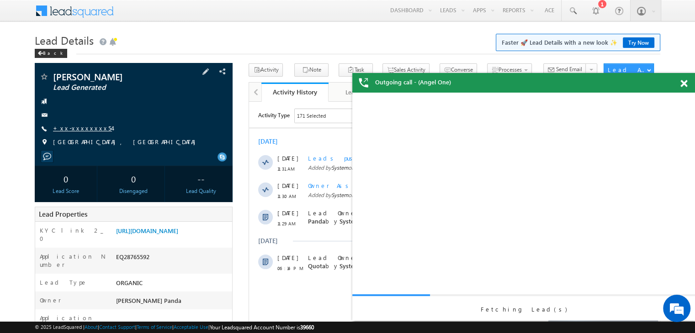
click at [80, 130] on link "+xx-xxxxxxxx54" at bounding box center [82, 128] width 59 height 8
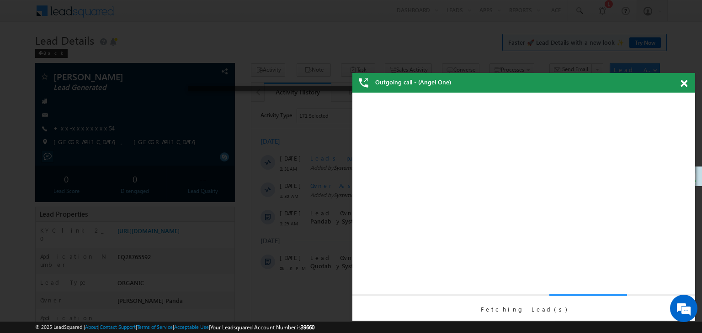
click at [686, 86] on span at bounding box center [683, 84] width 7 height 8
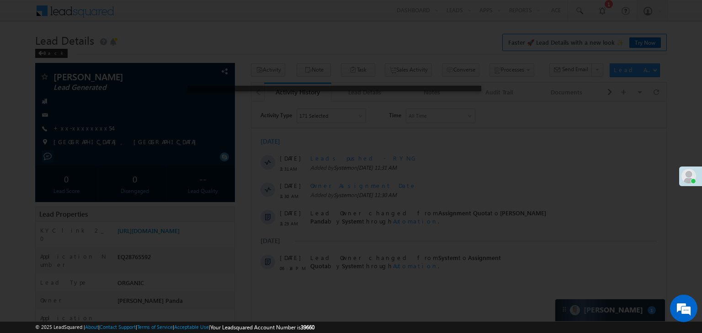
click at [78, 128] on div at bounding box center [351, 166] width 702 height 333
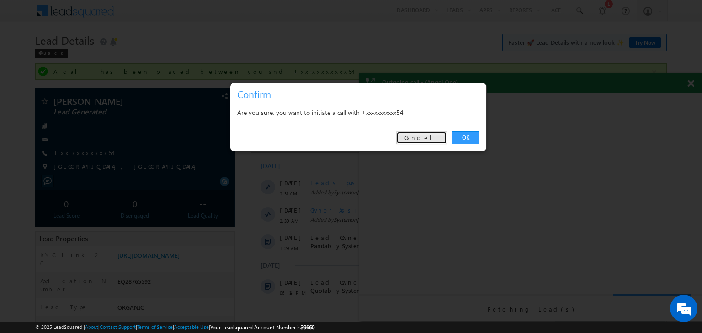
click at [428, 137] on link "Cancel" at bounding box center [421, 138] width 51 height 13
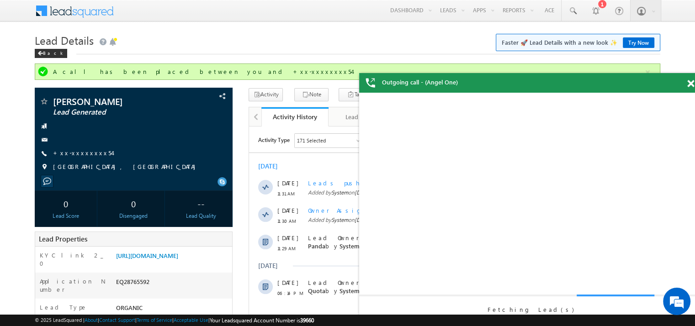
click at [691, 85] on span at bounding box center [690, 84] width 7 height 8
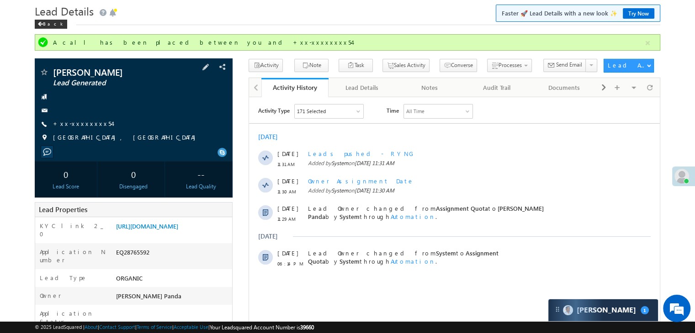
scroll to position [46, 0]
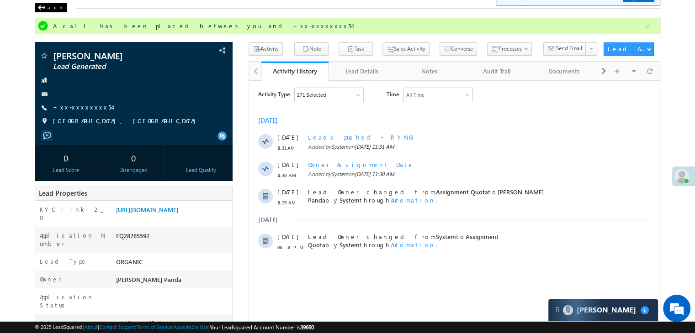
click at [51, 9] on div "Back" at bounding box center [51, 7] width 32 height 9
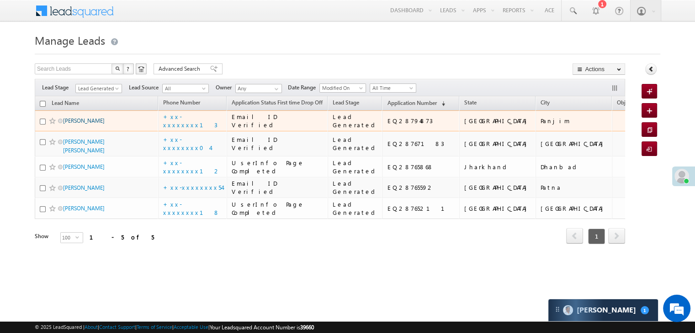
click at [70, 124] on link "[PERSON_NAME]" at bounding box center [84, 120] width 42 height 7
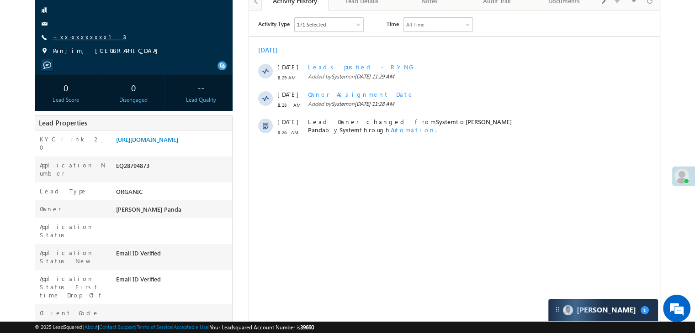
click at [73, 40] on link "+xx-xxxxxxxx13" at bounding box center [89, 37] width 73 height 8
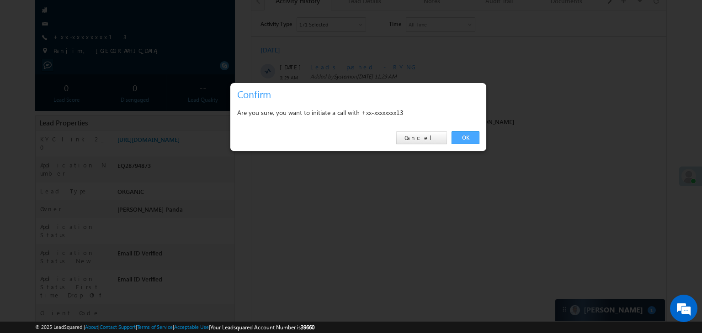
click at [463, 138] on link "OK" at bounding box center [465, 138] width 28 height 13
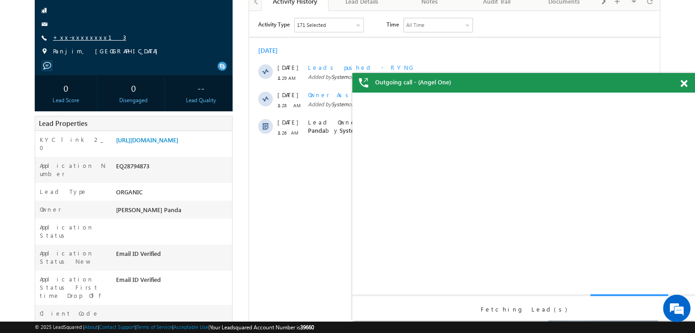
click at [77, 39] on link "+xx-xxxxxxxx13" at bounding box center [89, 37] width 73 height 8
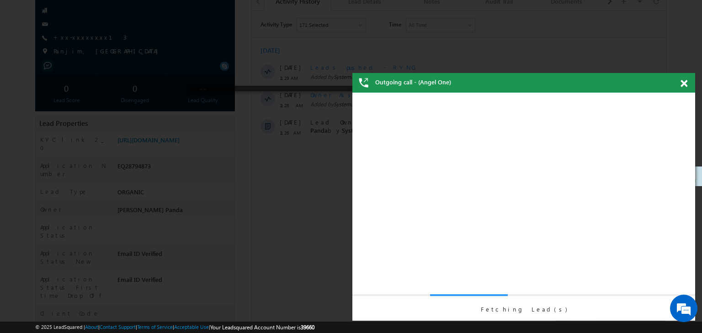
click at [685, 84] on span at bounding box center [683, 84] width 7 height 8
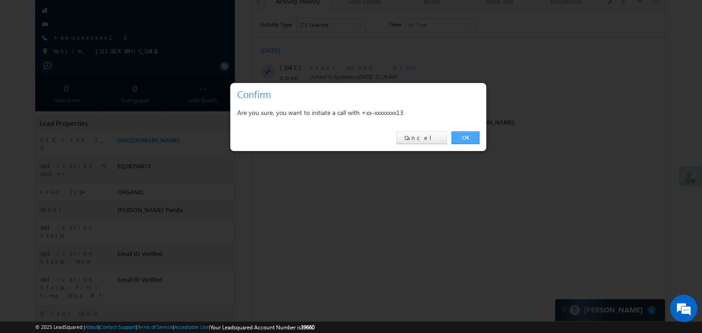
click at [466, 134] on link "OK" at bounding box center [465, 138] width 28 height 13
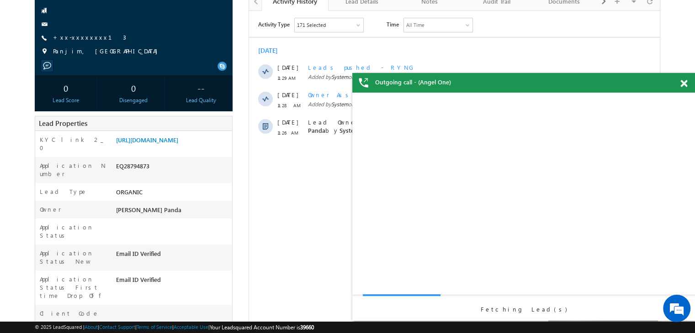
click at [682, 83] on span at bounding box center [683, 84] width 7 height 8
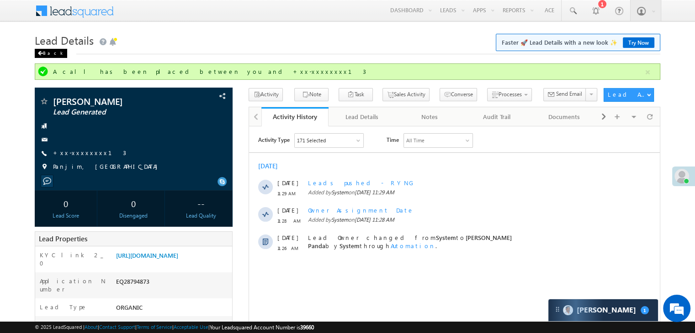
click at [42, 53] on span at bounding box center [39, 53] width 5 height 5
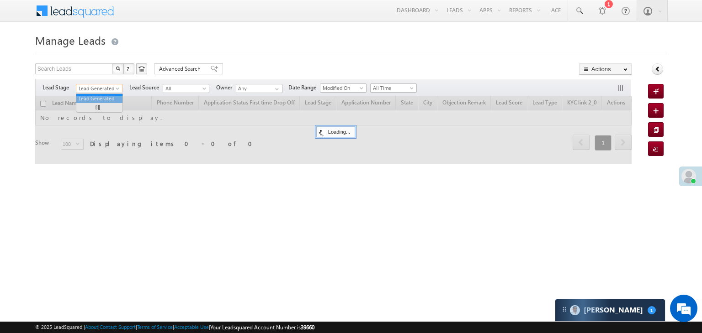
click at [120, 89] on span at bounding box center [118, 90] width 7 height 7
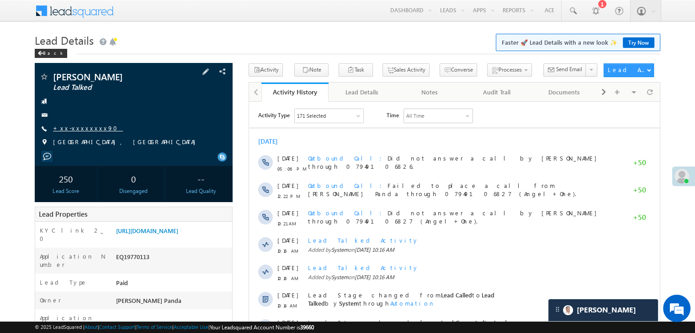
click at [75, 131] on link "+xx-xxxxxxxx90" at bounding box center [88, 128] width 70 height 8
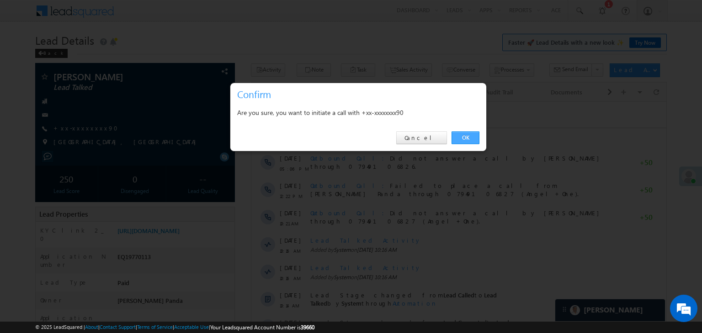
click at [466, 136] on link "OK" at bounding box center [465, 138] width 28 height 13
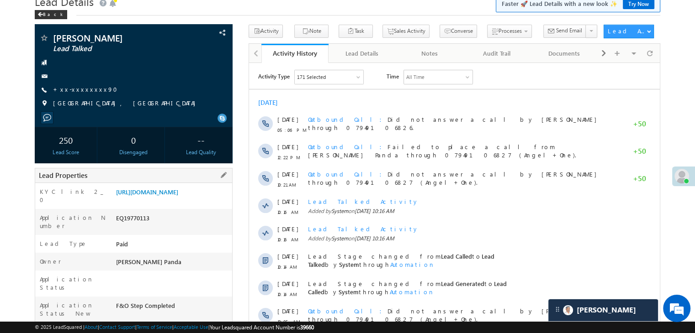
scroll to position [91, 0]
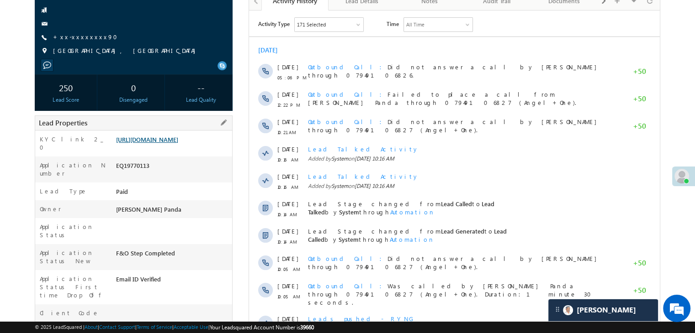
click at [178, 143] on link "[URL][DOMAIN_NAME]" at bounding box center [147, 140] width 62 height 8
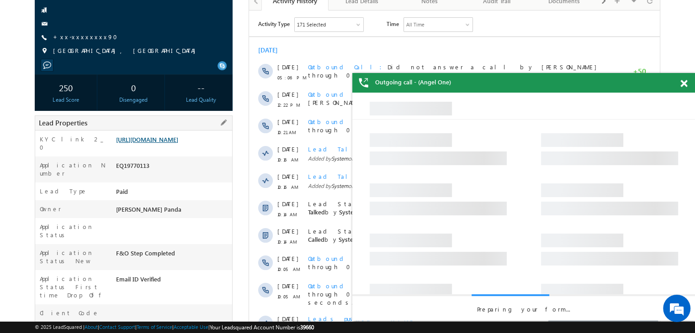
scroll to position [0, 0]
click at [683, 83] on span at bounding box center [683, 84] width 7 height 8
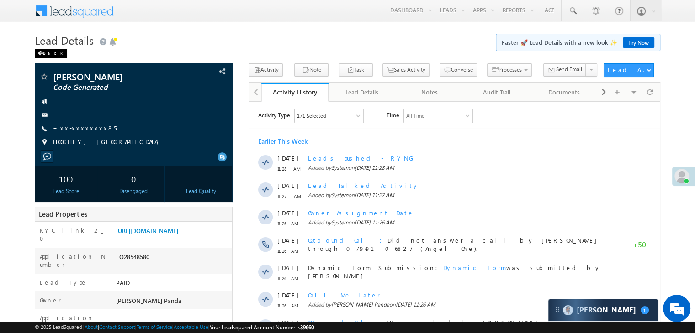
click at [41, 53] on span at bounding box center [39, 53] width 5 height 5
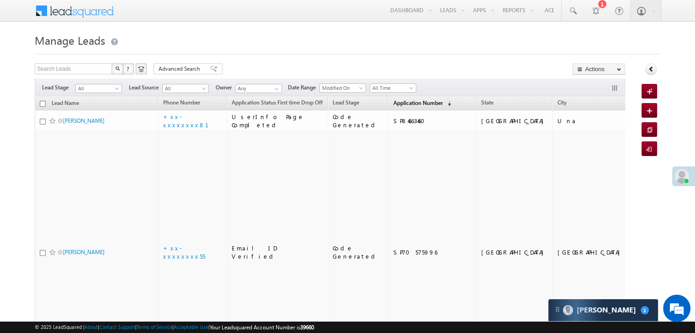
click at [398, 102] on span "Application Number" at bounding box center [417, 103] width 49 height 7
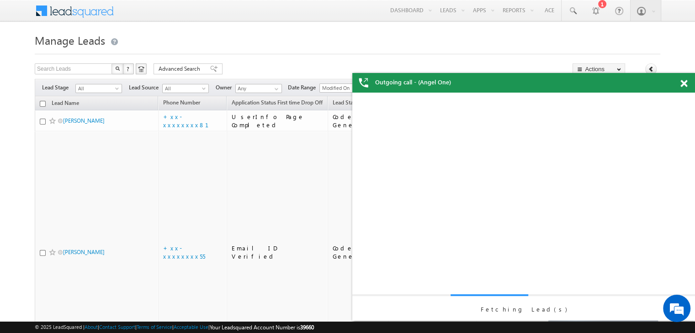
click at [680, 84] on span at bounding box center [683, 84] width 7 height 8
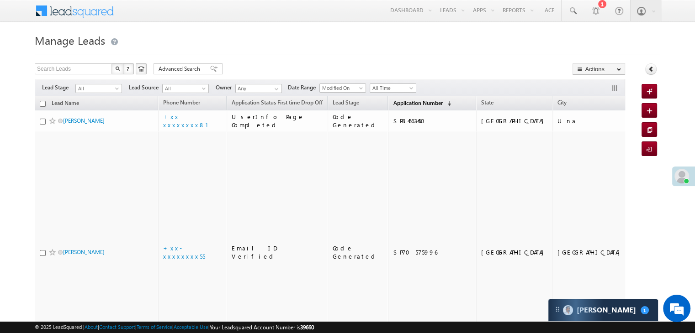
click at [400, 103] on span "Application Number" at bounding box center [417, 103] width 49 height 7
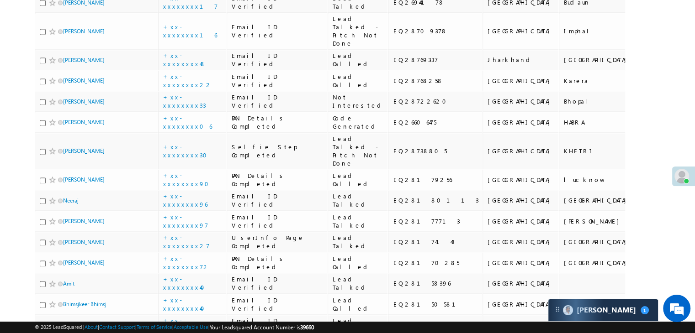
scroll to position [1279, 0]
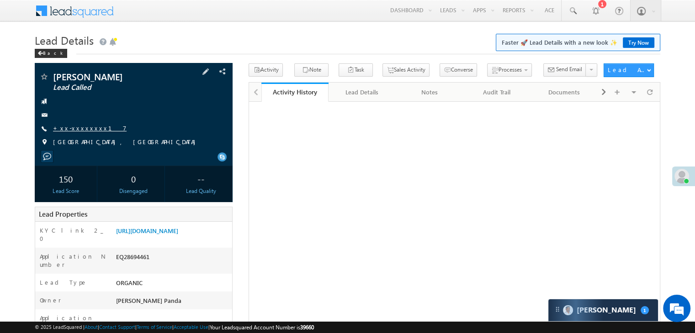
click at [79, 127] on link "+xx-xxxxxxxx17" at bounding box center [90, 128] width 74 height 8
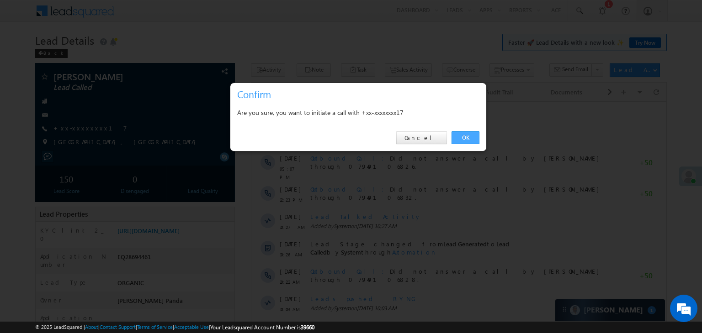
click at [466, 137] on link "OK" at bounding box center [465, 138] width 28 height 13
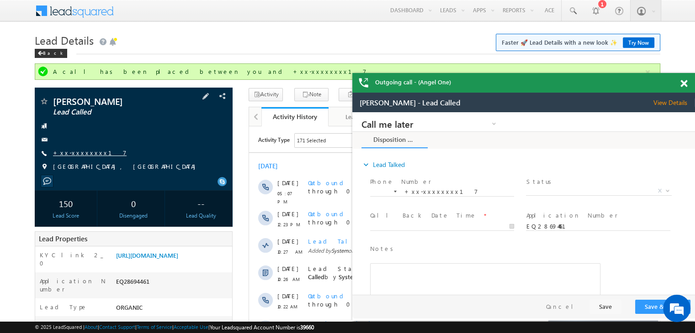
click at [77, 154] on link "+xx-xxxxxxxx17" at bounding box center [90, 153] width 74 height 8
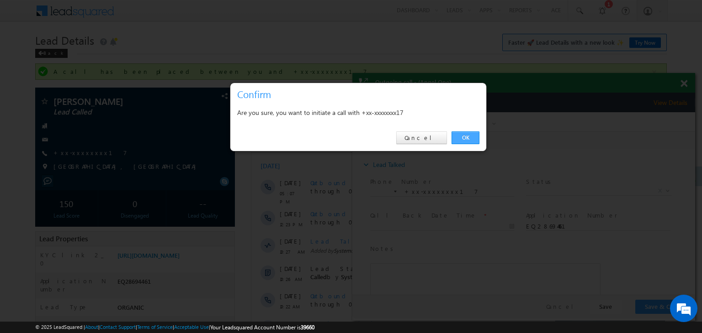
click at [466, 139] on link "OK" at bounding box center [465, 138] width 28 height 13
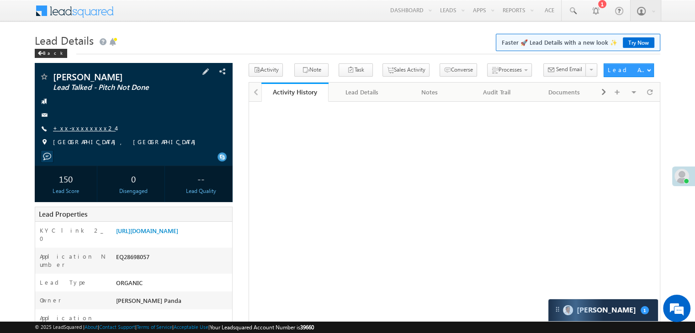
click at [78, 127] on link "+xx-xxxxxxxx24" at bounding box center [84, 128] width 63 height 8
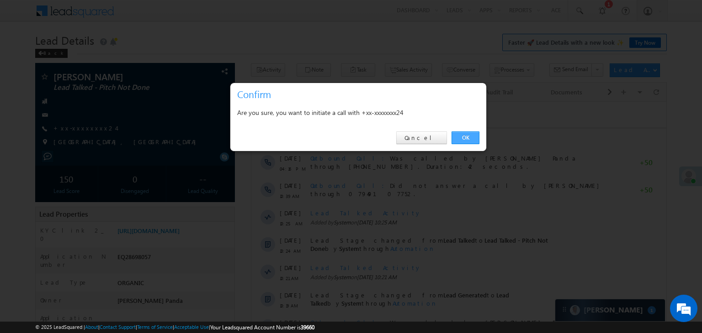
click at [468, 133] on link "OK" at bounding box center [465, 138] width 28 height 13
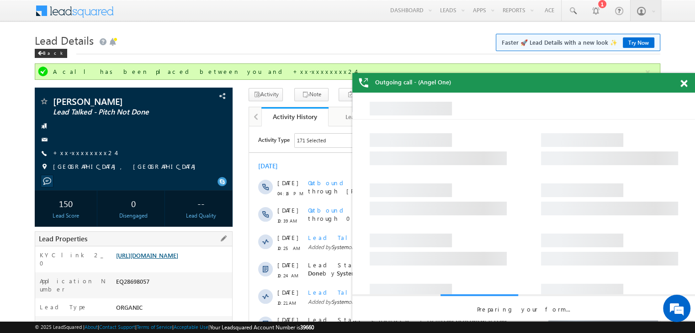
click at [169, 259] on link "[URL][DOMAIN_NAME]" at bounding box center [147, 256] width 62 height 8
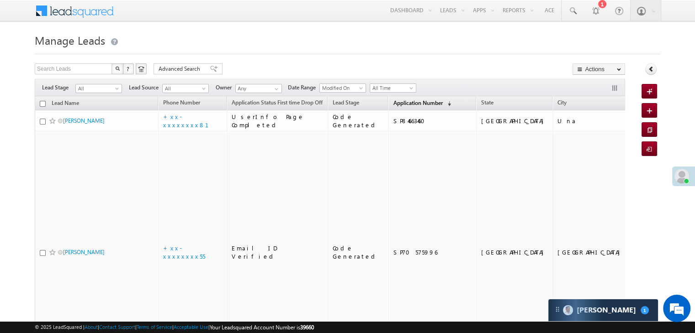
click at [395, 103] on span "Application Number" at bounding box center [417, 103] width 49 height 7
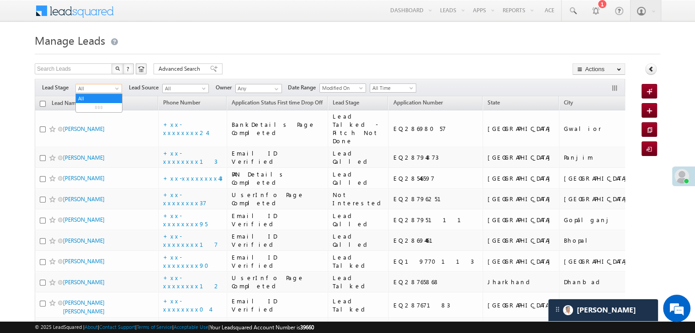
click at [117, 91] on span at bounding box center [117, 90] width 7 height 7
click at [100, 109] on link "Lead Generated" at bounding box center [99, 108] width 46 height 8
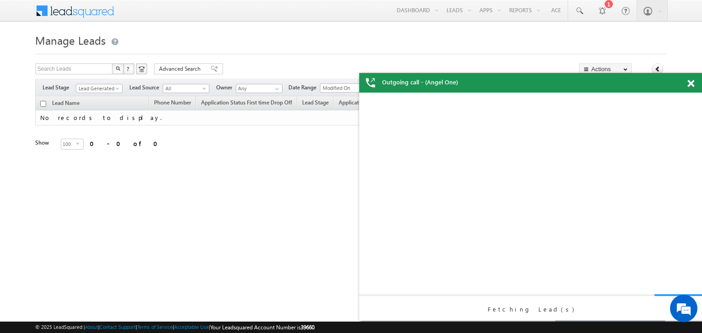
click at [692, 85] on span at bounding box center [690, 84] width 7 height 8
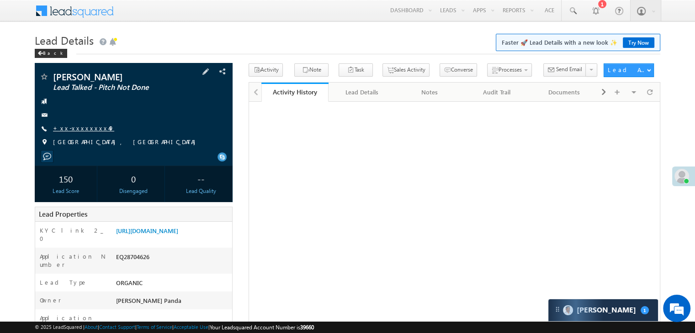
click at [76, 127] on link "+xx-xxxxxxxx49" at bounding box center [83, 128] width 61 height 8
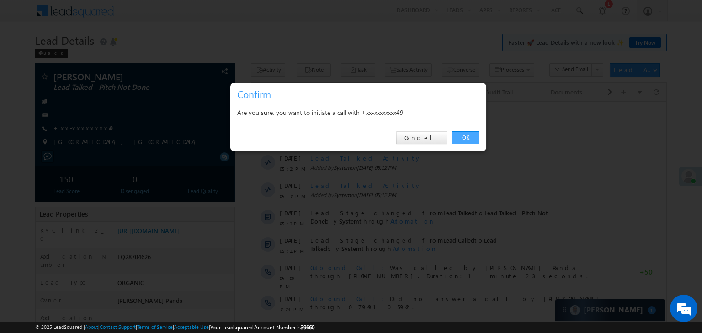
click at [466, 139] on link "OK" at bounding box center [465, 138] width 28 height 13
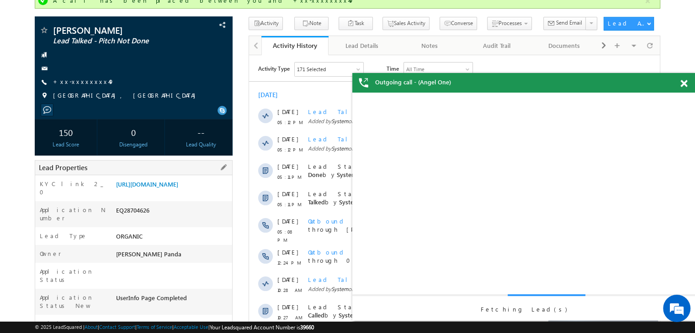
scroll to position [137, 0]
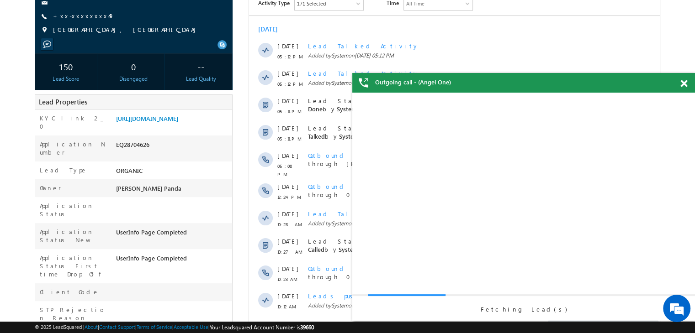
click at [682, 85] on span at bounding box center [683, 84] width 7 height 8
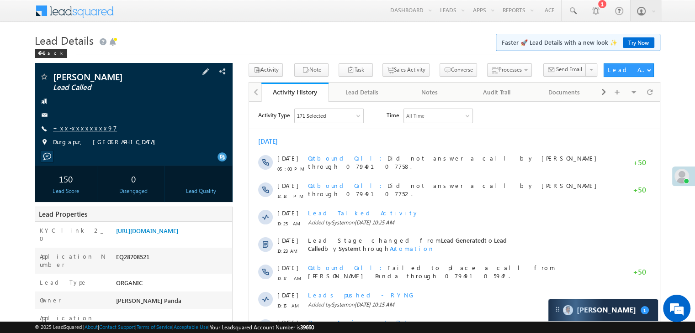
click at [85, 130] on link "+xx-xxxxxxxx97" at bounding box center [85, 128] width 64 height 8
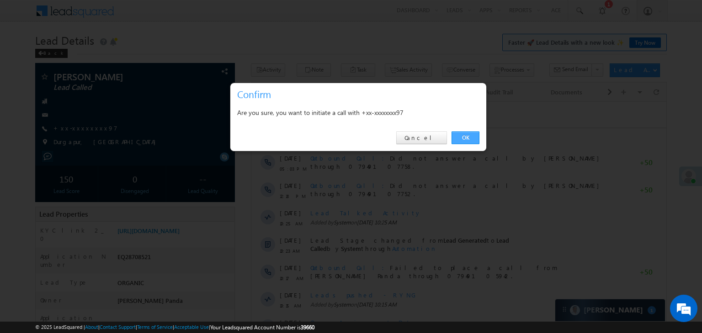
click at [469, 136] on link "OK" at bounding box center [465, 138] width 28 height 13
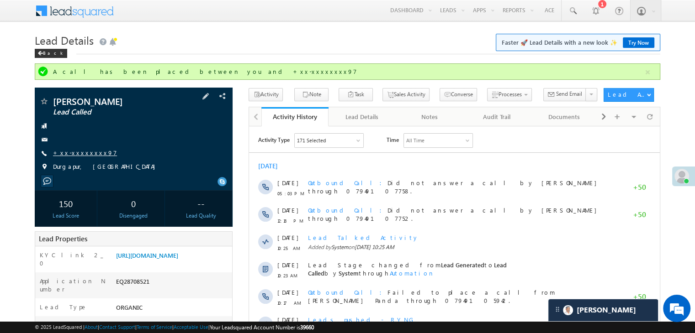
click at [74, 150] on link "+xx-xxxxxxxx97" at bounding box center [85, 153] width 64 height 8
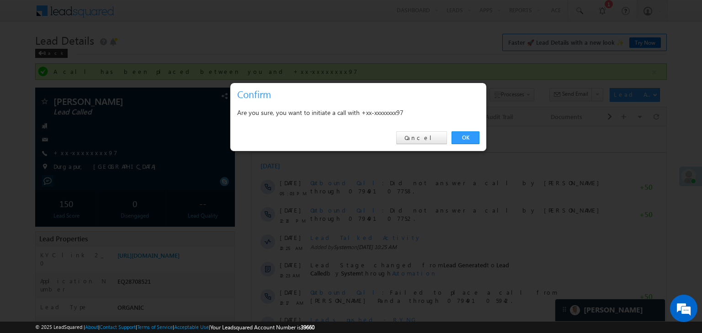
click at [469, 145] on div "OK Cancel" at bounding box center [358, 138] width 256 height 26
click at [466, 139] on link "OK" at bounding box center [465, 138] width 28 height 13
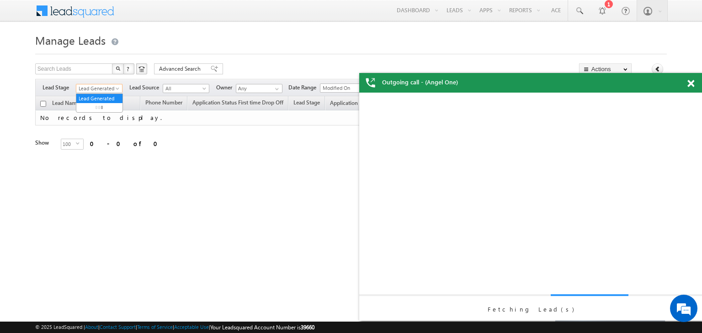
click at [116, 88] on span at bounding box center [118, 90] width 7 height 7
click at [688, 85] on span at bounding box center [690, 84] width 7 height 8
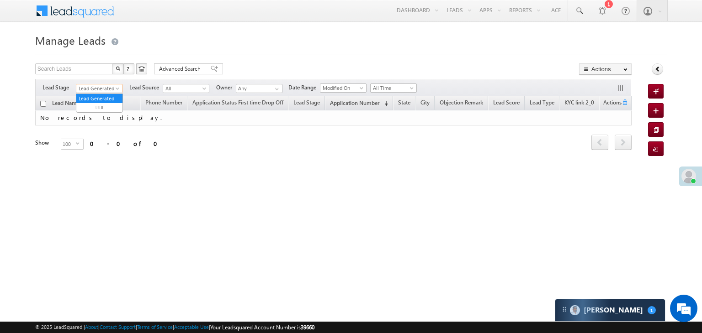
click at [94, 90] on span "Lead Generated" at bounding box center [97, 88] width 43 height 8
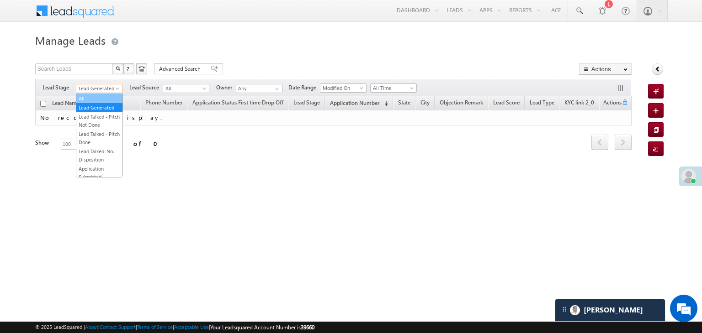
click at [96, 97] on link "All" at bounding box center [99, 99] width 46 height 8
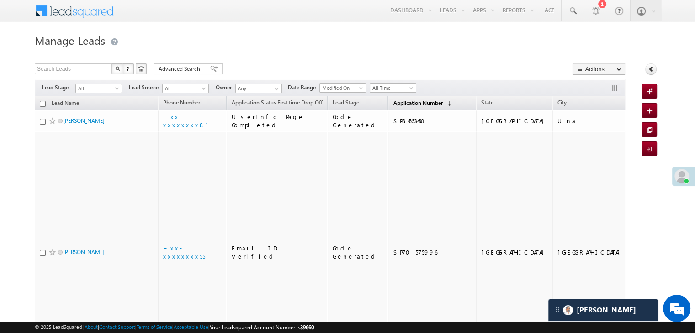
click at [393, 104] on span "Application Number" at bounding box center [417, 103] width 49 height 7
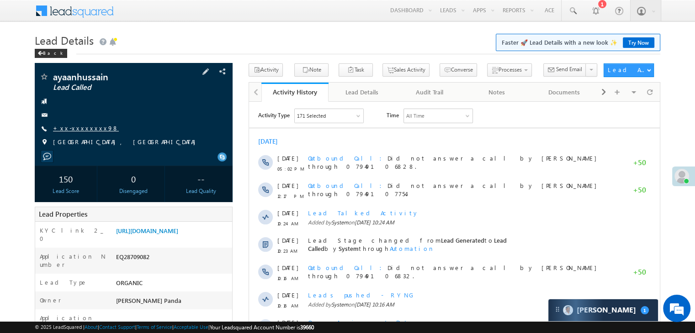
click at [82, 131] on link "+xx-xxxxxxxx98" at bounding box center [86, 128] width 66 height 8
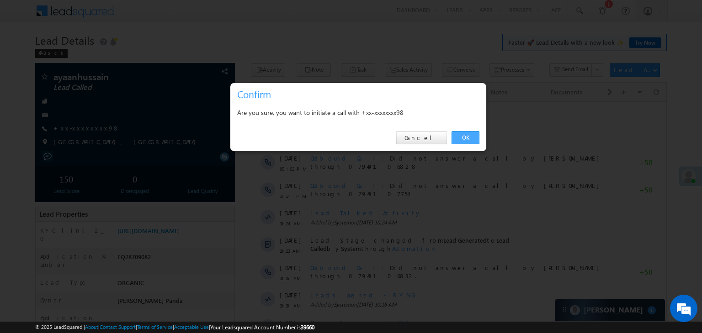
click at [464, 134] on link "OK" at bounding box center [465, 138] width 28 height 13
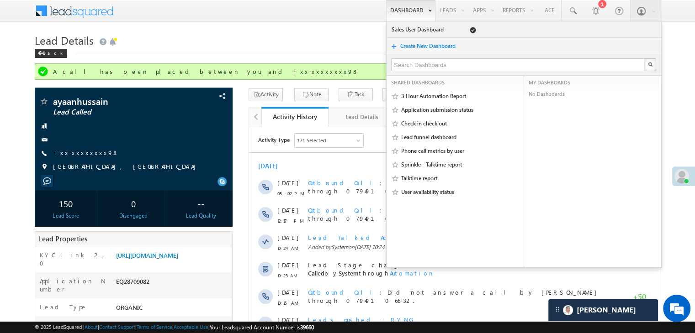
scroll to position [4359, 0]
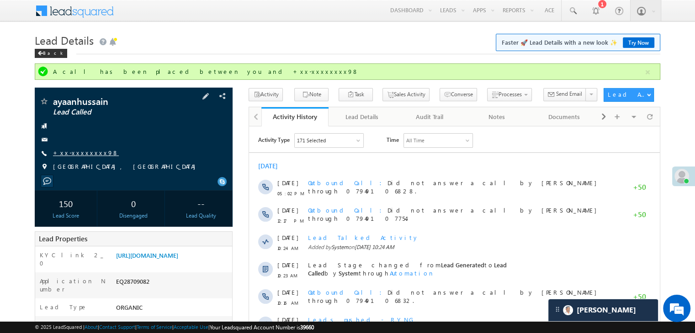
click at [75, 154] on link "+xx-xxxxxxxx98" at bounding box center [86, 153] width 66 height 8
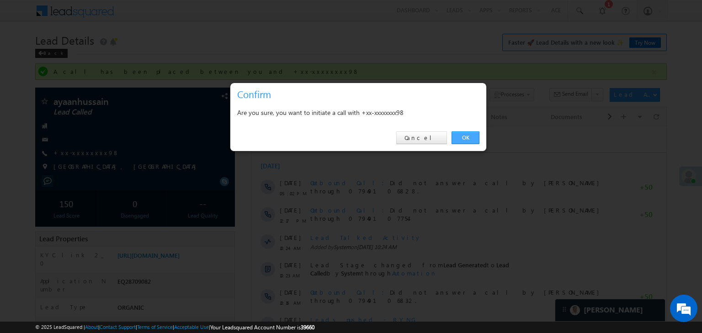
click at [466, 136] on link "OK" at bounding box center [465, 138] width 28 height 13
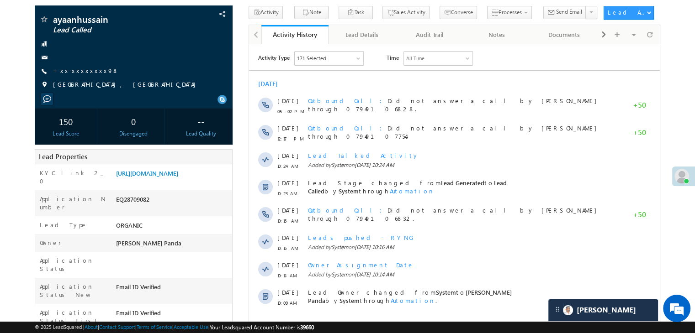
scroll to position [91, 0]
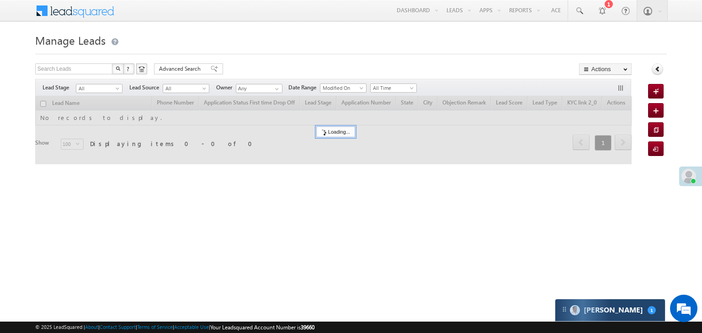
click at [629, 311] on div "Carter 1" at bounding box center [610, 311] width 110 height 22
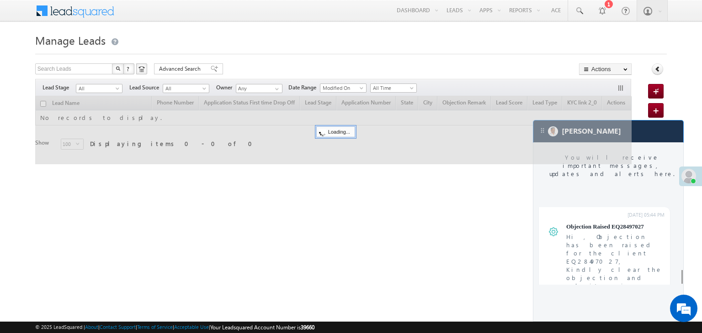
scroll to position [3634, 0]
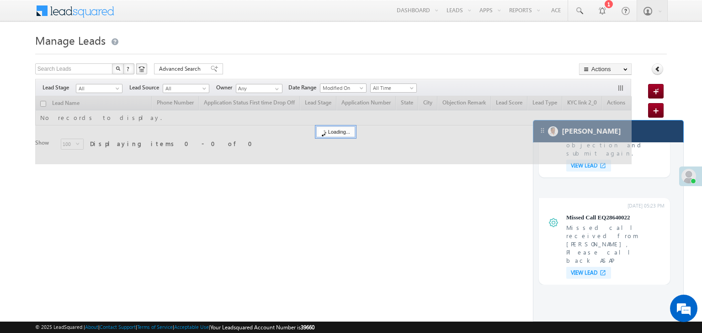
click at [641, 132] on div "[PERSON_NAME]" at bounding box center [608, 132] width 150 height 22
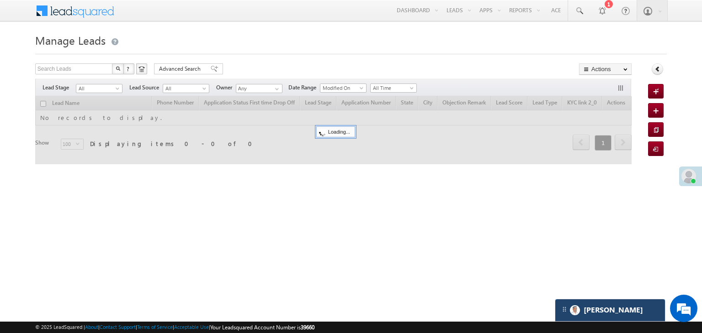
scroll to position [3694, 0]
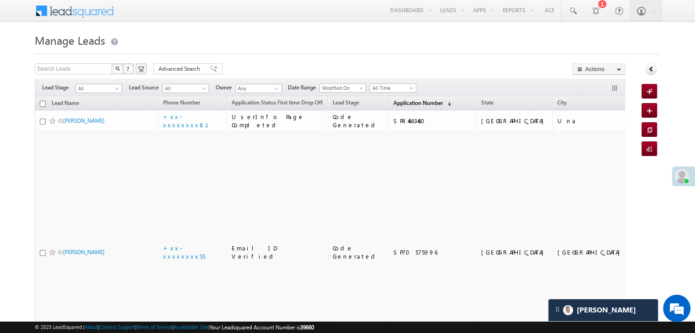
click at [396, 100] on span "Application Number" at bounding box center [417, 103] width 49 height 7
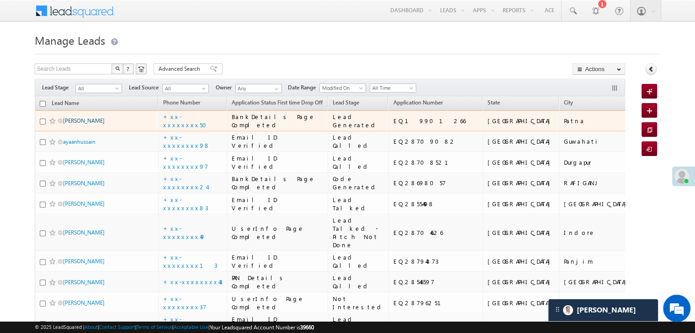
click at [79, 124] on link "[PERSON_NAME]" at bounding box center [84, 120] width 42 height 7
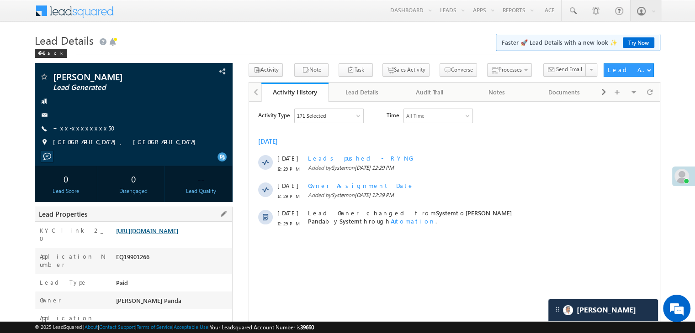
click at [178, 235] on link "[URL][DOMAIN_NAME]" at bounding box center [147, 231] width 62 height 8
click at [75, 129] on link "+xx-xxxxxxxx50" at bounding box center [87, 128] width 68 height 8
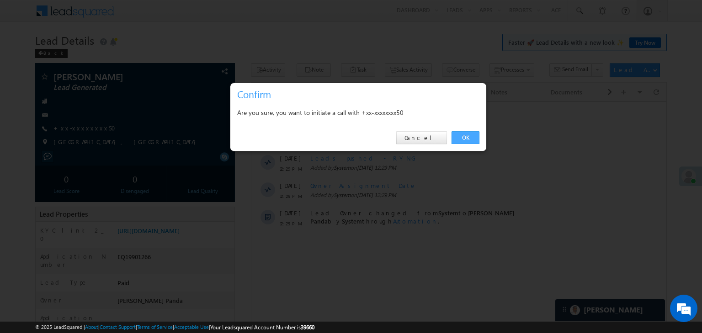
click at [465, 139] on link "OK" at bounding box center [465, 138] width 28 height 13
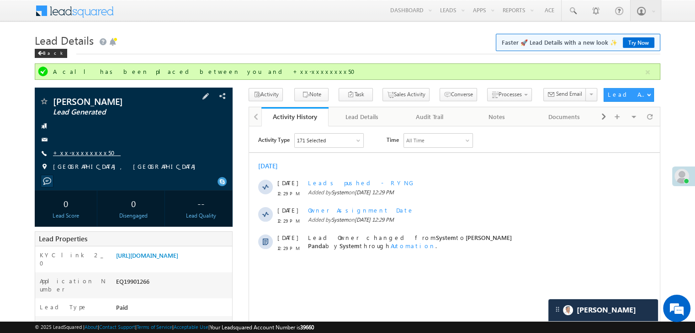
click at [79, 152] on link "+xx-xxxxxxxx50" at bounding box center [87, 153] width 68 height 8
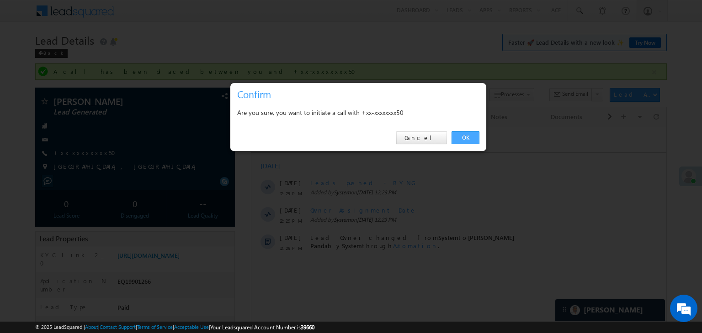
click at [466, 136] on link "OK" at bounding box center [465, 138] width 28 height 13
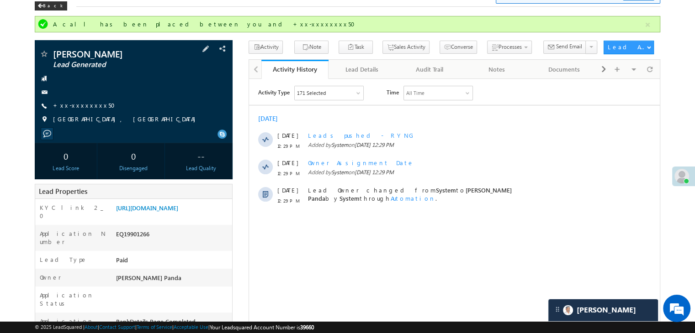
scroll to position [91, 0]
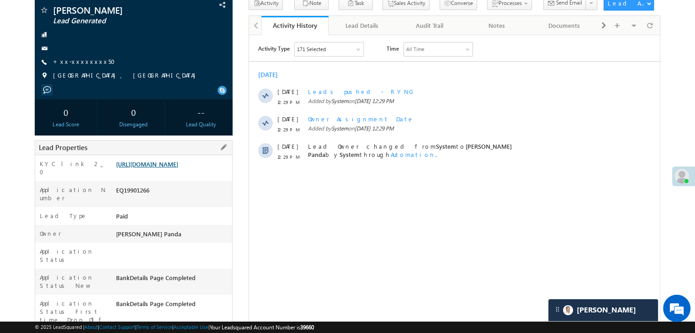
click at [178, 165] on link "https://angelbroking1-pk3em7sa.customui-test.leadsquared.com?leadId=f62e046e-0a…" at bounding box center [147, 164] width 62 height 8
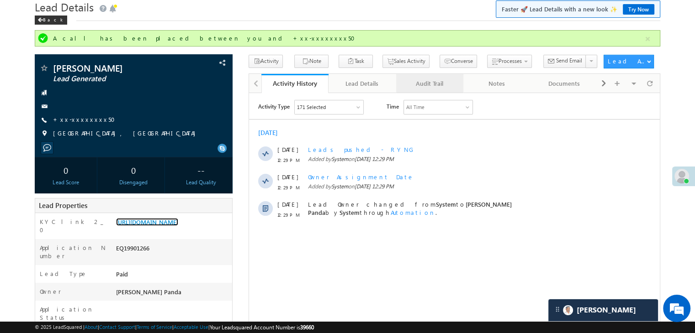
scroll to position [0, 0]
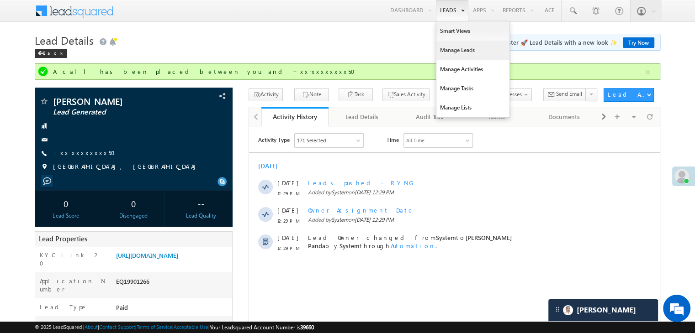
click at [442, 51] on link "Manage Leads" at bounding box center [472, 50] width 73 height 19
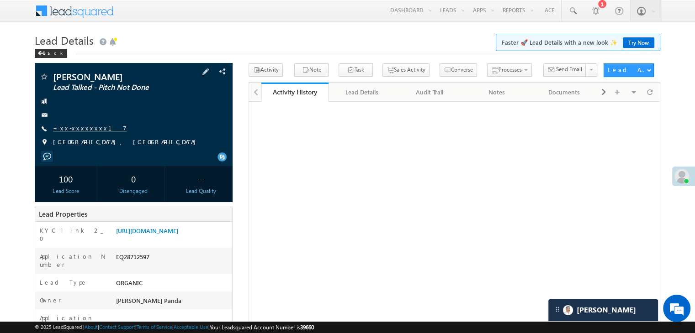
click at [74, 132] on link "+xx-xxxxxxxx17" at bounding box center [90, 128] width 74 height 8
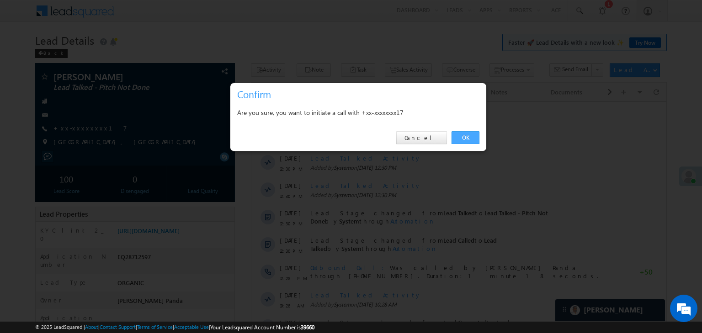
click at [466, 138] on link "OK" at bounding box center [465, 138] width 28 height 13
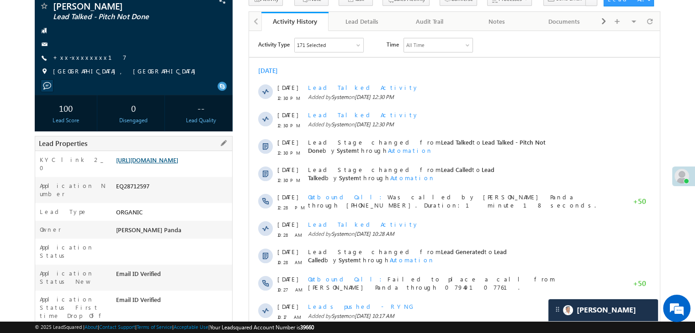
scroll to position [91, 0]
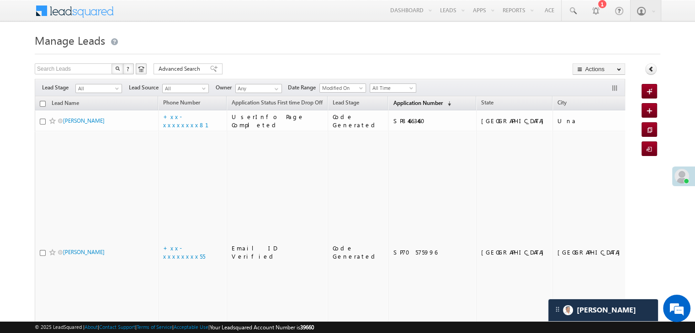
click at [402, 101] on span "Application Number" at bounding box center [417, 103] width 49 height 7
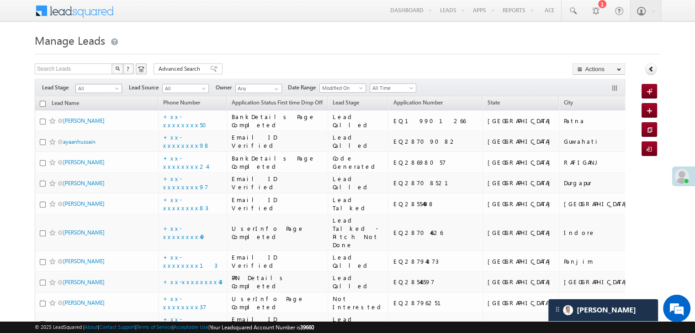
click at [117, 90] on span at bounding box center [117, 90] width 7 height 7
click at [105, 112] on link "Lead Generated" at bounding box center [99, 108] width 46 height 8
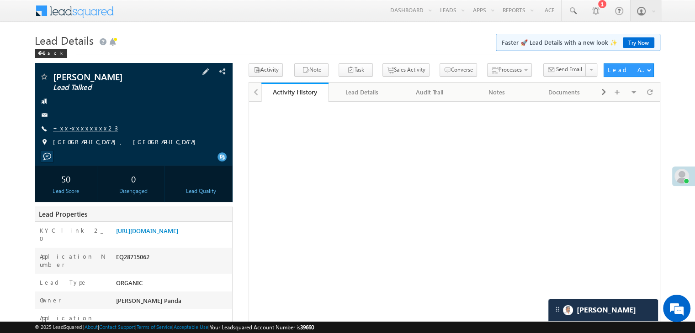
click at [77, 129] on link "+xx-xxxxxxxx23" at bounding box center [85, 128] width 65 height 8
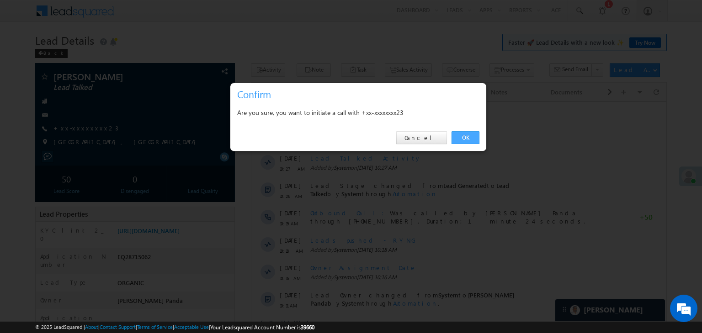
click at [462, 136] on link "OK" at bounding box center [465, 138] width 28 height 13
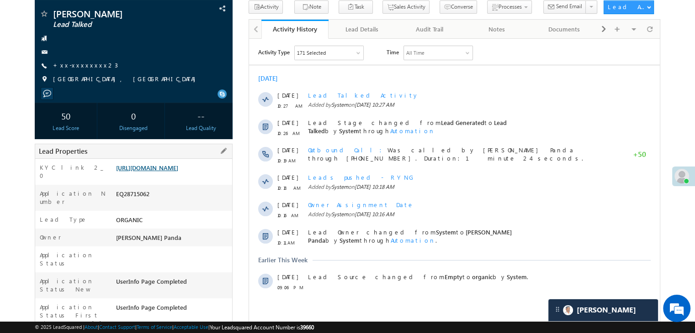
scroll to position [91, 0]
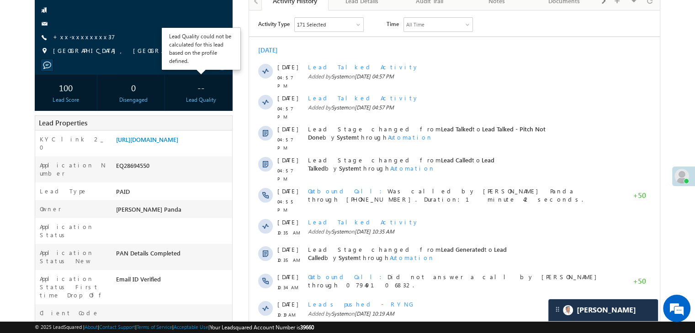
click at [203, 102] on div "Lead Quality" at bounding box center [201, 100] width 58 height 8
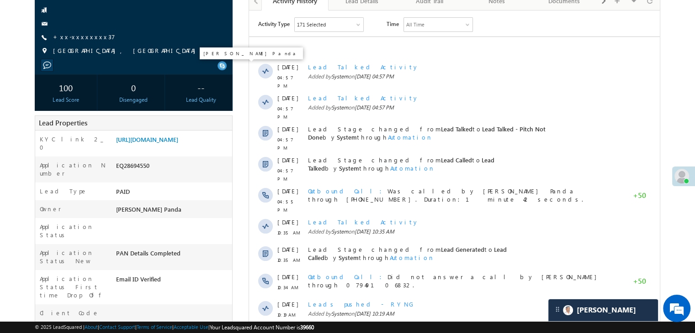
click at [223, 66] on span at bounding box center [221, 65] width 9 height 9
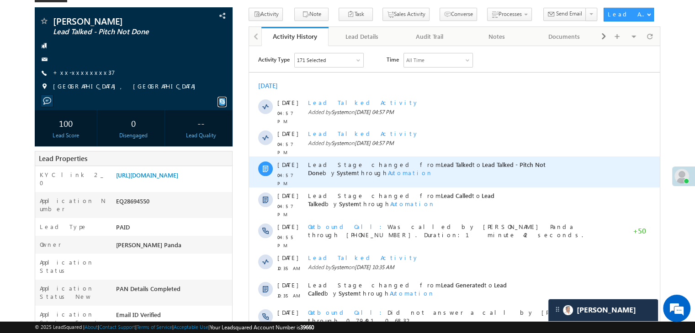
scroll to position [46, 0]
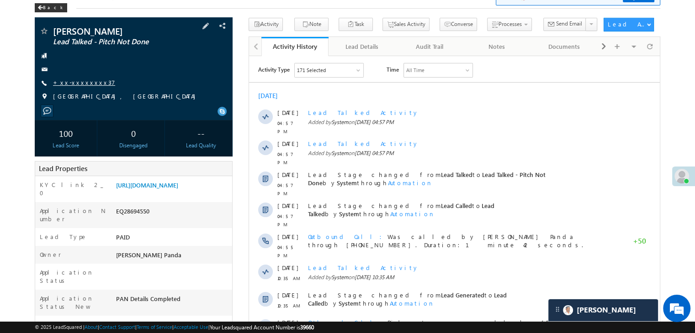
click at [69, 84] on link "+xx-xxxxxxxx37" at bounding box center [84, 83] width 62 height 8
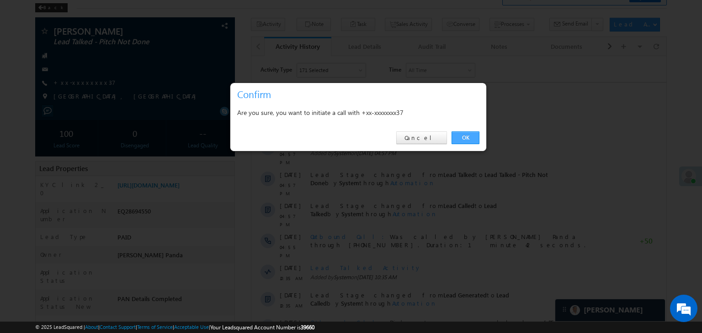
drag, startPoint x: 465, startPoint y: 137, endPoint x: 100, endPoint y: 17, distance: 383.9
click at [465, 137] on link "OK" at bounding box center [465, 138] width 28 height 13
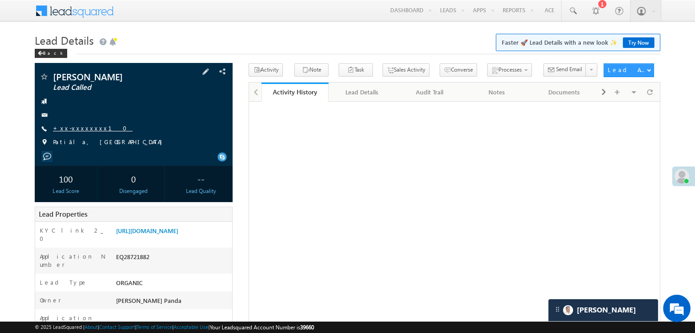
click at [73, 129] on link "+xx-xxxxxxxx10" at bounding box center [92, 128] width 79 height 8
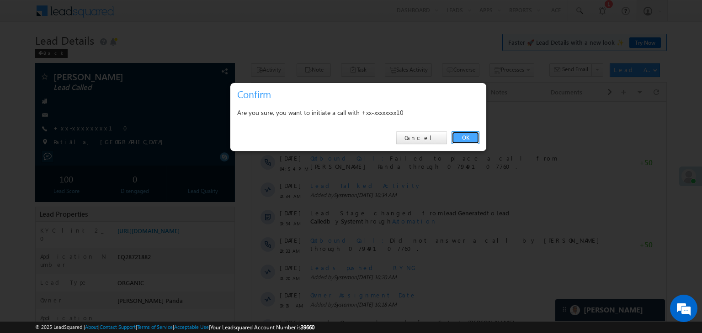
click at [463, 137] on link "OK" at bounding box center [465, 138] width 28 height 13
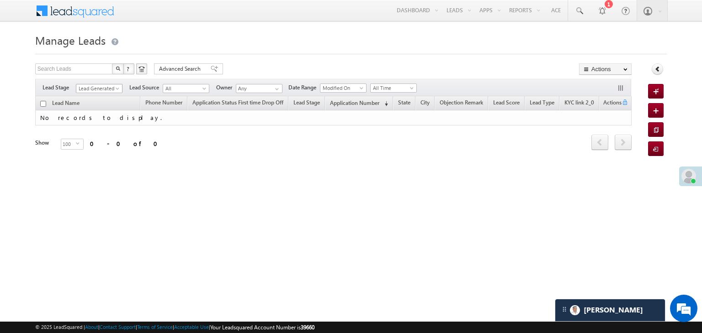
click at [118, 87] on span at bounding box center [118, 90] width 7 height 7
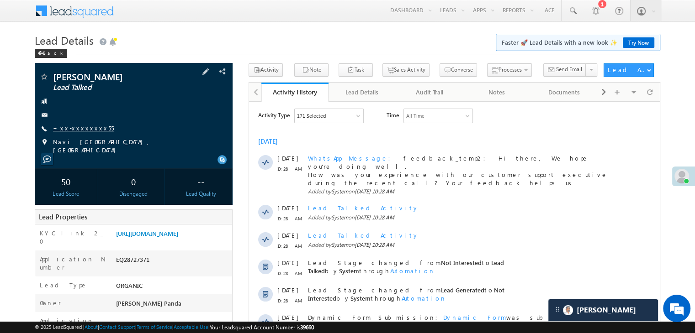
click at [76, 127] on link "+xx-xxxxxxxx55" at bounding box center [83, 128] width 61 height 8
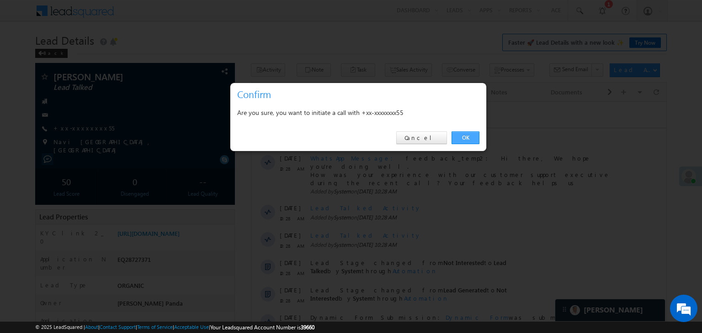
click at [463, 135] on link "OK" at bounding box center [465, 138] width 28 height 13
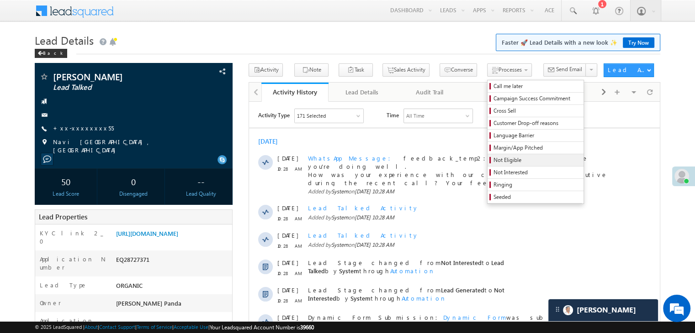
click at [493, 164] on span "Not Eligible" at bounding box center [536, 160] width 87 height 8
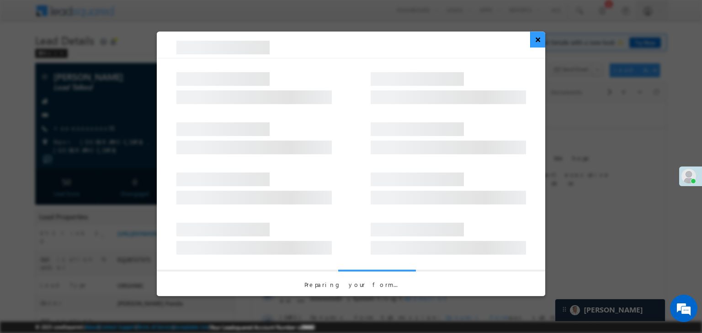
click at [538, 42] on button "×" at bounding box center [537, 40] width 15 height 16
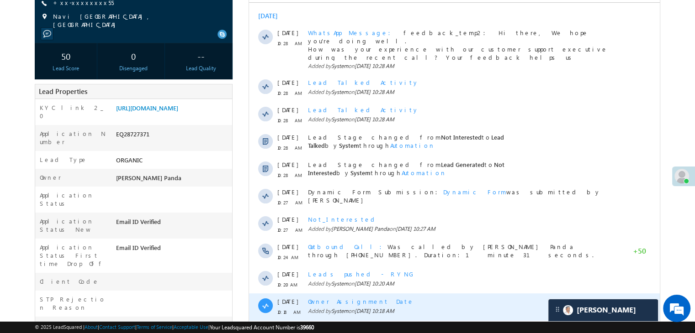
scroll to position [274, 0]
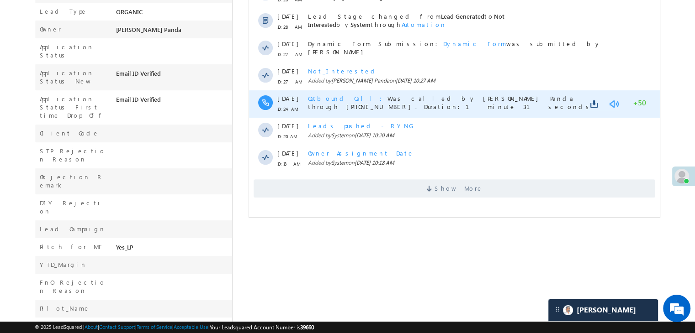
click at [618, 100] on link at bounding box center [613, 104] width 11 height 9
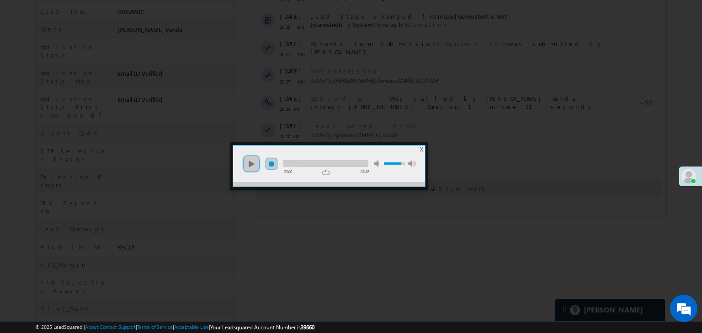
click at [272, 163] on link "stop" at bounding box center [271, 164] width 13 height 13
click at [253, 165] on link "play" at bounding box center [251, 164] width 18 height 18
click at [323, 161] on div at bounding box center [325, 163] width 85 height 7
click at [423, 151] on ul "play pause stop mute unmute max volume" at bounding box center [329, 159] width 192 height 27
click at [424, 150] on ul "play pause stop mute unmute max volume" at bounding box center [329, 159] width 192 height 27
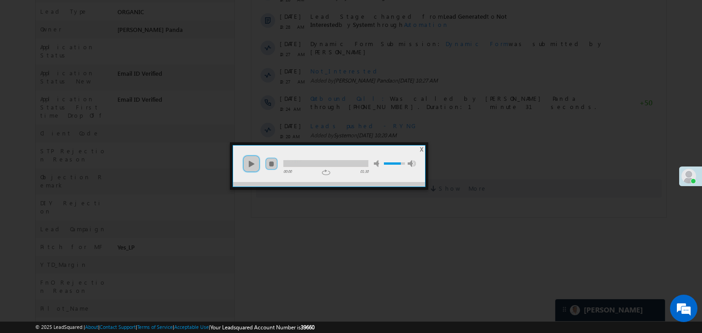
click at [422, 150] on span "X" at bounding box center [421, 149] width 3 height 7
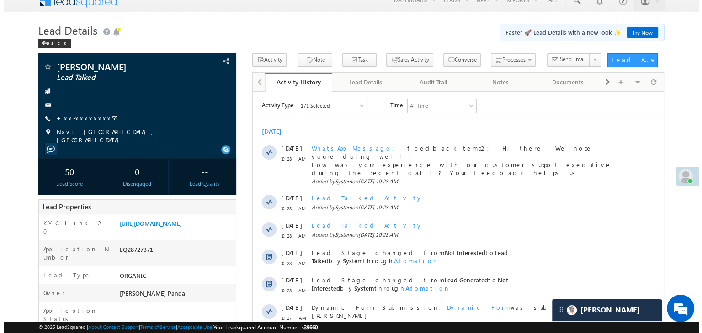
scroll to position [0, 0]
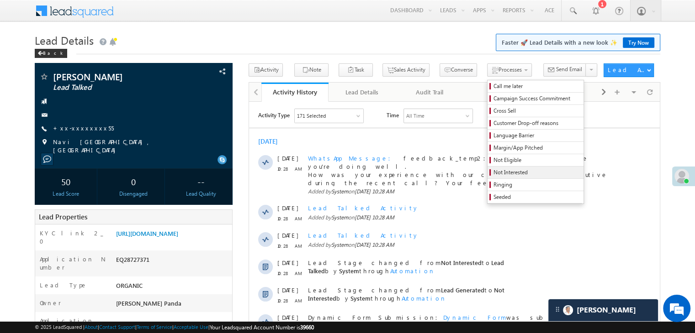
click at [493, 173] on span "Not Interested" at bounding box center [536, 173] width 87 height 8
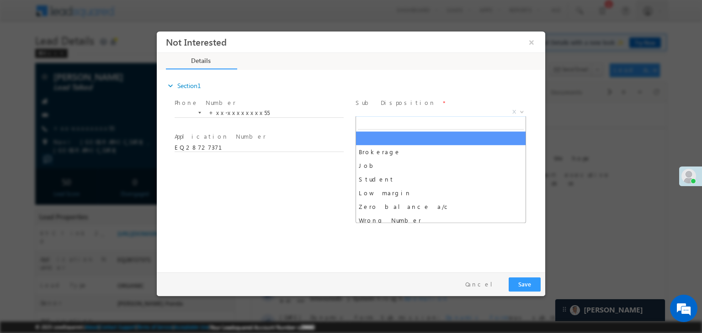
click at [437, 115] on span "X" at bounding box center [440, 112] width 170 height 9
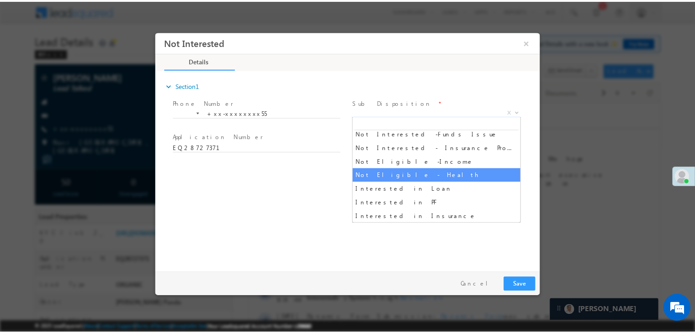
scroll to position [137, 0]
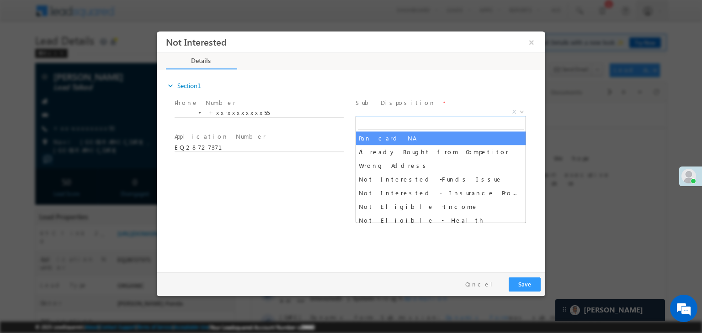
select select "Pan card NA"
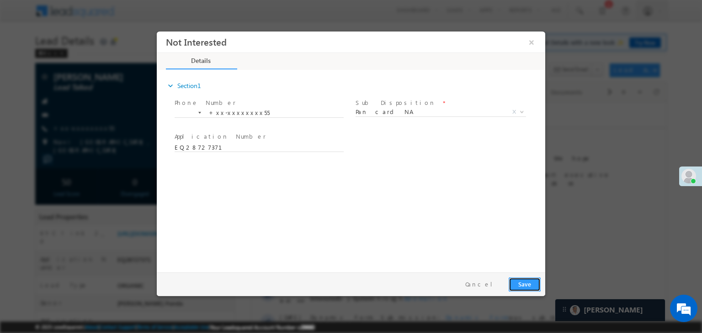
click at [518, 286] on button "Save" at bounding box center [524, 285] width 32 height 14
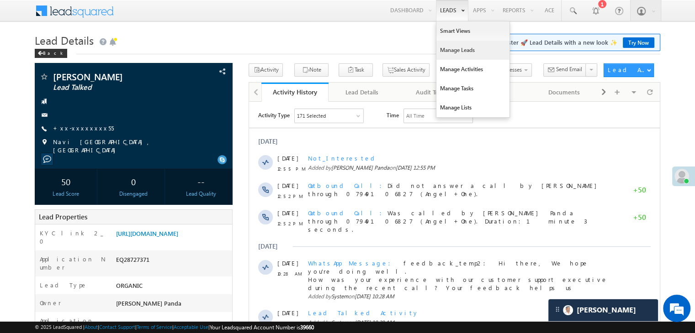
click at [451, 47] on link "Manage Leads" at bounding box center [472, 50] width 73 height 19
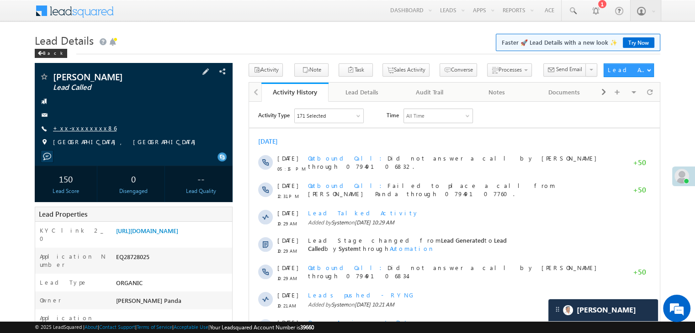
click at [78, 127] on link "+xx-xxxxxxxx86" at bounding box center [84, 128] width 63 height 8
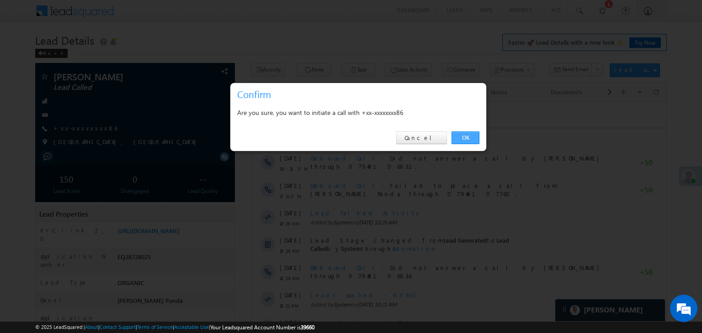
click at [464, 138] on link "OK" at bounding box center [465, 138] width 28 height 13
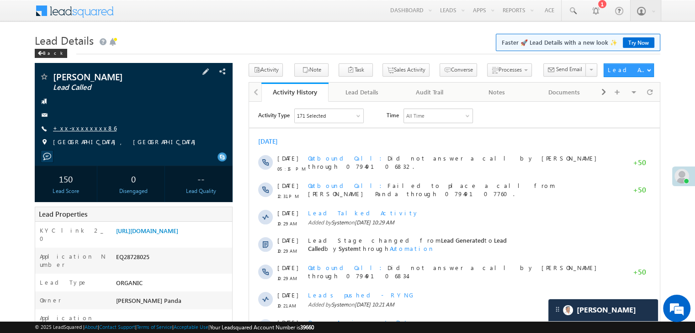
click at [73, 127] on link "+xx-xxxxxxxx86" at bounding box center [84, 128] width 63 height 8
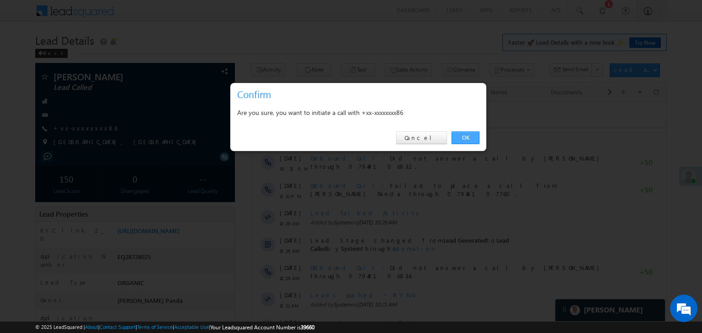
click at [470, 138] on link "OK" at bounding box center [465, 138] width 28 height 13
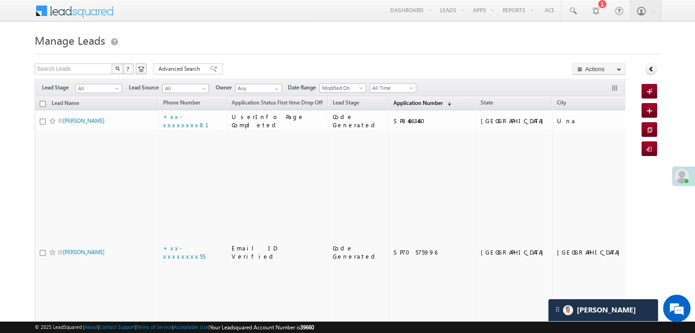
click at [413, 106] on span "Application Number" at bounding box center [417, 103] width 49 height 7
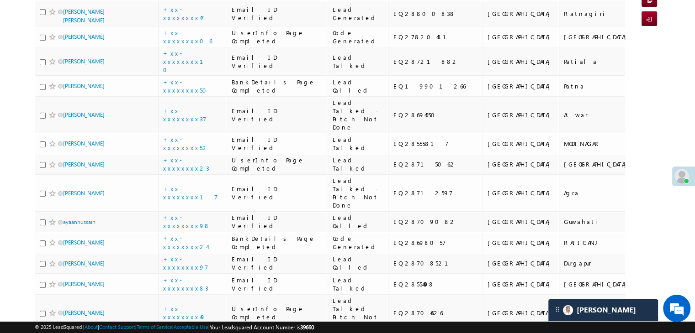
scroll to position [137, 0]
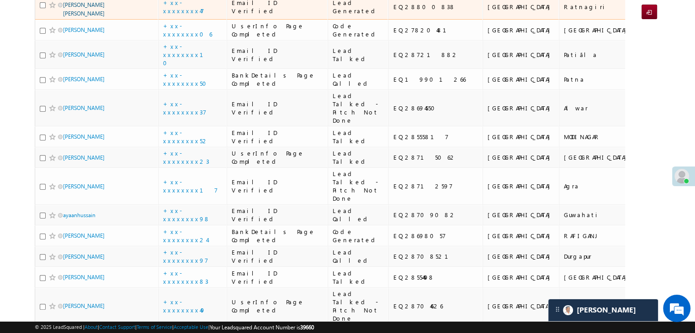
click at [92, 17] on link "Vijay subhash surve" at bounding box center [84, 9] width 42 height 16
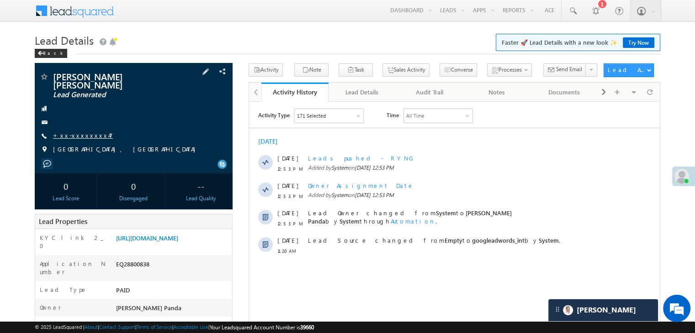
click at [82, 132] on link "+xx-xxxxxxxx47" at bounding box center [83, 136] width 60 height 8
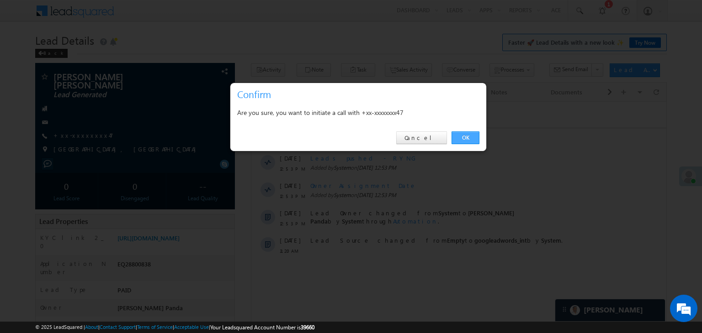
click at [462, 138] on link "OK" at bounding box center [465, 138] width 28 height 13
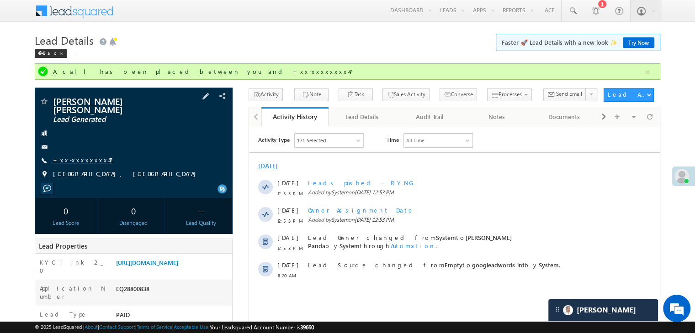
click at [82, 156] on link "+xx-xxxxxxxx47" at bounding box center [83, 160] width 60 height 8
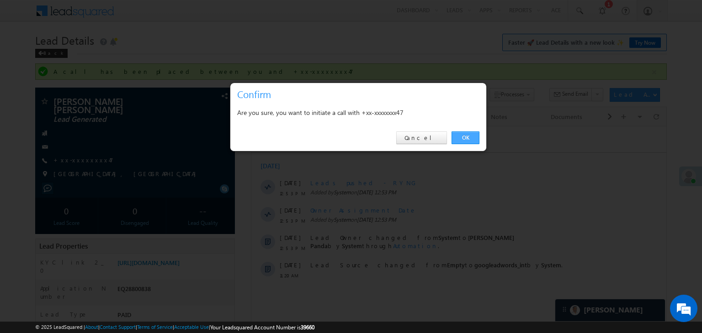
click at [468, 136] on link "OK" at bounding box center [465, 138] width 28 height 13
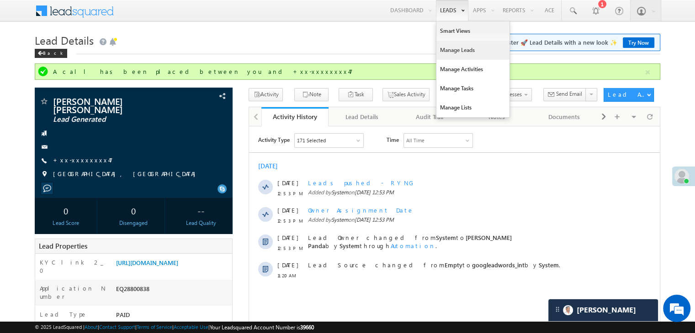
click at [453, 52] on link "Manage Leads" at bounding box center [472, 50] width 73 height 19
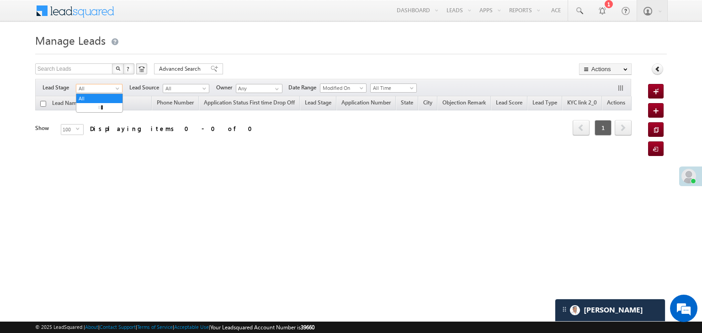
click at [115, 88] on span at bounding box center [118, 90] width 7 height 7
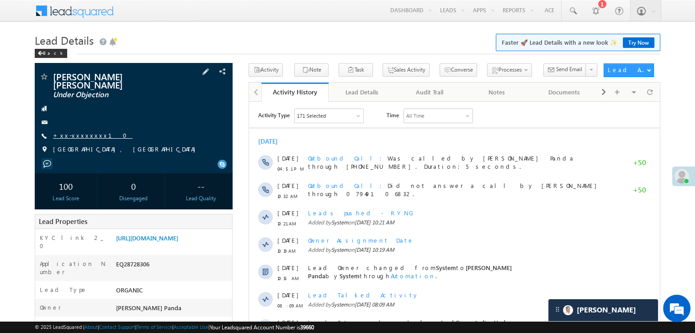
click at [86, 132] on link "+xx-xxxxxxxx10" at bounding box center [92, 136] width 79 height 8
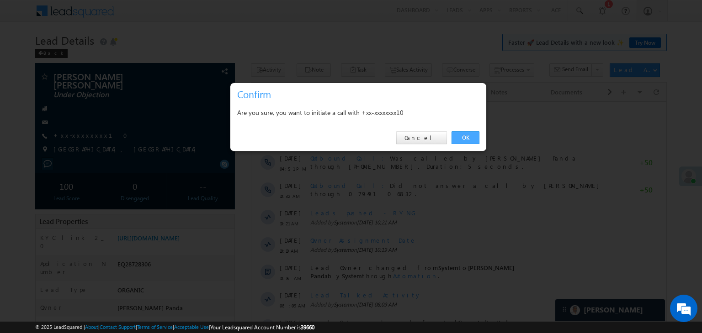
click at [469, 137] on link "OK" at bounding box center [465, 138] width 28 height 13
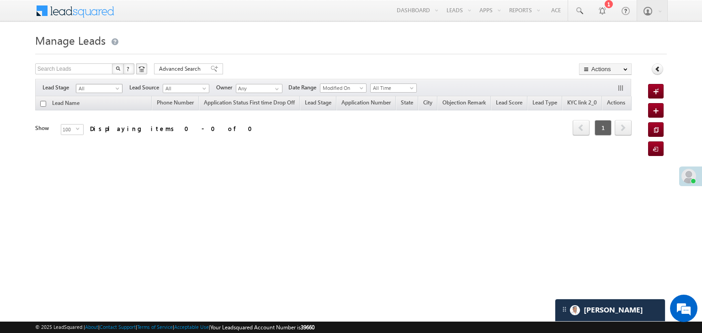
click at [117, 90] on span at bounding box center [118, 90] width 7 height 7
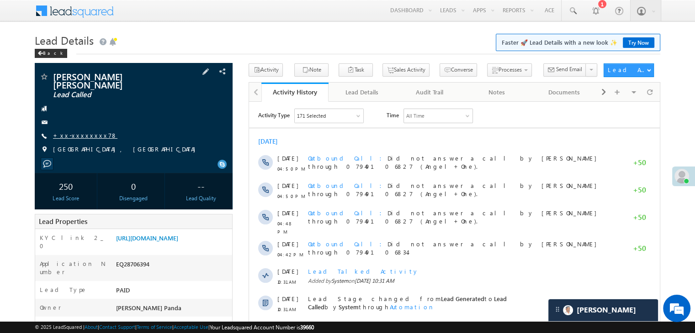
click at [84, 138] on link "+xx-xxxxxxxx78" at bounding box center [85, 136] width 64 height 8
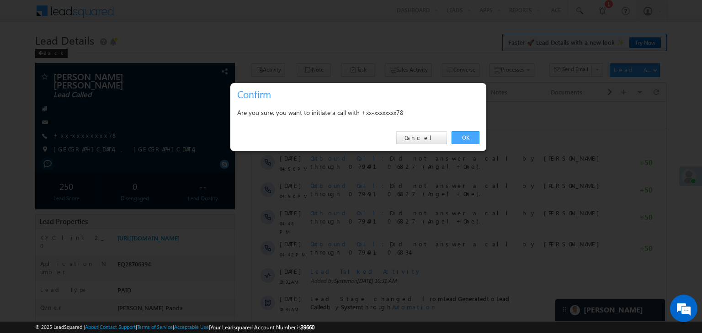
click at [468, 138] on link "OK" at bounding box center [465, 138] width 28 height 13
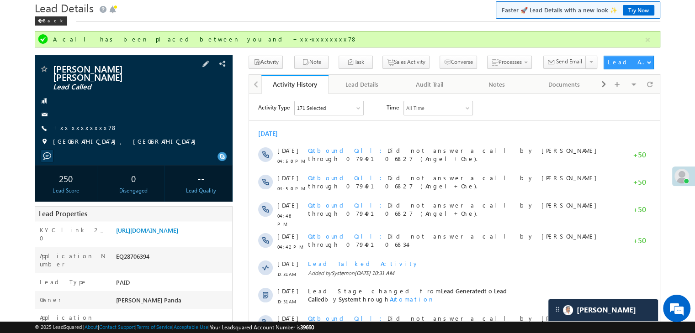
scroll to position [91, 0]
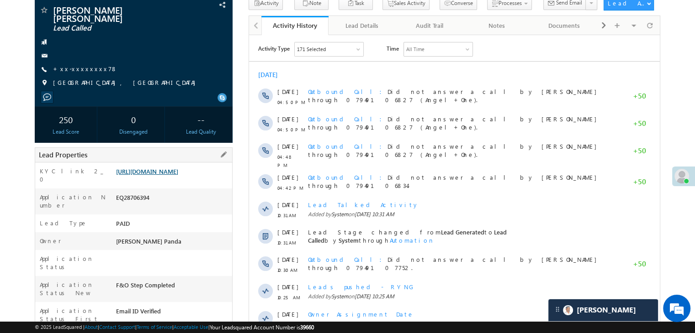
click at [178, 175] on link "https://angelbroking1-pk3em7sa.customui-test.leadsquared.com?leadId=5d76859c-f7…" at bounding box center [147, 172] width 62 height 8
click at [69, 69] on link "+xx-xxxxxxxx78" at bounding box center [85, 69] width 64 height 8
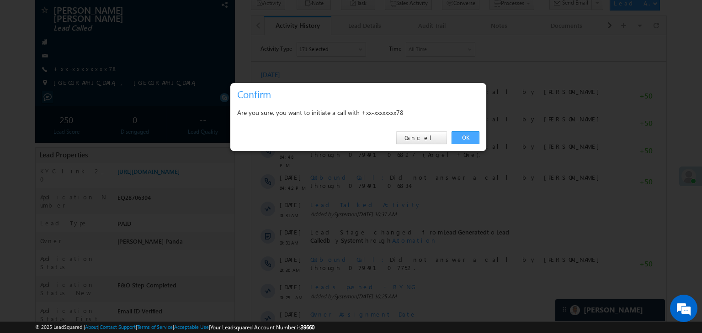
click at [457, 136] on link "OK" at bounding box center [465, 138] width 28 height 13
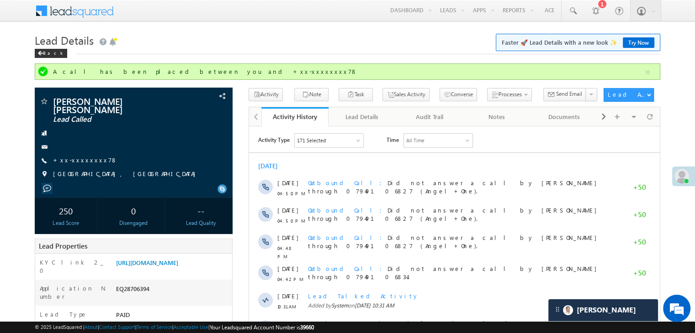
scroll to position [0, 0]
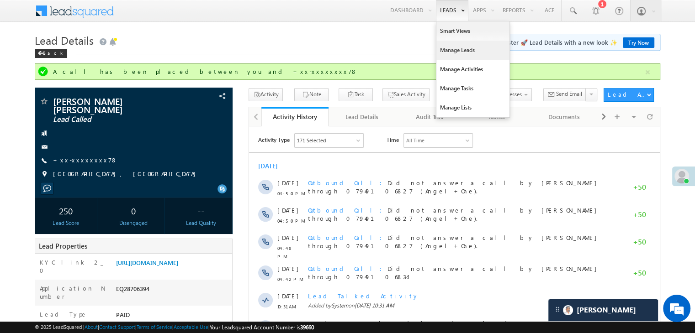
click at [453, 53] on link "Manage Leads" at bounding box center [472, 50] width 73 height 19
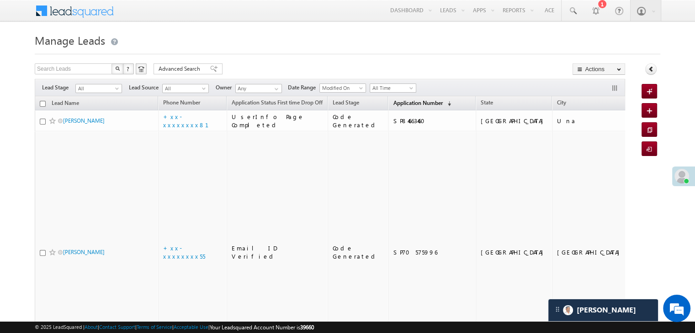
click at [393, 104] on span "Application Number" at bounding box center [417, 103] width 49 height 7
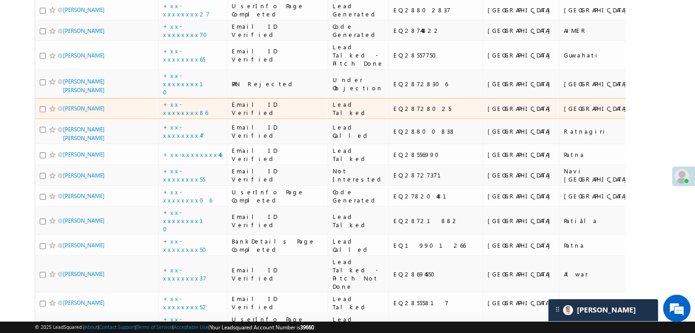
scroll to position [137, 0]
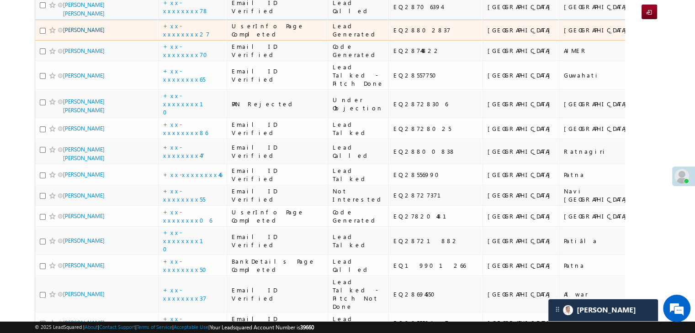
click at [67, 33] on link "Raj" at bounding box center [84, 29] width 42 height 7
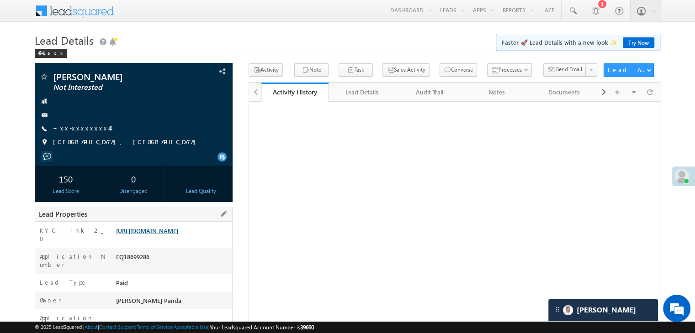
click at [168, 235] on link "[URL][DOMAIN_NAME]" at bounding box center [147, 231] width 62 height 8
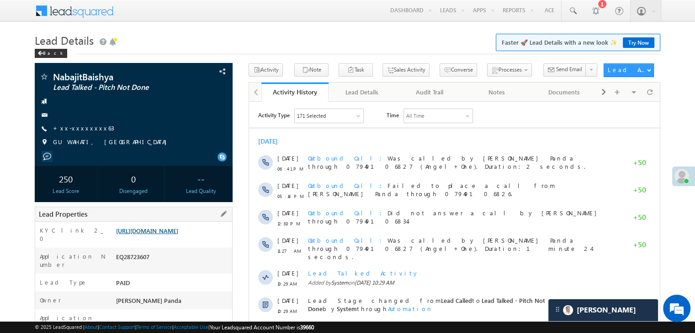
click at [169, 235] on link "[URL][DOMAIN_NAME]" at bounding box center [147, 231] width 62 height 8
click at [73, 129] on link "+xx-xxxxxxxx63" at bounding box center [83, 128] width 61 height 8
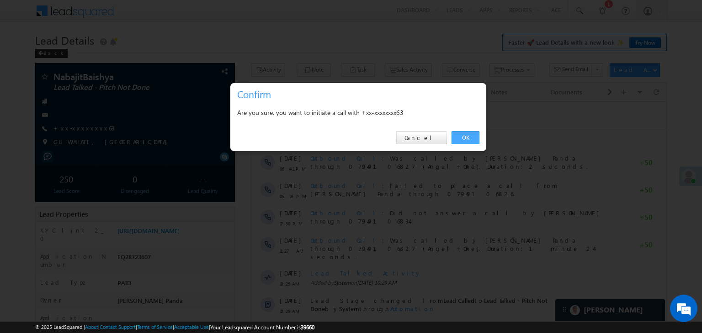
drag, startPoint x: 468, startPoint y: 137, endPoint x: 219, endPoint y: 35, distance: 269.0
click at [468, 137] on link "OK" at bounding box center [465, 138] width 28 height 13
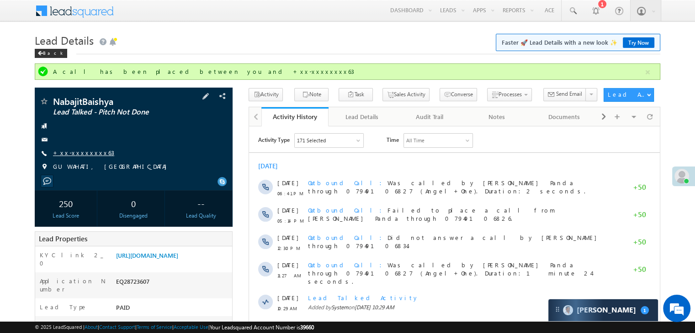
click at [86, 153] on link "+xx-xxxxxxxx63" at bounding box center [83, 153] width 61 height 8
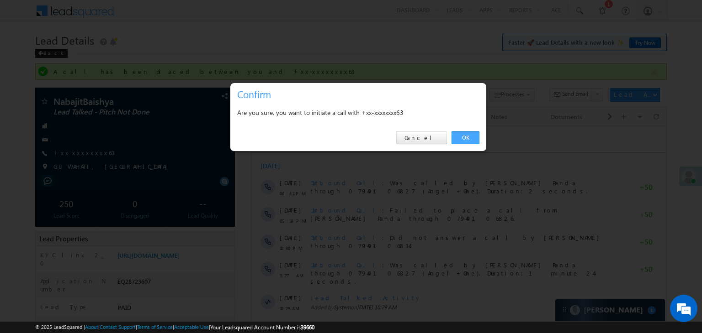
click at [466, 133] on link "OK" at bounding box center [465, 138] width 28 height 13
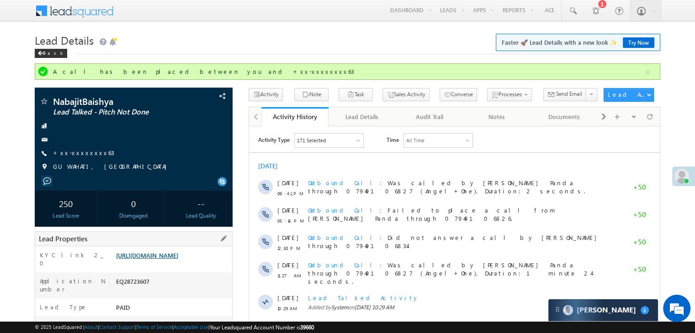
click at [169, 259] on link "[URL][DOMAIN_NAME]" at bounding box center [147, 256] width 62 height 8
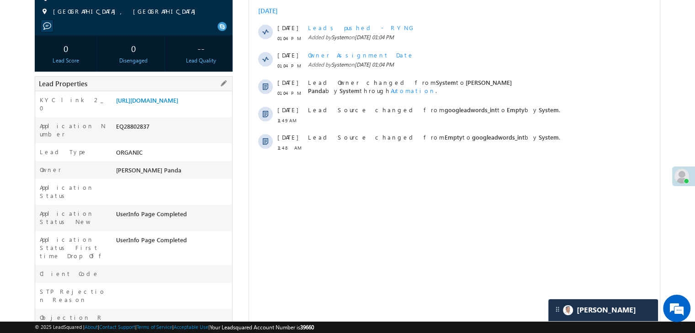
scroll to position [46, 0]
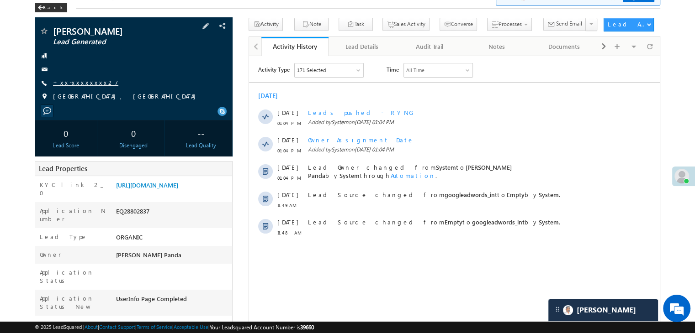
click at [74, 81] on link "+xx-xxxxxxxx27" at bounding box center [85, 83] width 65 height 8
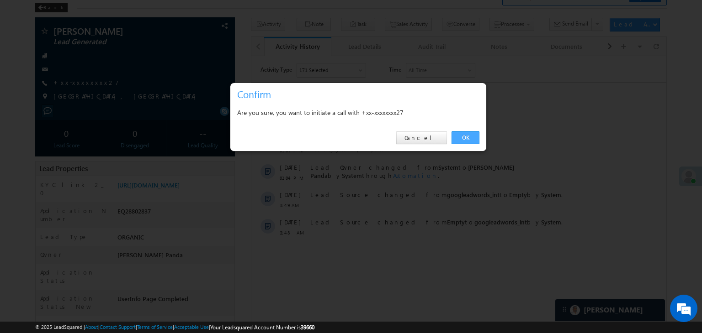
click at [464, 139] on link "OK" at bounding box center [465, 138] width 28 height 13
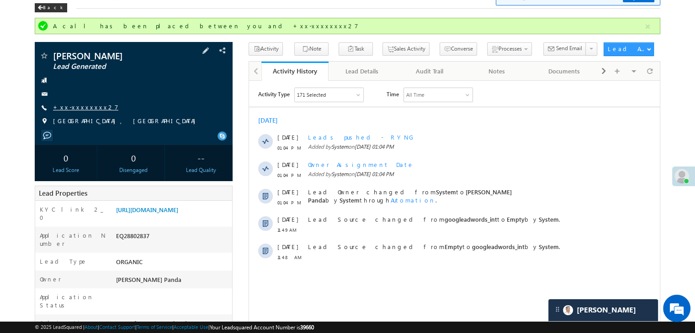
click at [75, 105] on link "+xx-xxxxxxxx27" at bounding box center [85, 107] width 65 height 8
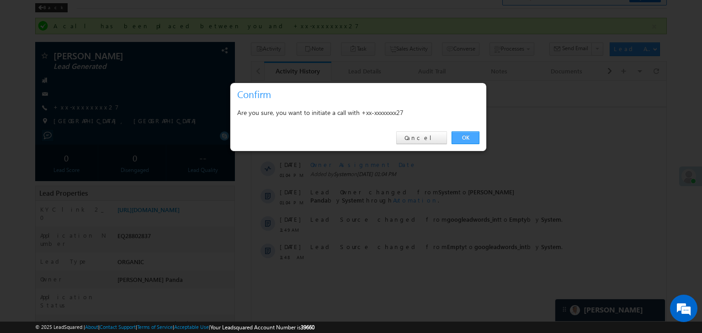
click at [464, 137] on link "OK" at bounding box center [465, 138] width 28 height 13
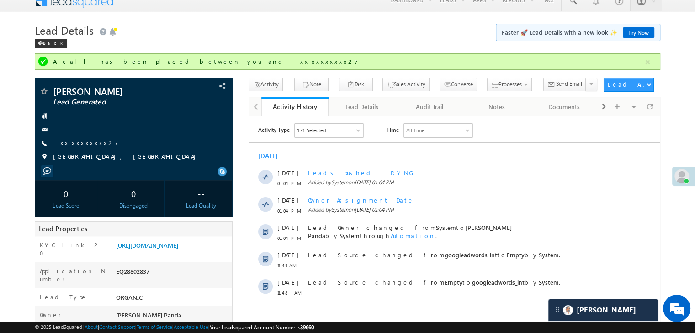
scroll to position [0, 0]
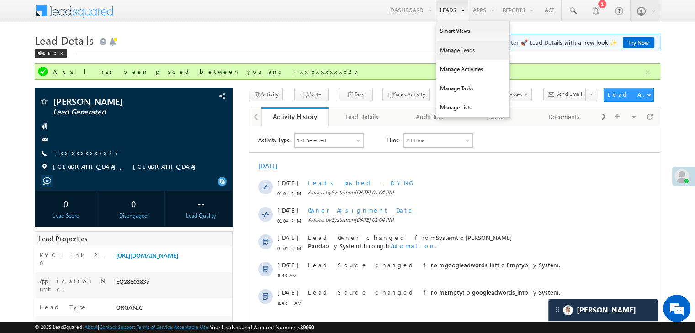
click at [442, 50] on link "Manage Leads" at bounding box center [472, 50] width 73 height 19
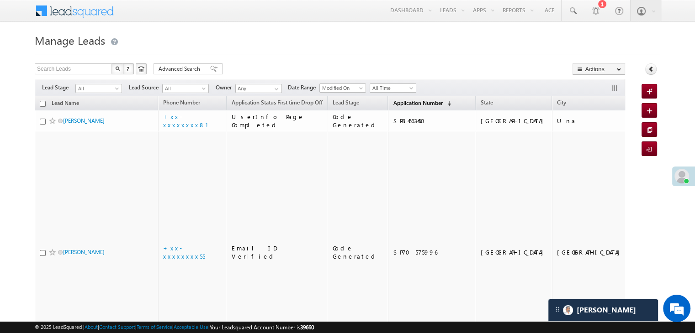
click at [404, 99] on link "Application Number (sorted descending)" at bounding box center [421, 104] width 67 height 12
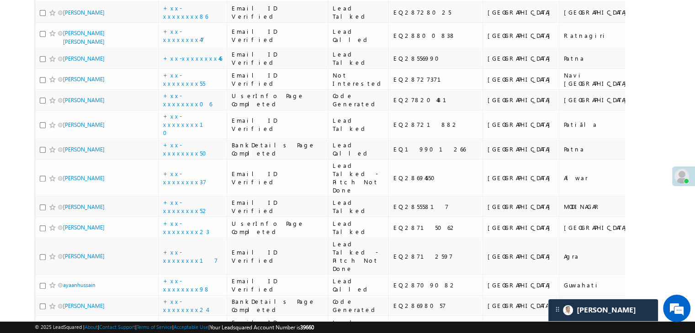
scroll to position [91, 0]
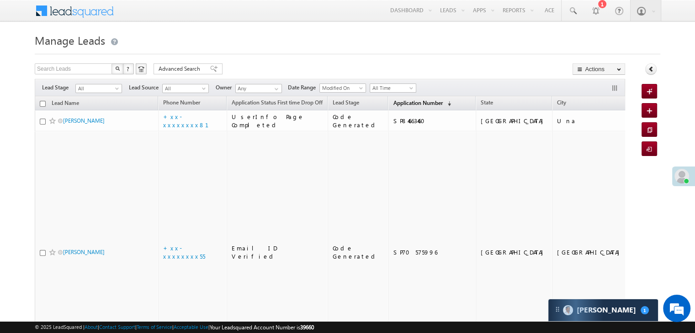
click at [393, 101] on span "Application Number" at bounding box center [417, 103] width 49 height 7
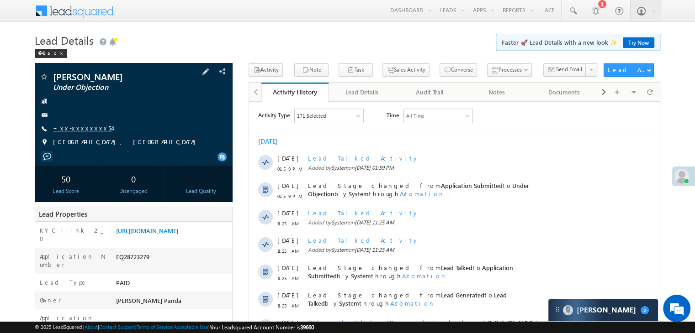
click at [77, 127] on link "+xx-xxxxxxxx54" at bounding box center [82, 128] width 59 height 8
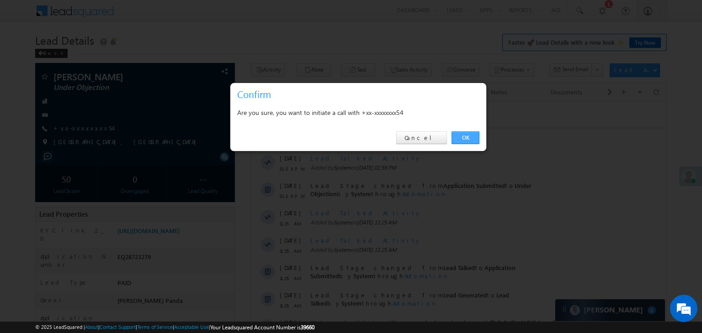
click at [459, 138] on link "OK" at bounding box center [465, 138] width 28 height 13
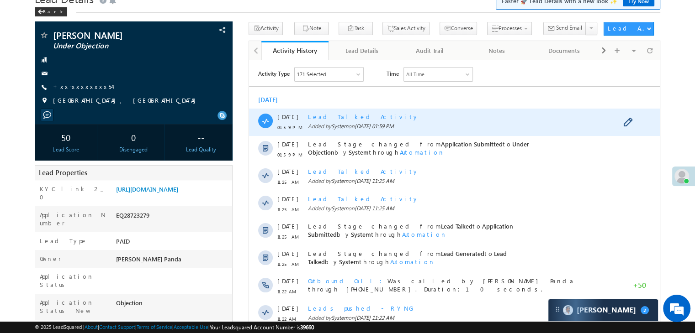
scroll to position [91, 0]
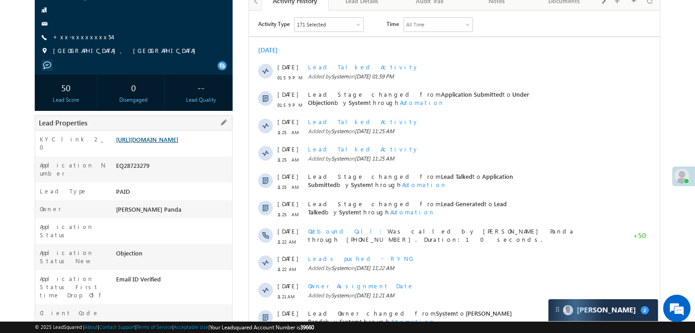
click at [159, 143] on link "[URL][DOMAIN_NAME]" at bounding box center [147, 140] width 62 height 8
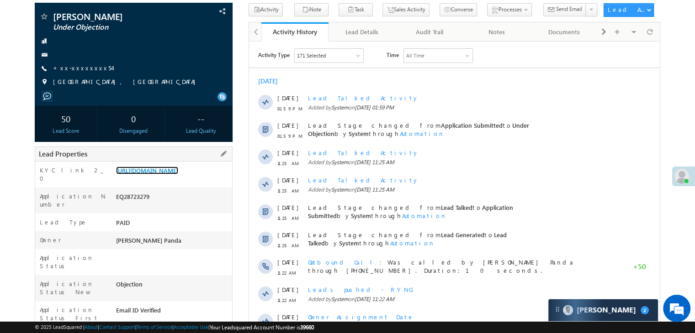
scroll to position [24, 0]
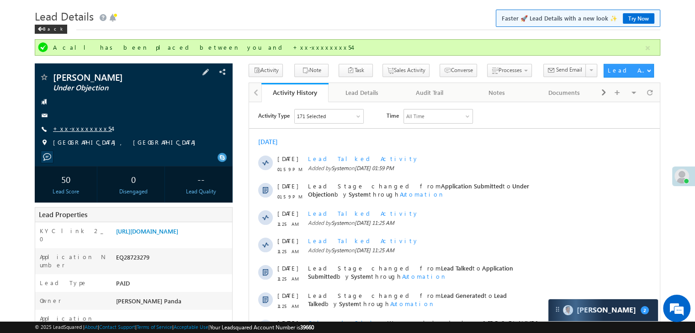
click at [77, 127] on link "+xx-xxxxxxxx54" at bounding box center [82, 129] width 59 height 8
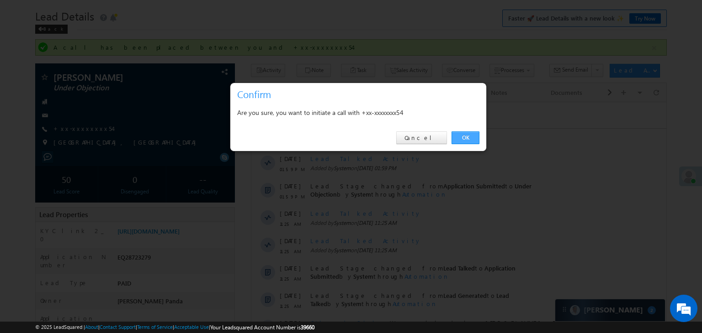
drag, startPoint x: 462, startPoint y: 139, endPoint x: 199, endPoint y: 28, distance: 285.4
click at [462, 139] on link "OK" at bounding box center [465, 138] width 28 height 13
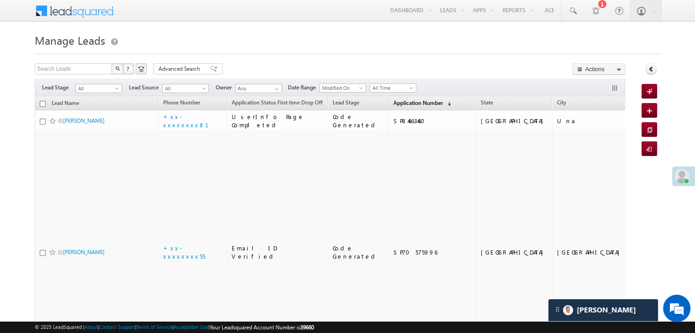
click at [396, 102] on span "Application Number" at bounding box center [417, 103] width 49 height 7
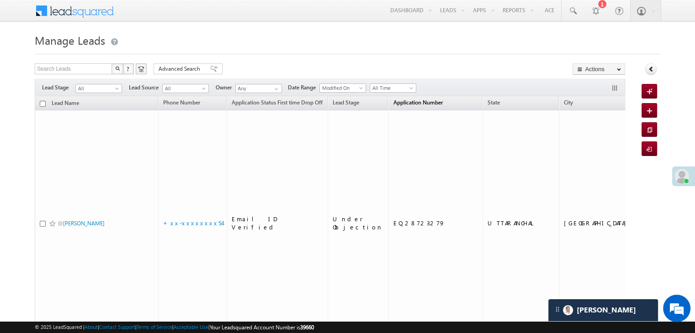
click at [393, 101] on span "Application Number" at bounding box center [417, 102] width 49 height 7
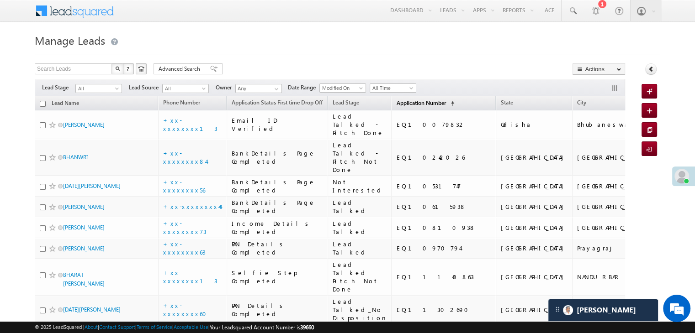
click at [396, 106] on span "Application Number" at bounding box center [420, 103] width 49 height 7
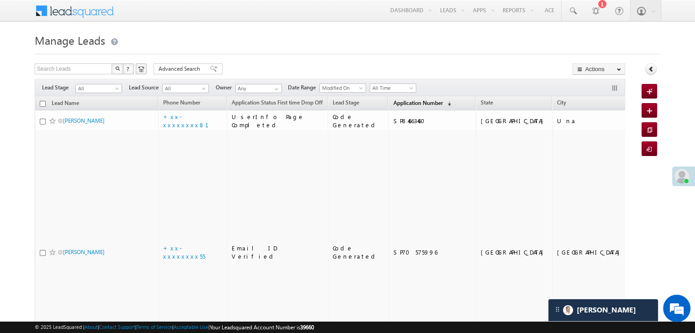
click at [393, 106] on span "Application Number" at bounding box center [417, 103] width 49 height 7
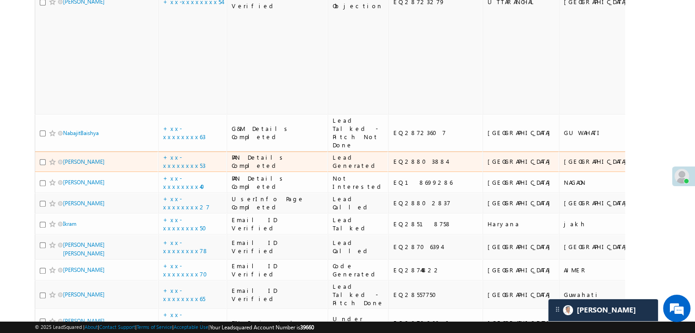
scroll to position [274, 0]
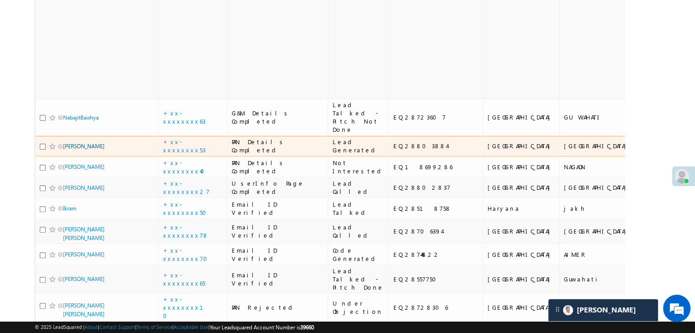
click at [88, 150] on link "Sargar parmar" at bounding box center [84, 146] width 42 height 7
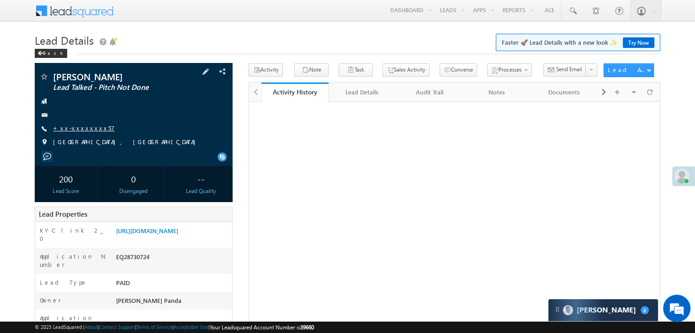
click at [88, 129] on link "+xx-xxxxxxxx57" at bounding box center [84, 128] width 62 height 8
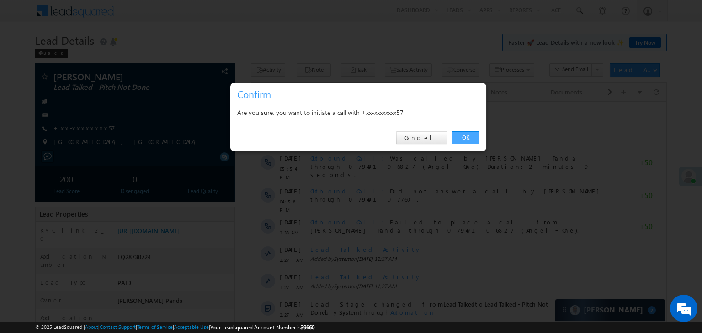
click at [459, 137] on link "OK" at bounding box center [465, 138] width 28 height 13
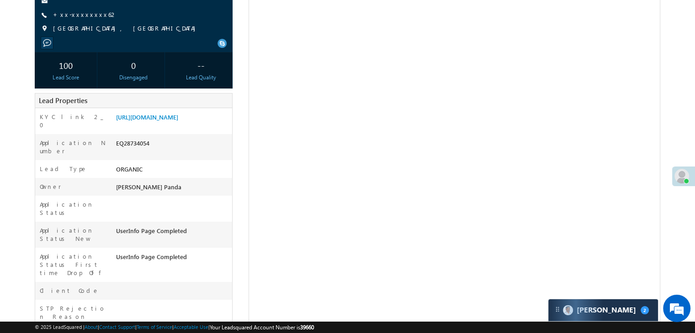
scroll to position [137, 0]
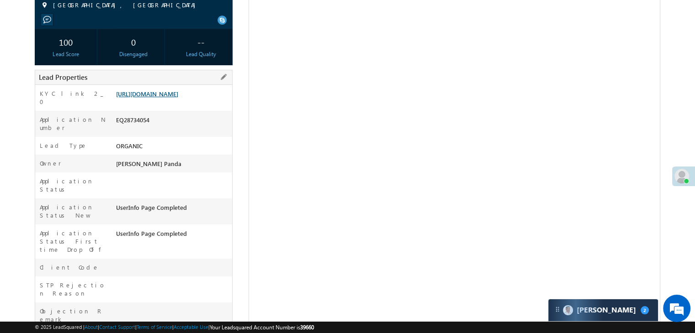
click at [178, 98] on link "https://angelbroking1-pk3em7sa.customui-test.leadsquared.com?leadId=a23cce67-6b…" at bounding box center [147, 94] width 62 height 8
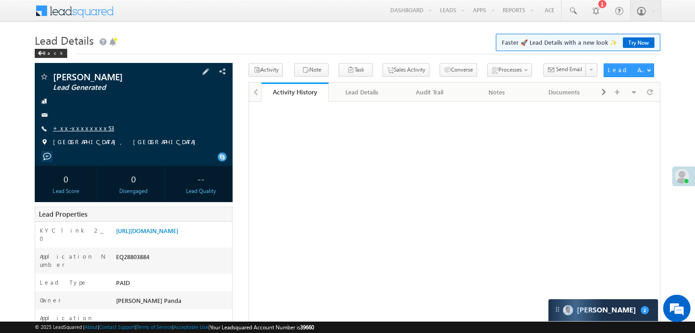
click at [75, 130] on link "+xx-xxxxxxxx53" at bounding box center [83, 128] width 61 height 8
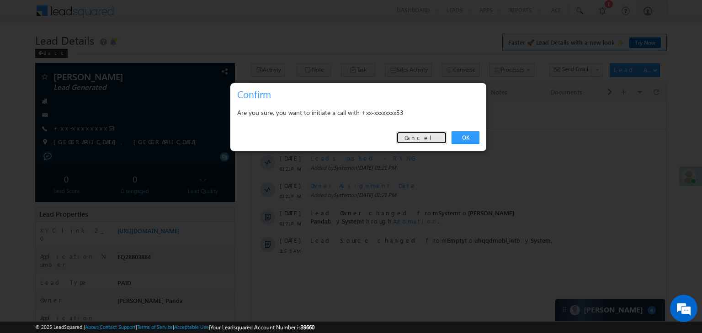
click at [424, 139] on link "Cancel" at bounding box center [421, 138] width 51 height 13
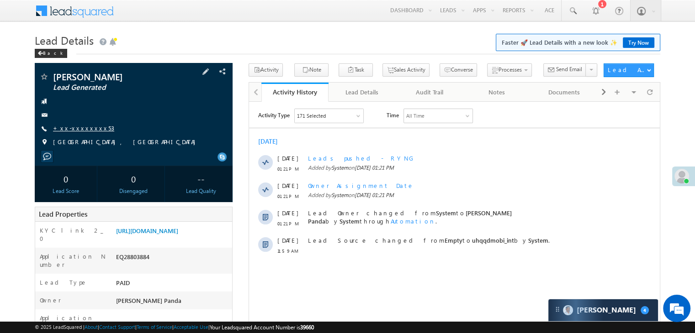
click at [79, 129] on link "+xx-xxxxxxxx53" at bounding box center [83, 128] width 61 height 8
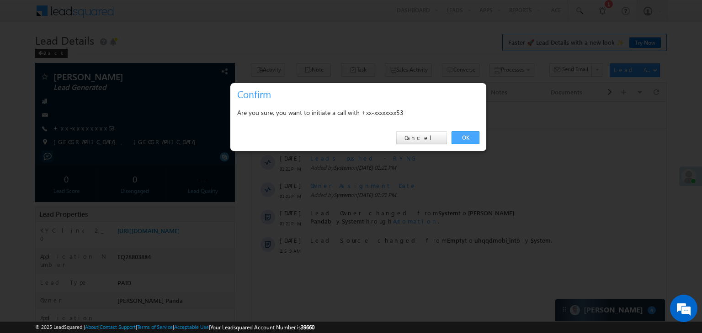
click at [466, 136] on link "OK" at bounding box center [465, 138] width 28 height 13
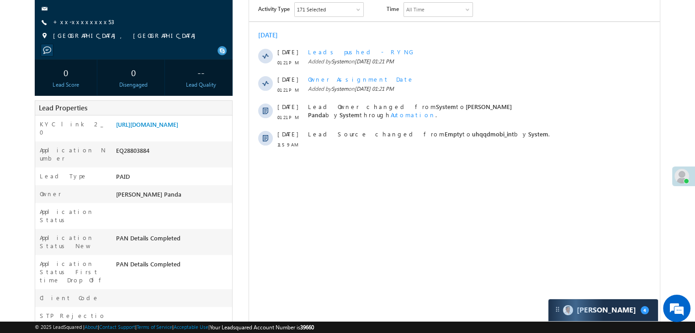
scroll to position [137, 0]
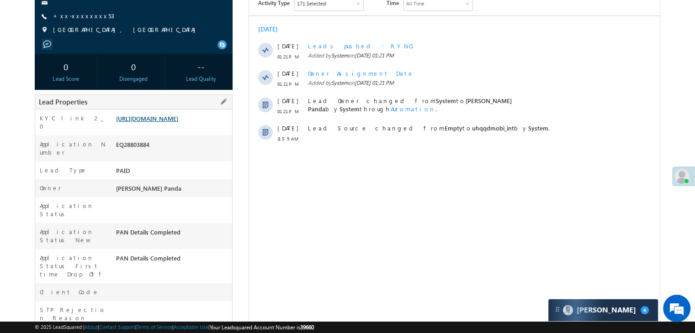
click at [178, 122] on link "https://angelbroking1-pk3em7sa.customui-test.leadsquared.com?leadId=abdeda6f-08…" at bounding box center [147, 119] width 62 height 8
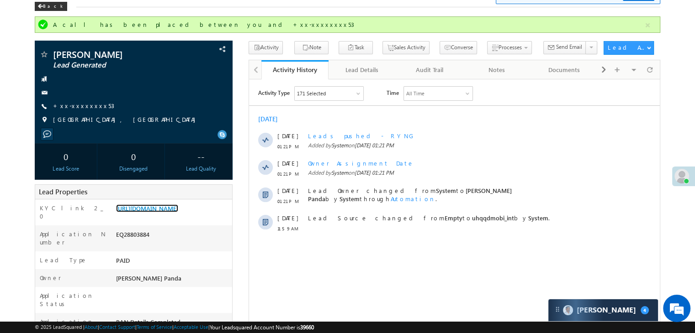
scroll to position [46, 0]
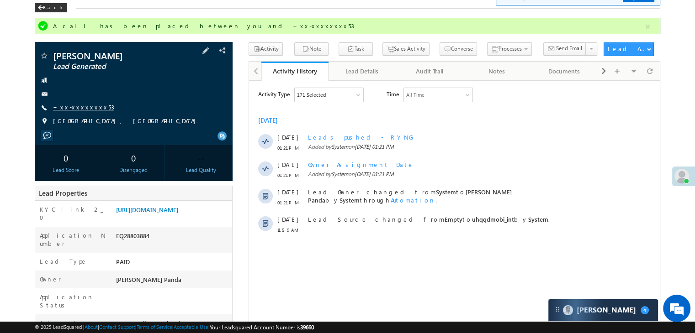
click at [72, 106] on link "+xx-xxxxxxxx53" at bounding box center [83, 107] width 61 height 8
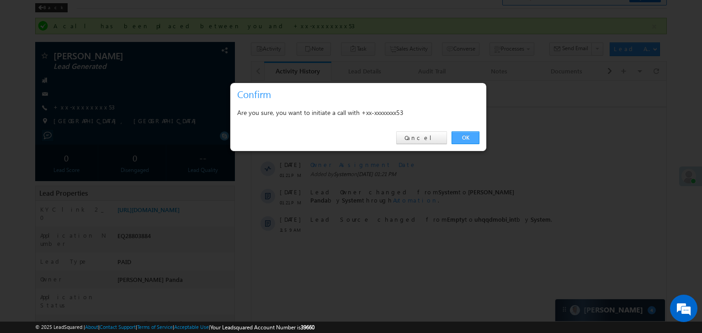
click at [461, 136] on link "OK" at bounding box center [465, 138] width 28 height 13
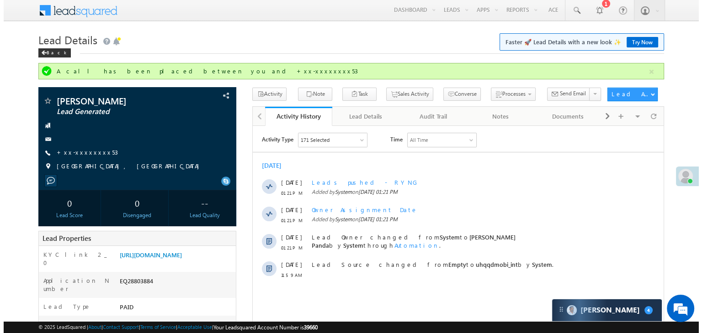
scroll to position [0, 0]
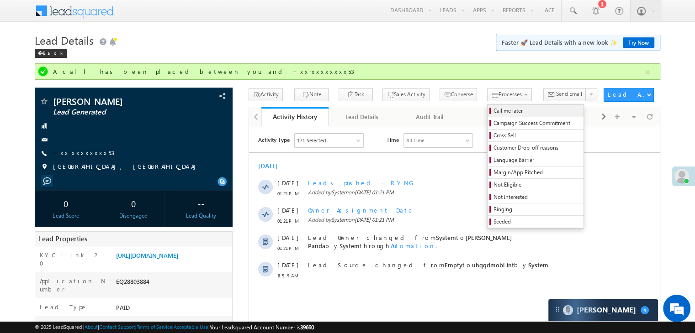
click at [493, 110] on span "Call me later" at bounding box center [536, 111] width 87 height 8
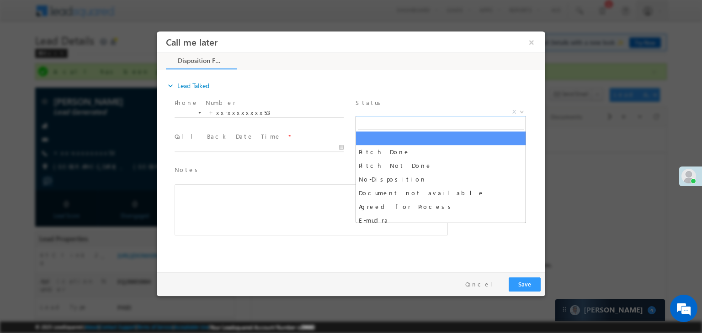
click at [406, 113] on span "X" at bounding box center [440, 112] width 170 height 9
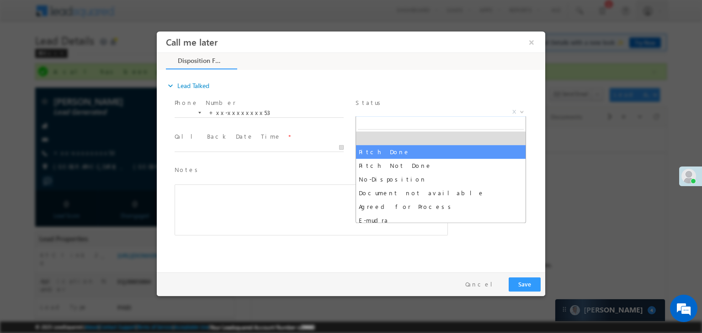
select select "Pitch Done"
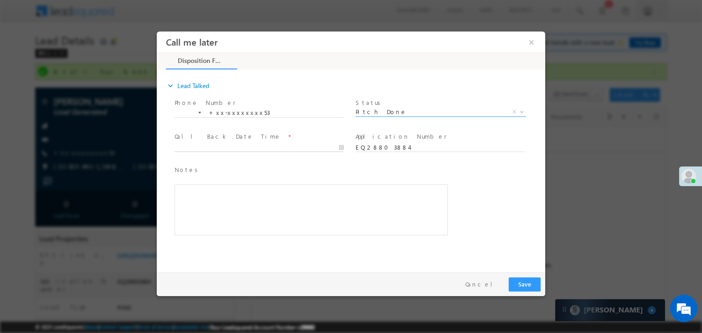
type input "09/12/25 1:45 PM"
click at [283, 145] on input "09/12/25 1:45 PM" at bounding box center [258, 147] width 169 height 9
click at [296, 164] on div "Notes * Editor toolbars Basic Styles Bold Italic Underline Paragraph Insert/Rem…" at bounding box center [311, 206] width 277 height 84
click at [522, 284] on button "Save" at bounding box center [524, 285] width 32 height 14
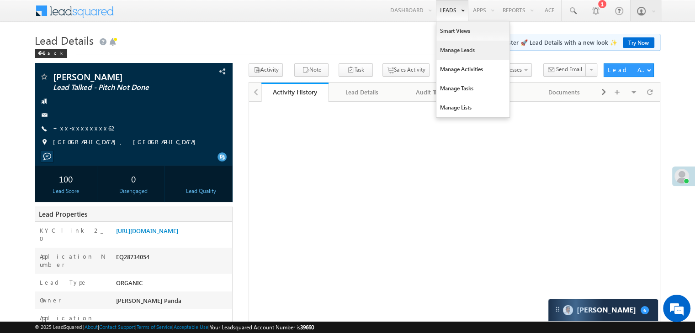
click at [444, 50] on link "Manage Leads" at bounding box center [472, 50] width 73 height 19
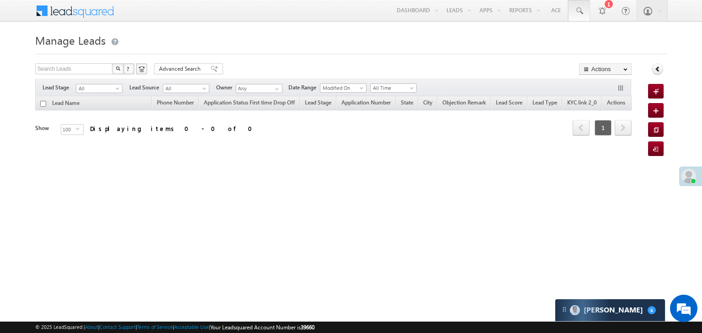
click at [581, 12] on span at bounding box center [578, 10] width 9 height 9
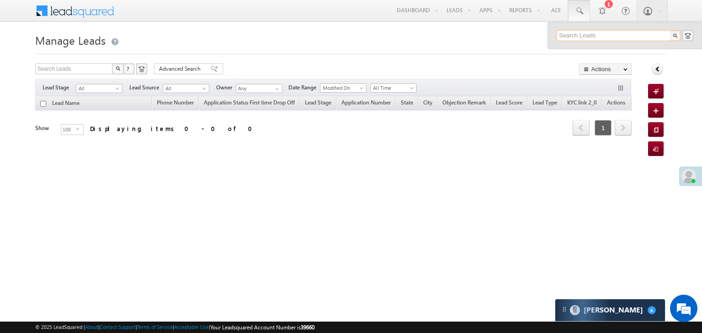
paste input "9822181995"
type input "9822181995"
click at [575, 52] on div "[PERSON_NAME]" at bounding box center [622, 49] width 122 height 10
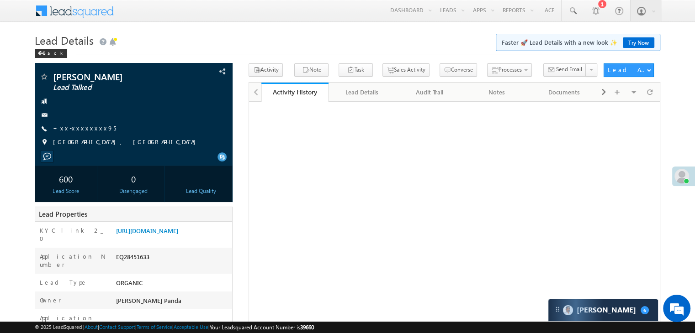
scroll to position [46, 0]
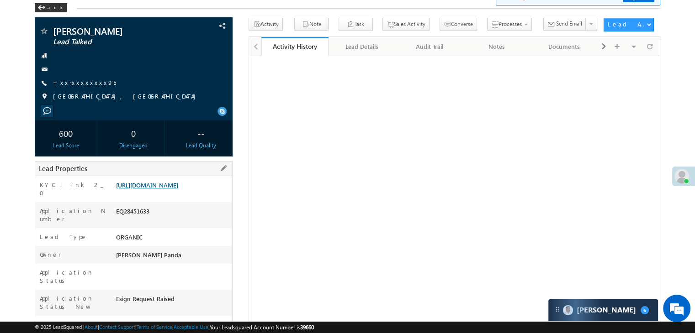
click at [174, 189] on link "[URL][DOMAIN_NAME]" at bounding box center [147, 185] width 62 height 8
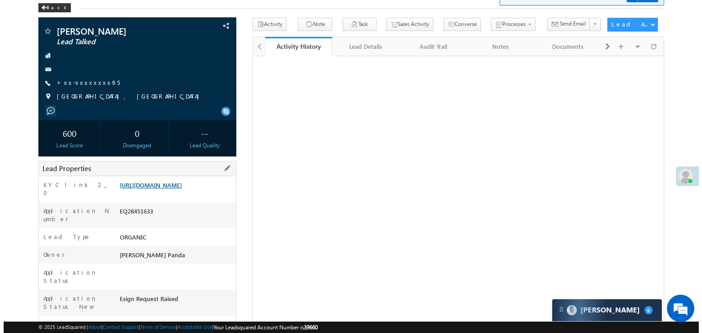
scroll to position [0, 0]
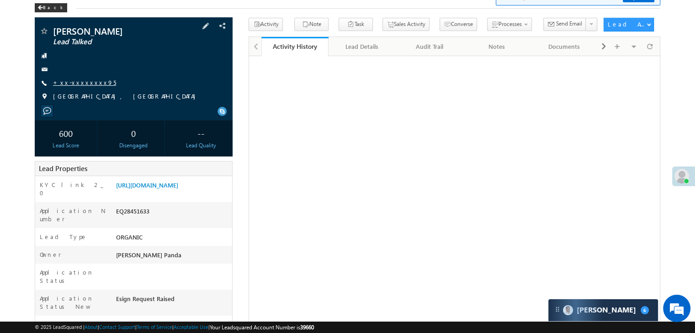
click at [74, 84] on link "+xx-xxxxxxxx95" at bounding box center [84, 83] width 63 height 8
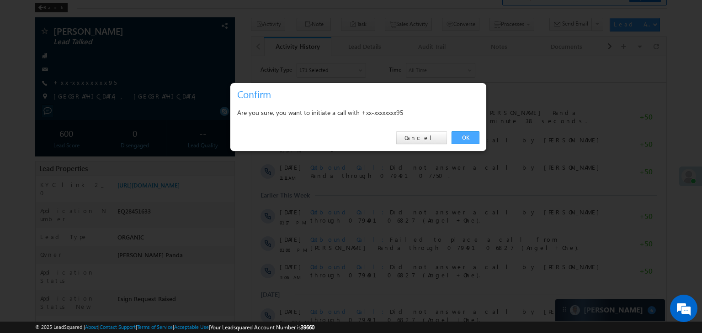
click at [464, 138] on link "OK" at bounding box center [465, 138] width 28 height 13
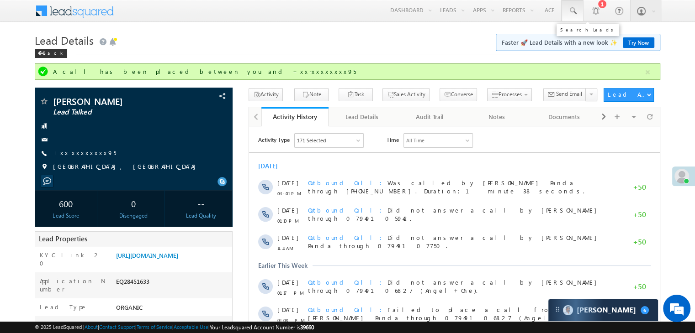
click at [572, 11] on span at bounding box center [572, 10] width 9 height 9
paste input "9822181995"
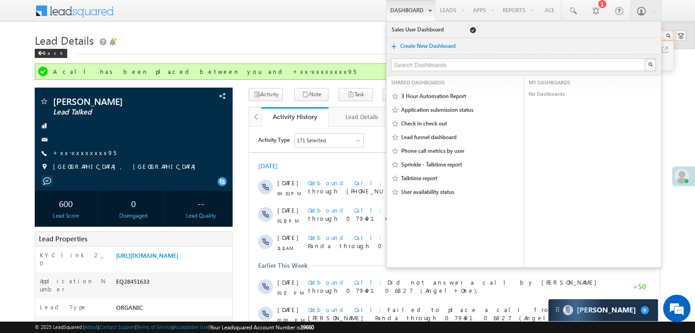
type input "9822181995"
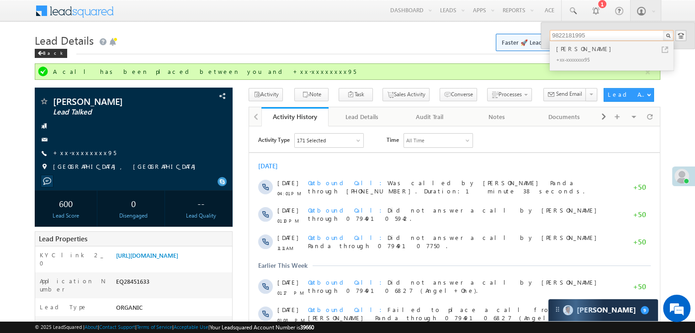
click at [564, 38] on input "9822181995" at bounding box center [611, 35] width 124 height 11
click at [571, 33] on input "9822181995" at bounding box center [611, 35] width 124 height 11
click at [523, 332] on div "© 2025 LeadSquared | About | Contact Support | Terms of Service | Acceptable Us…" at bounding box center [347, 327] width 695 height 11
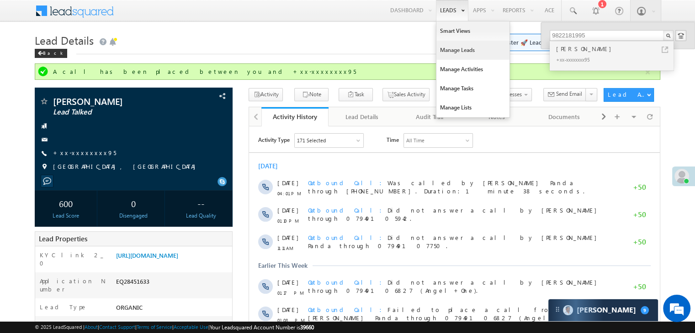
click at [449, 47] on link "Manage Leads" at bounding box center [472, 50] width 73 height 19
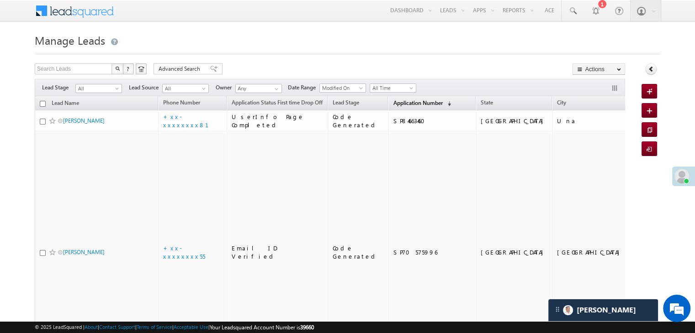
click at [404, 103] on span "Application Number" at bounding box center [417, 103] width 49 height 7
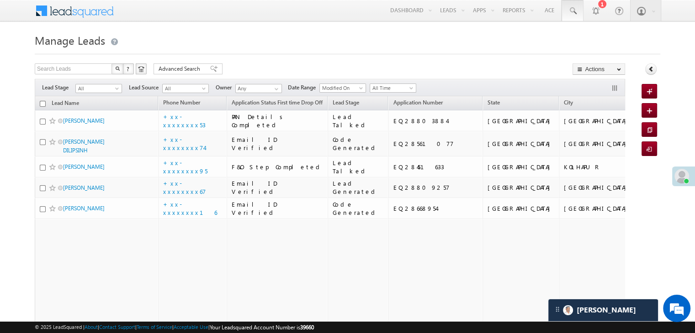
click at [574, 11] on span at bounding box center [572, 10] width 9 height 9
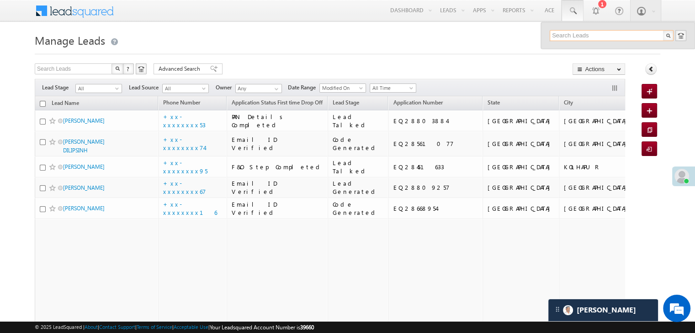
paste input "7492097727"
click at [563, 37] on input "7492097727" at bounding box center [611, 35] width 124 height 11
paste input "818"
type input "7492097818"
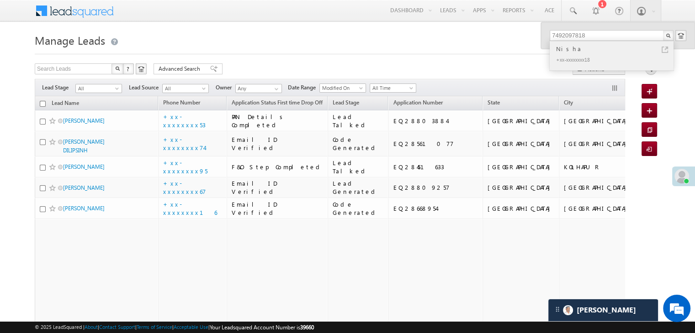
click at [565, 48] on div "Nisha" at bounding box center [615, 49] width 122 height 10
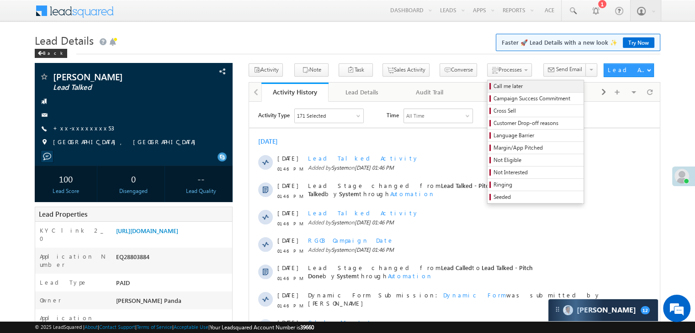
click at [493, 88] on span "Call me later" at bounding box center [536, 86] width 87 height 8
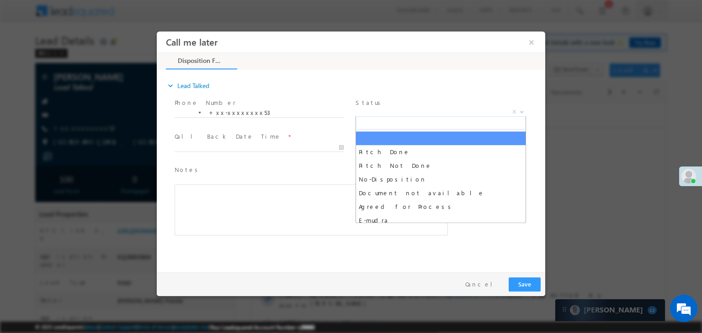
click at [443, 108] on span "X" at bounding box center [440, 112] width 170 height 9
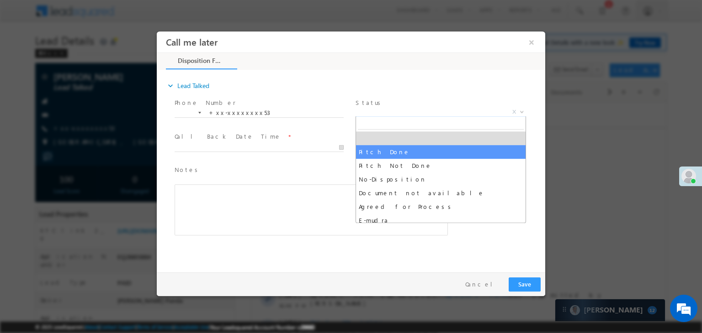
drag, startPoint x: 377, startPoint y: 170, endPoint x: 383, endPoint y: 153, distance: 17.5
select select "Pitch Done"
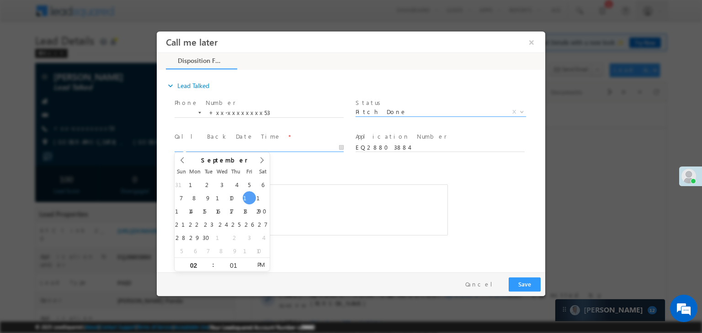
type input "09/12/25 2:01 PM"
click at [305, 148] on input "09/12/25 2:01 PM" at bounding box center [258, 147] width 169 height 9
click at [475, 192] on div "Notes * Editor toolbars Basic Styles Bold Italic Underline Paragraph Insert/Rem…" at bounding box center [359, 206] width 372 height 84
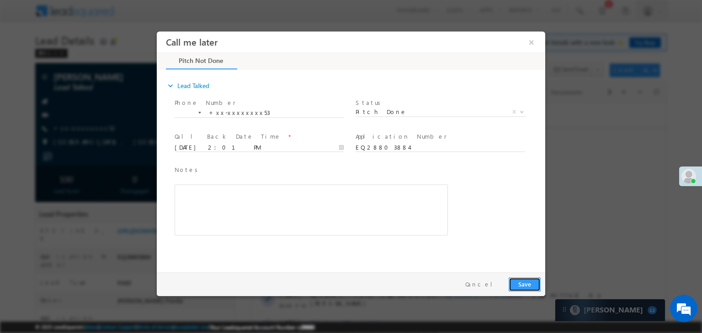
click at [522, 289] on button "Save" at bounding box center [524, 285] width 32 height 14
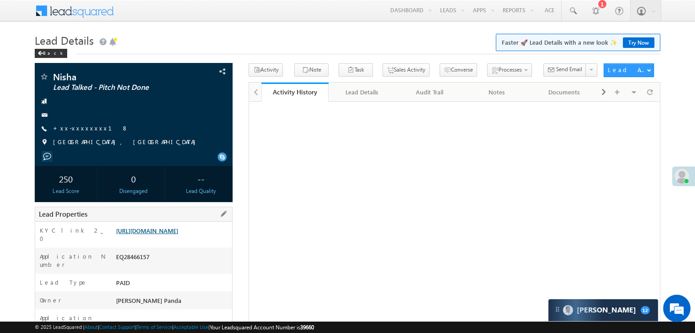
click at [178, 235] on link "https://angelbroking1-pk3em7sa.customui-test.leadsquared.com?leadId=733ab21d-37…" at bounding box center [147, 231] width 62 height 8
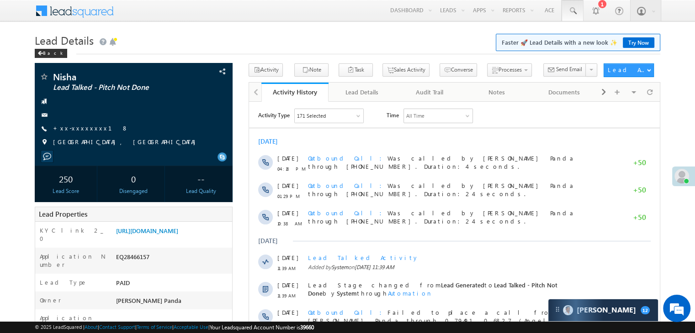
click at [570, 10] on span at bounding box center [572, 10] width 9 height 9
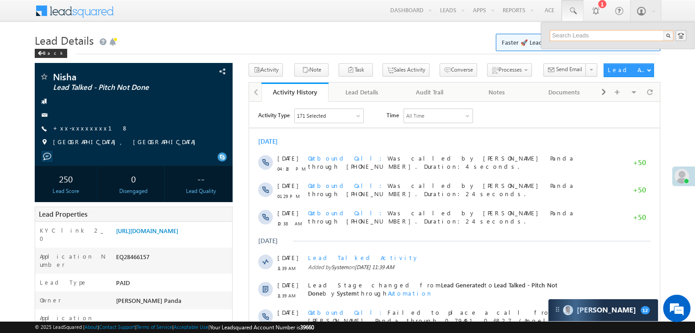
paste input "7492097818"
click at [561, 35] on input "7492097818" at bounding box center [611, 35] width 124 height 11
type input "7492097818"
click at [133, 265] on div "EQ28466157" at bounding box center [173, 259] width 118 height 13
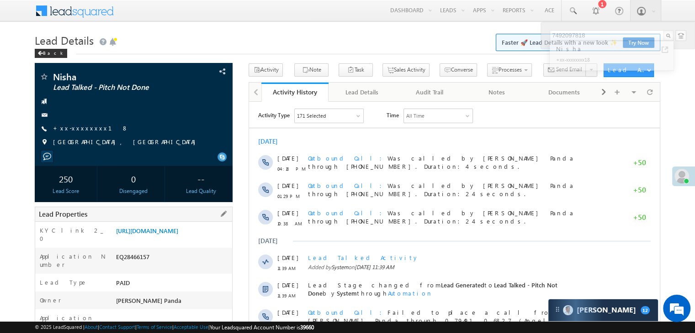
click at [133, 265] on div "EQ28466157" at bounding box center [173, 259] width 118 height 13
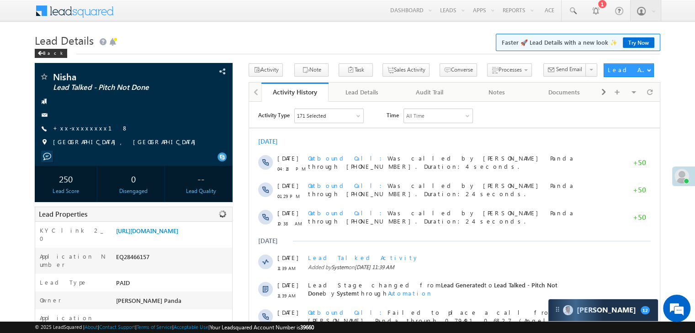
copy div "EQ28466157"
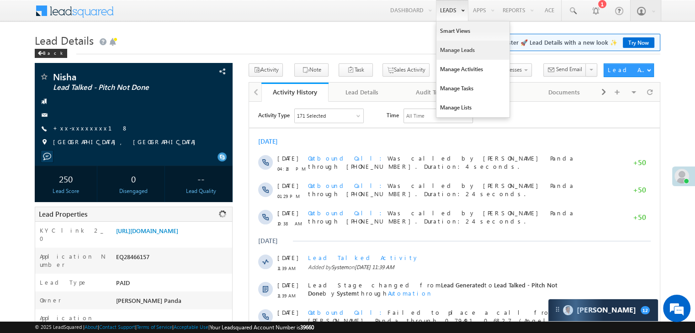
click at [446, 51] on link "Manage Leads" at bounding box center [472, 50] width 73 height 19
click at [446, 50] on link "Manage Leads" at bounding box center [472, 50] width 73 height 19
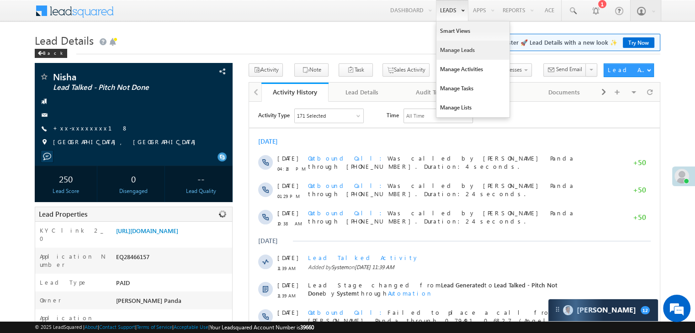
click at [446, 50] on link "Manage Leads" at bounding box center [472, 50] width 73 height 19
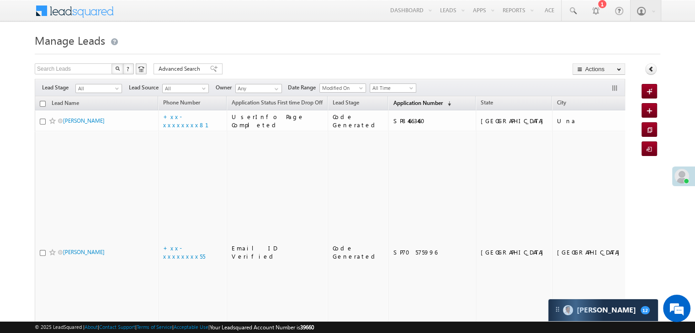
click at [401, 104] on span "Application Number" at bounding box center [417, 103] width 49 height 7
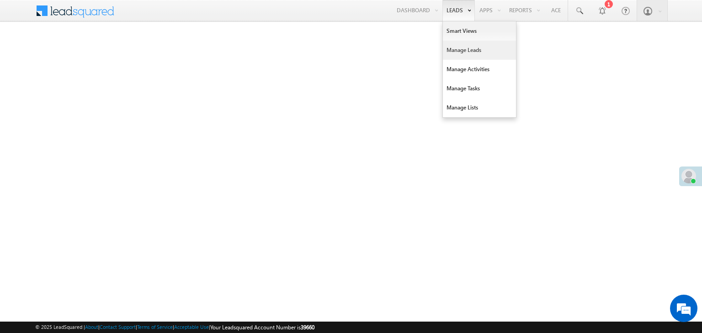
click at [457, 50] on link "Manage Leads" at bounding box center [479, 50] width 73 height 19
